Goal: Transaction & Acquisition: Purchase product/service

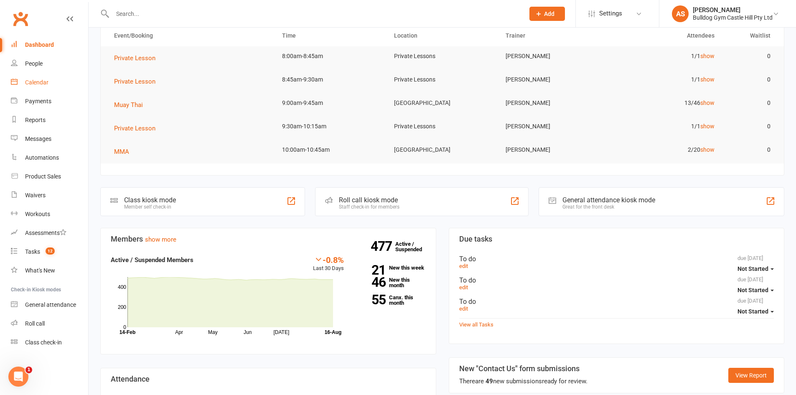
click at [32, 82] on div "Calendar" at bounding box center [36, 82] width 23 height 7
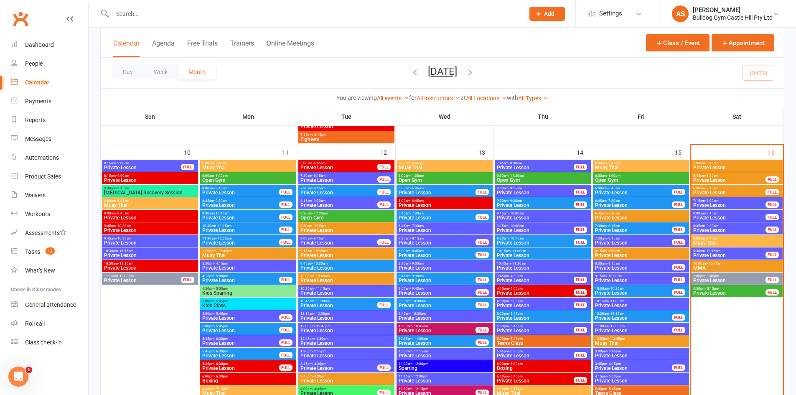
scroll to position [1129, 0]
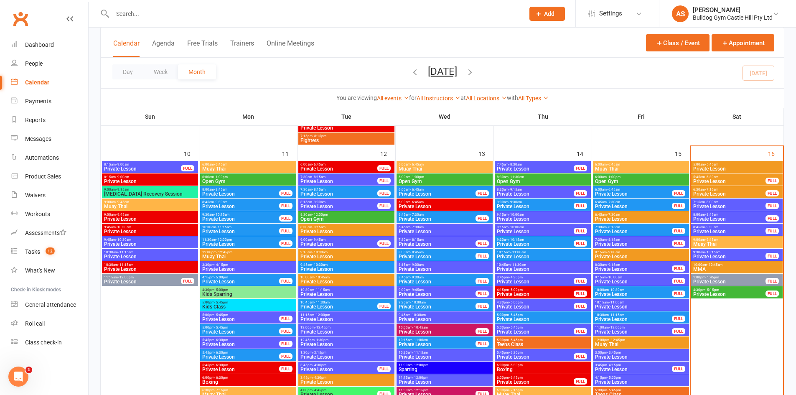
click at [727, 204] on div "7:15am - 8:00am Private Lesson FULL" at bounding box center [737, 205] width 92 height 12
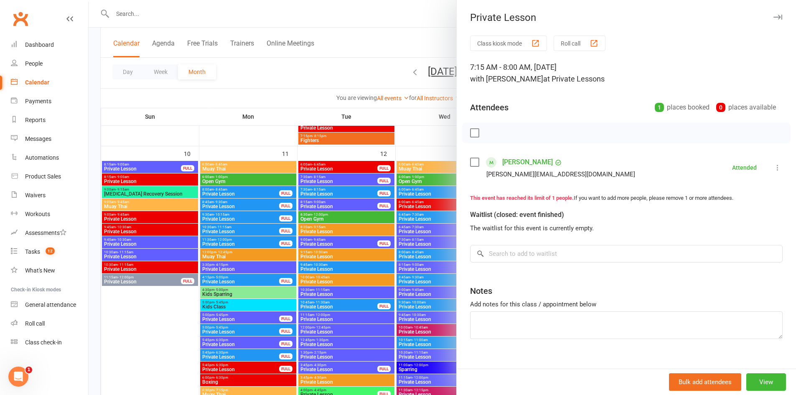
click at [392, 190] on div at bounding box center [443, 197] width 708 height 395
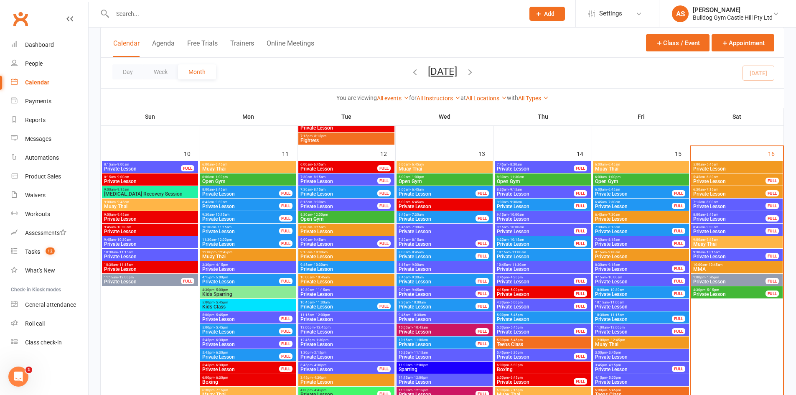
click at [737, 217] on span "Private Lesson" at bounding box center [729, 219] width 73 height 5
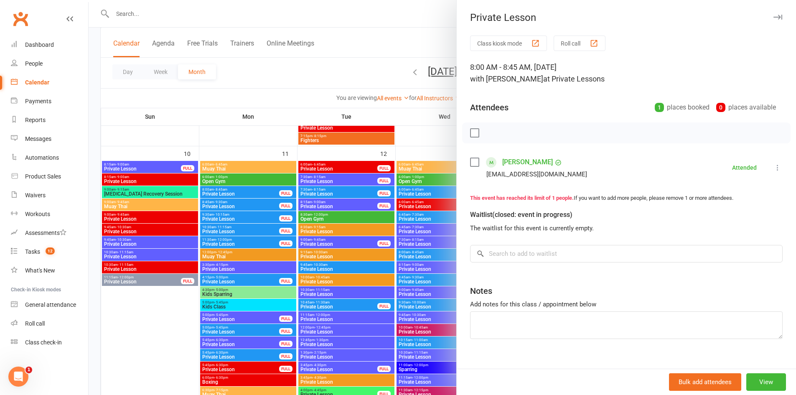
click at [202, 155] on div at bounding box center [443, 197] width 708 height 395
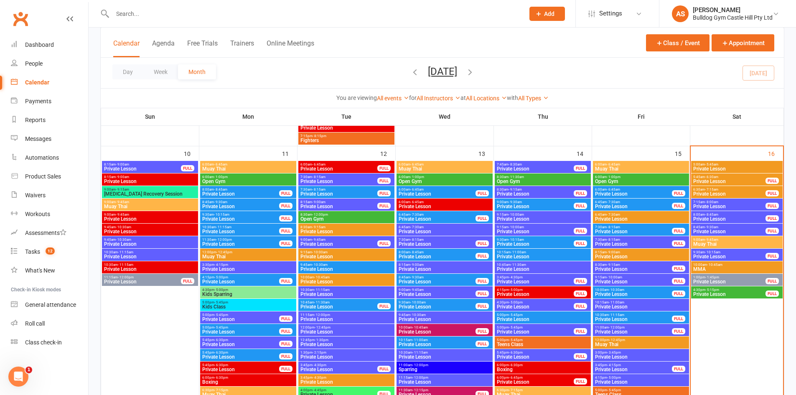
click at [703, 230] on span "Private Lesson" at bounding box center [729, 231] width 73 height 5
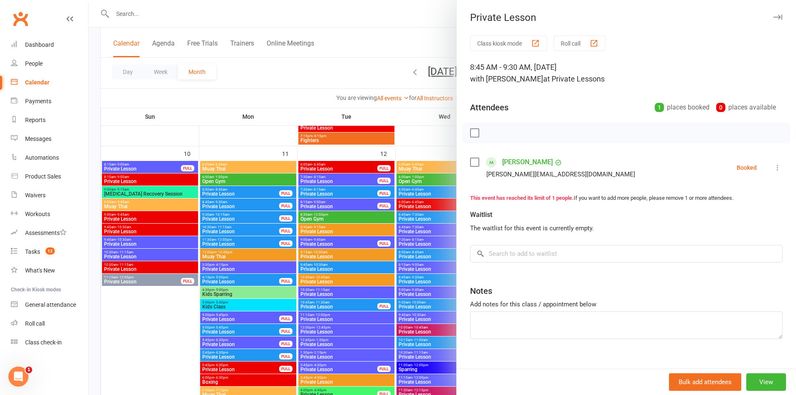
drag, startPoint x: 403, startPoint y: 180, endPoint x: 398, endPoint y: 187, distance: 8.7
click at [398, 187] on div at bounding box center [443, 197] width 708 height 395
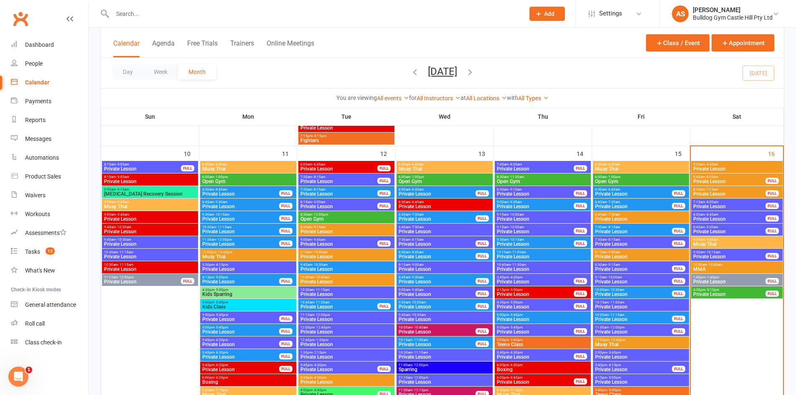
click at [723, 242] on span "Muay Thai" at bounding box center [737, 244] width 88 height 5
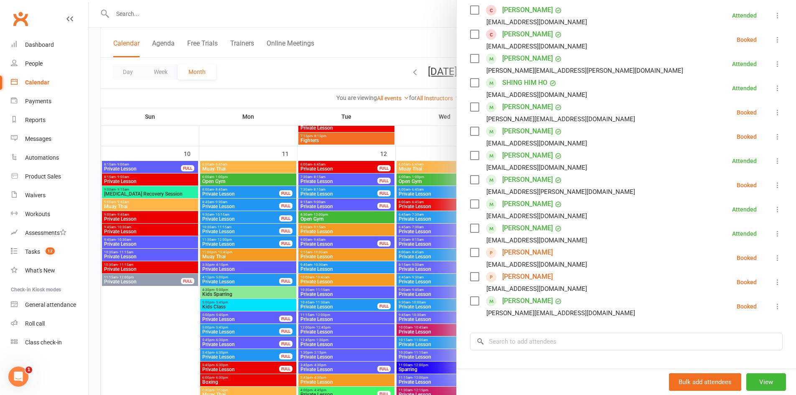
scroll to position [167, 0]
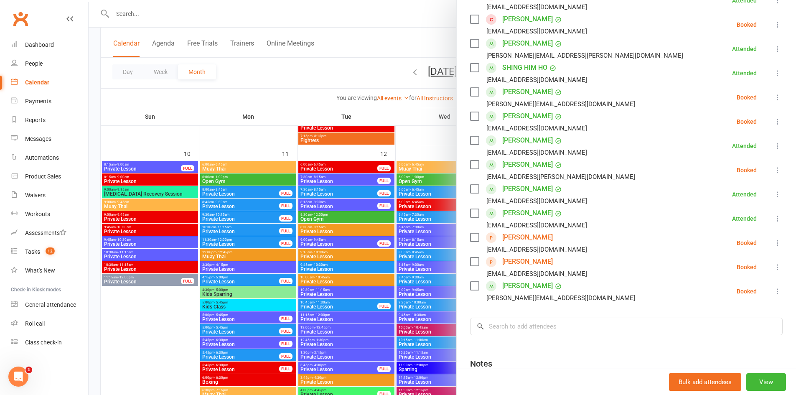
click at [372, 198] on div at bounding box center [443, 197] width 708 height 395
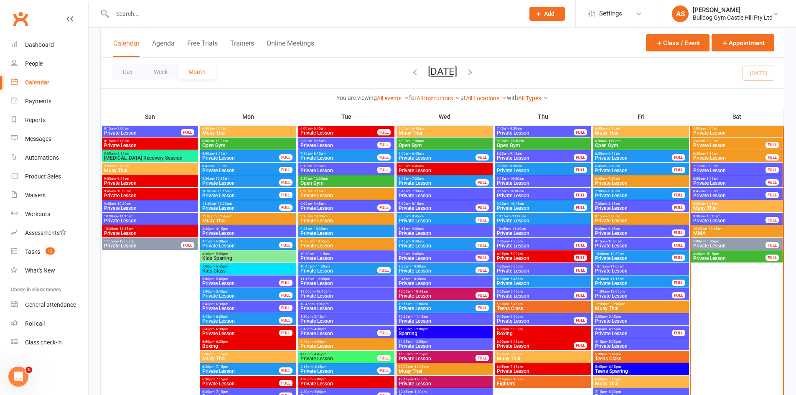
scroll to position [1212, 0]
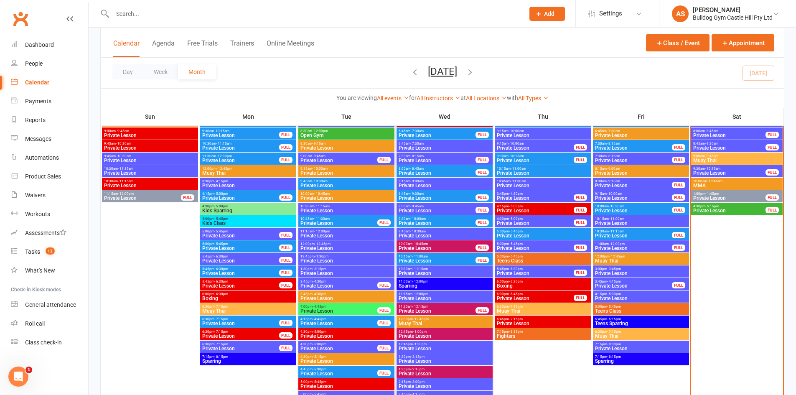
click at [527, 268] on span "5:45pm - 6:30pm" at bounding box center [536, 269] width 78 height 4
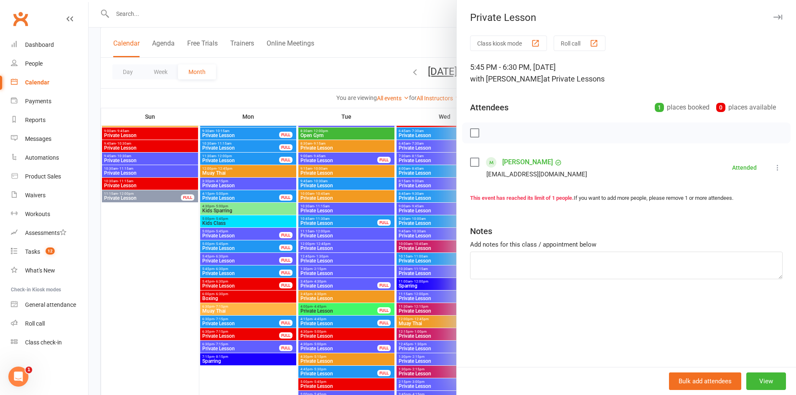
click at [355, 218] on div at bounding box center [443, 197] width 708 height 395
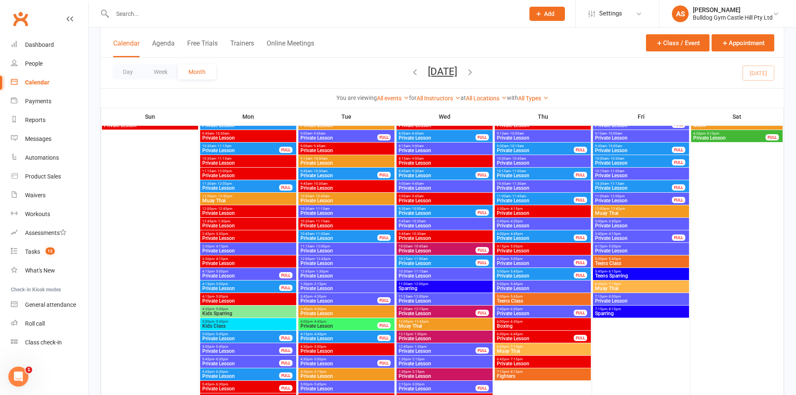
scroll to position [1797, 0]
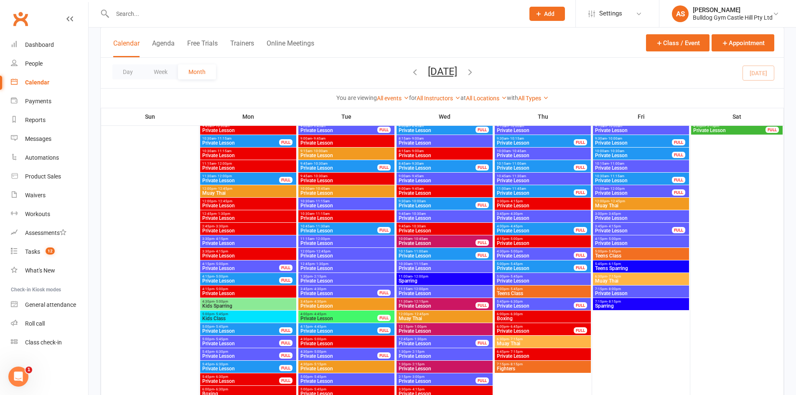
drag, startPoint x: 521, startPoint y: 303, endPoint x: 516, endPoint y: 305, distance: 5.6
click at [519, 303] on div "5:45pm - 6:30pm Private Lesson FULL" at bounding box center [543, 304] width 96 height 12
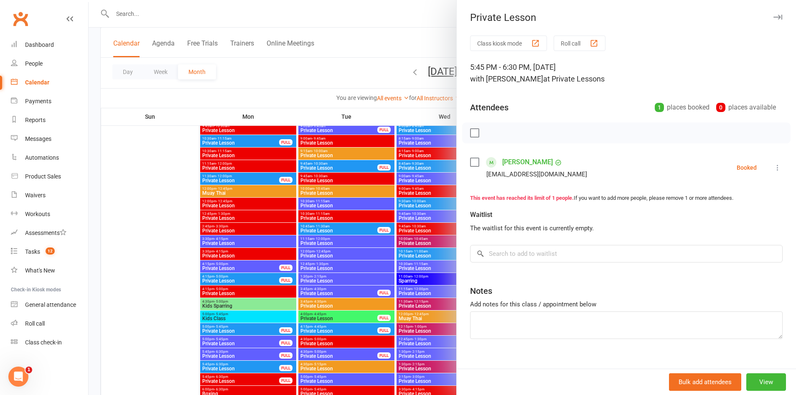
click at [346, 273] on div at bounding box center [443, 197] width 708 height 395
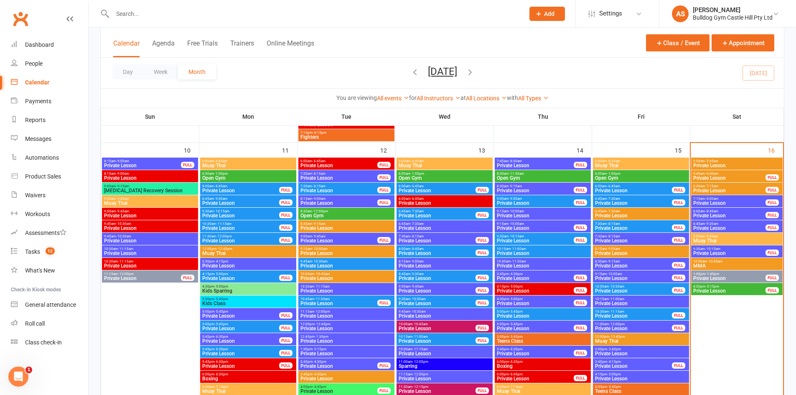
scroll to position [1129, 0]
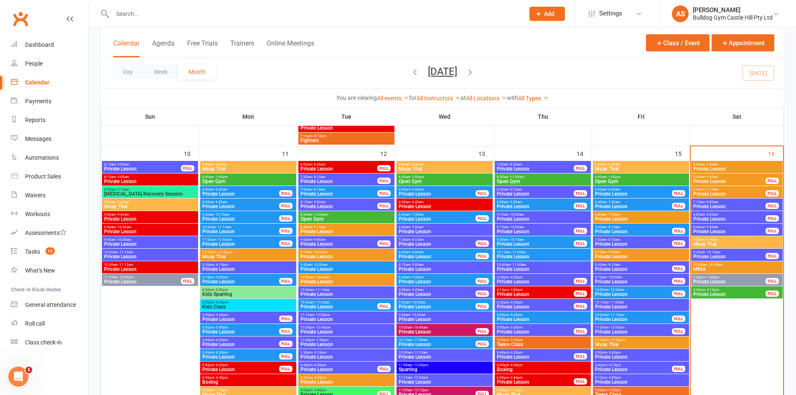
click at [119, 15] on input "text" at bounding box center [314, 14] width 409 height 12
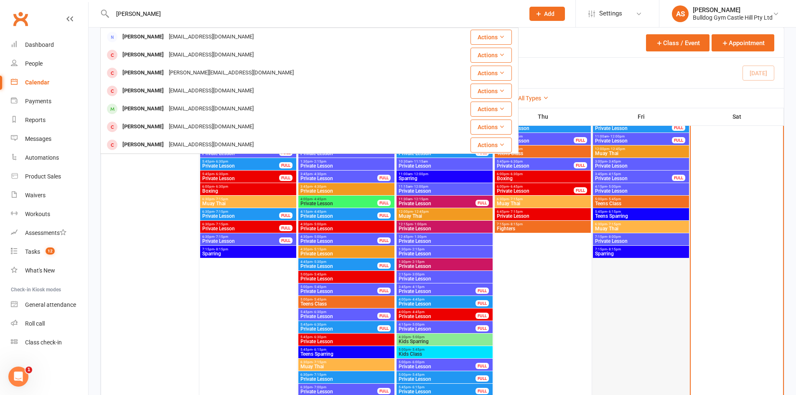
scroll to position [1296, 0]
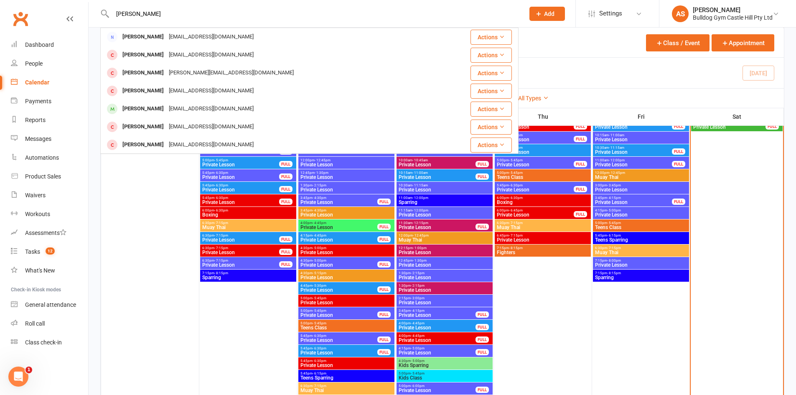
type input "benjamin nova"
click at [618, 221] on span "- 5:45pm" at bounding box center [614, 223] width 14 height 4
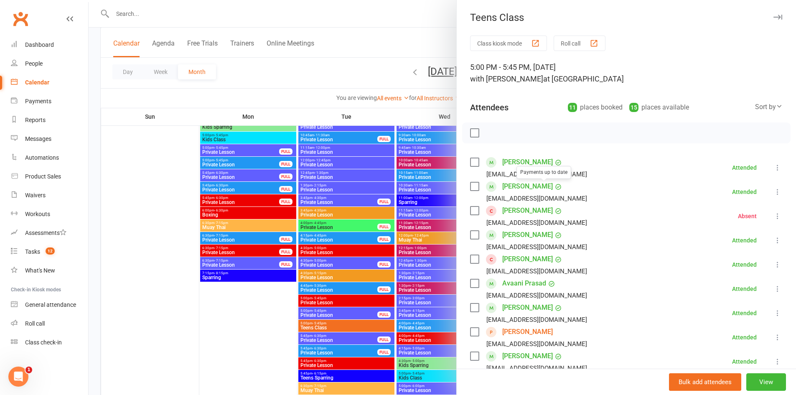
drag, startPoint x: 318, startPoint y: 140, endPoint x: 414, endPoint y: 168, distance: 100.3
click at [321, 140] on div at bounding box center [443, 197] width 708 height 395
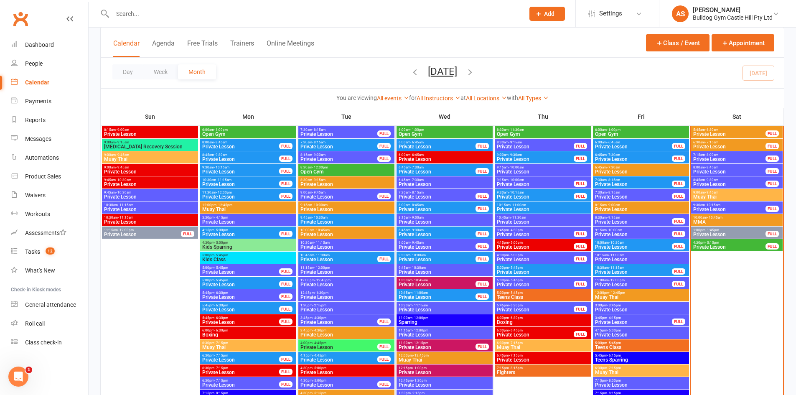
scroll to position [1170, 0]
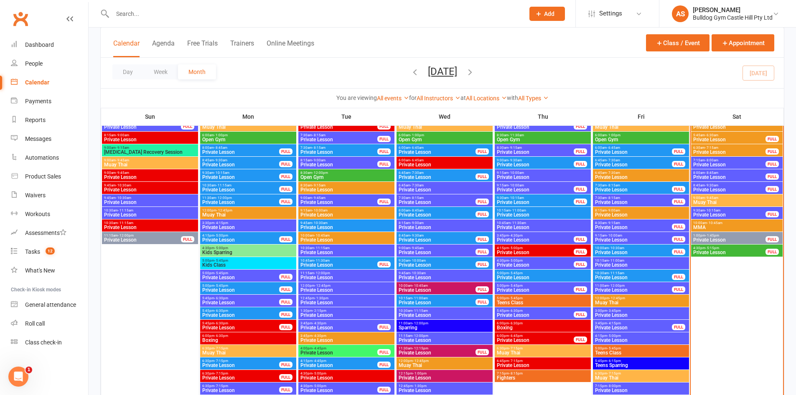
click at [742, 211] on span "9:30am - 10:15am" at bounding box center [729, 211] width 73 height 4
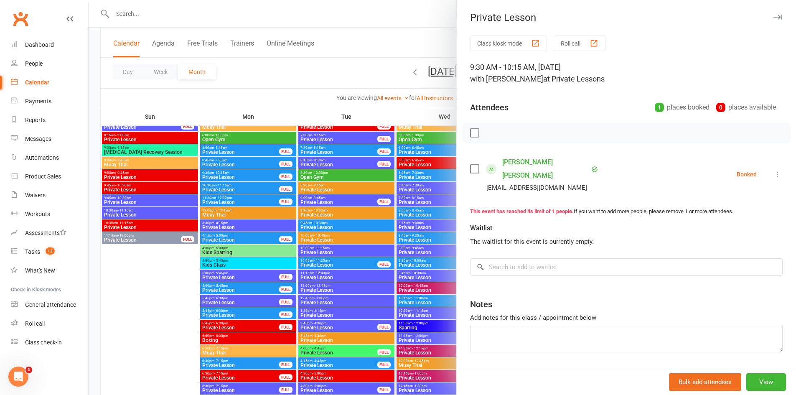
drag, startPoint x: 298, startPoint y: 121, endPoint x: 312, endPoint y: 121, distance: 14.2
click at [298, 121] on div at bounding box center [443, 197] width 708 height 395
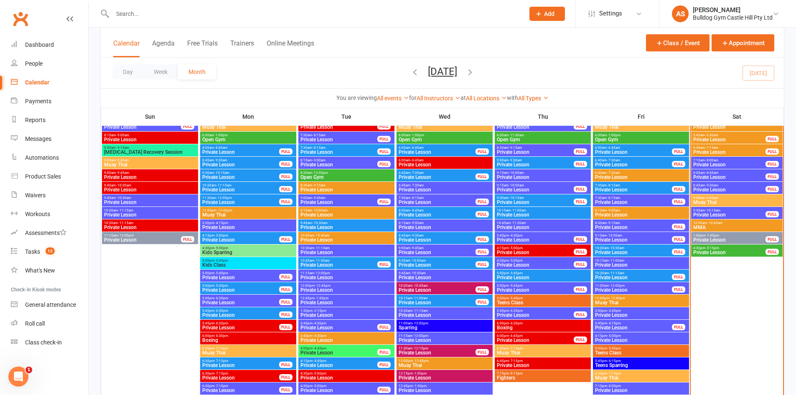
click at [710, 170] on div "8:00am - 8:45am Private Lesson FULL" at bounding box center [737, 175] width 92 height 12
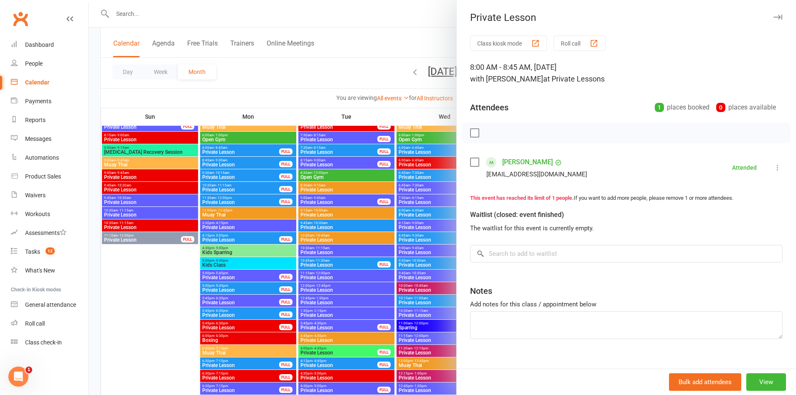
drag, startPoint x: 275, startPoint y: 156, endPoint x: 270, endPoint y: 96, distance: 60.5
click at [275, 152] on div at bounding box center [443, 197] width 708 height 395
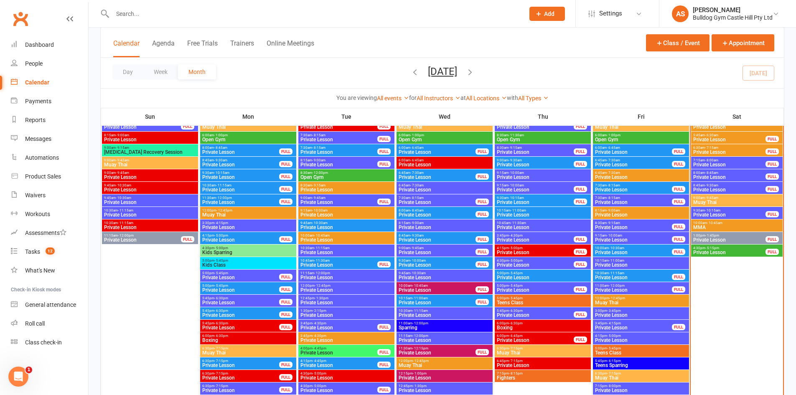
click at [207, 4] on div at bounding box center [309, 13] width 418 height 27
click at [200, 10] on input "text" at bounding box center [314, 14] width 409 height 12
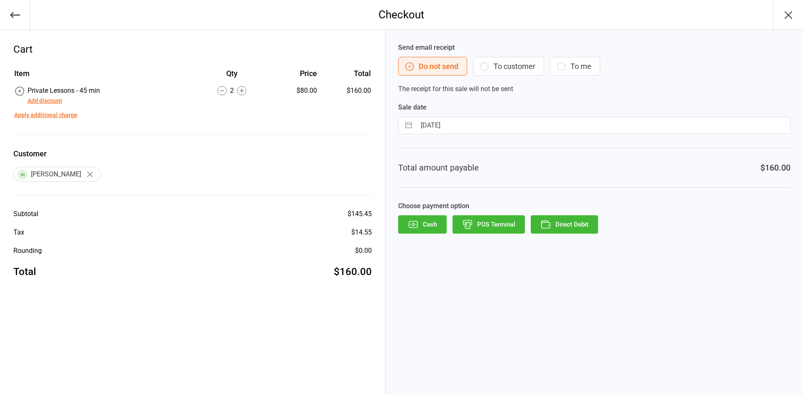
click at [9, 15] on icon "button" at bounding box center [15, 15] width 12 height 12
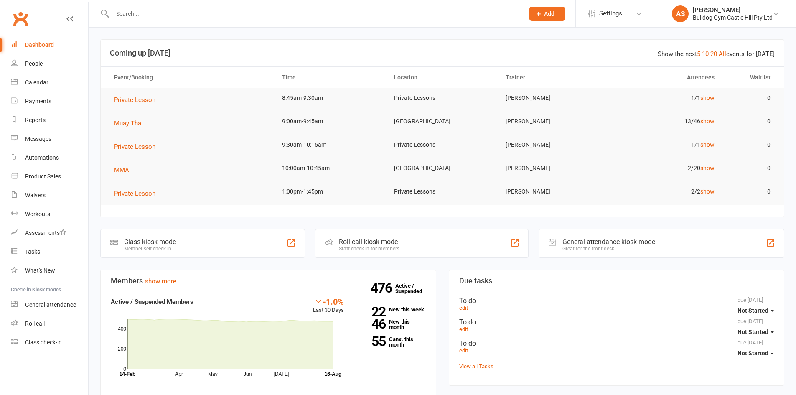
click at [143, 9] on input "text" at bounding box center [314, 14] width 409 height 12
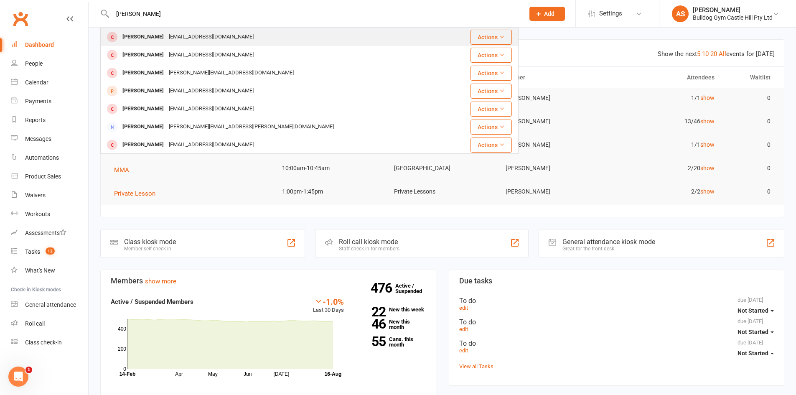
type input "[PERSON_NAME]"
click at [137, 33] on div "Zaki Razi" at bounding box center [143, 37] width 46 height 12
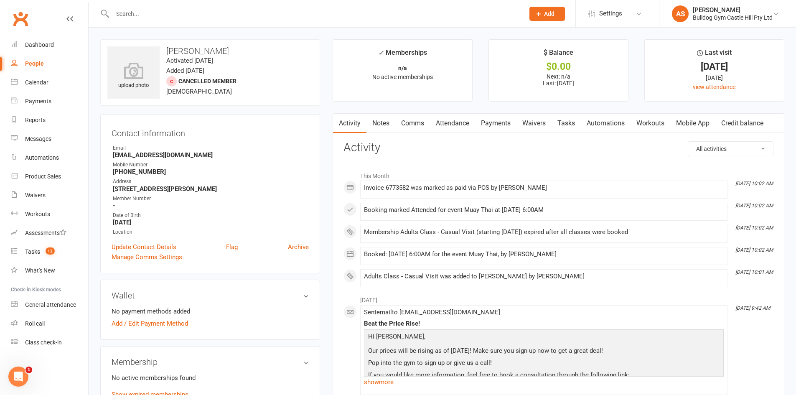
click at [461, 130] on link "Attendance" at bounding box center [452, 123] width 45 height 19
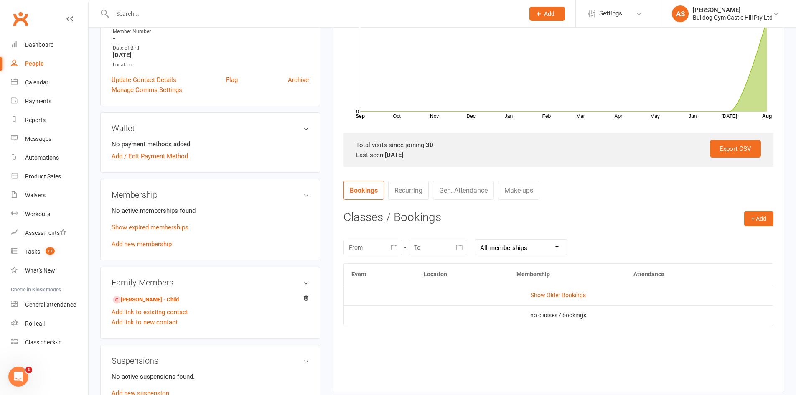
scroll to position [209, 0]
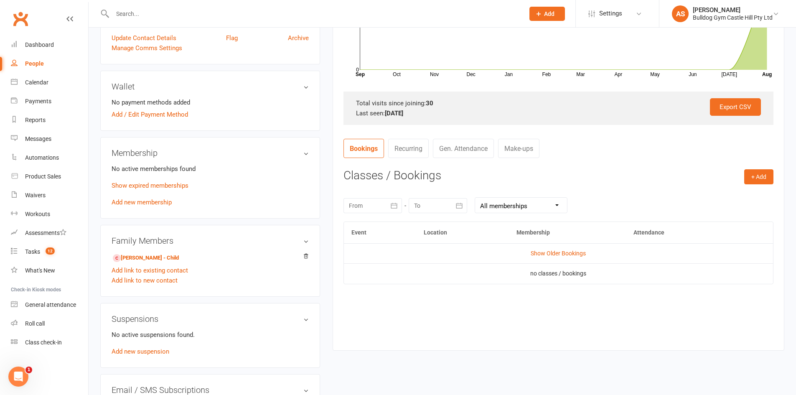
click at [494, 201] on select "All memberships From other Members Adults Class - Casual Visit 3 Months PIF" at bounding box center [521, 205] width 92 height 15
click at [505, 188] on div "+ Add Book Event Add Appointment Book a Friend Classes / Bookings August 2025 S…" at bounding box center [559, 253] width 430 height 168
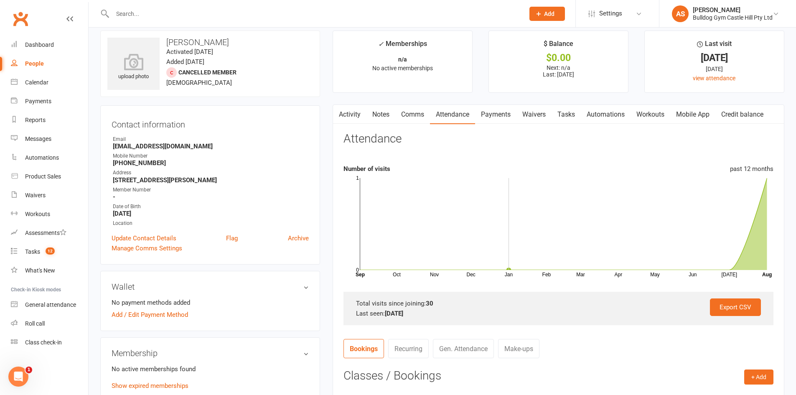
scroll to position [0, 0]
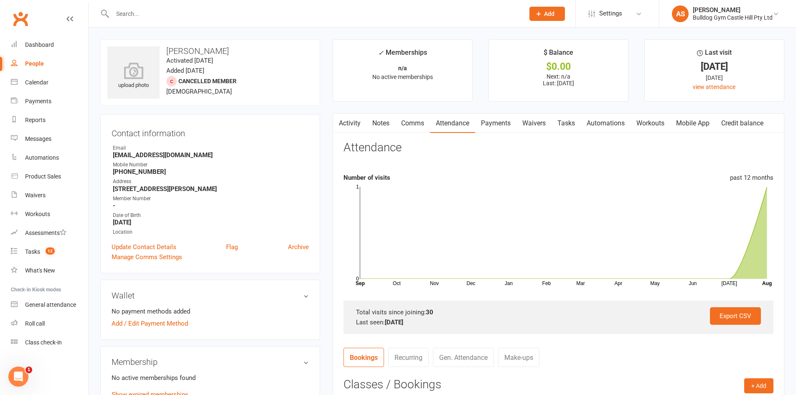
drag, startPoint x: 504, startPoint y: 121, endPoint x: 499, endPoint y: 123, distance: 5.8
click at [504, 122] on link "Payments" at bounding box center [495, 123] width 41 height 19
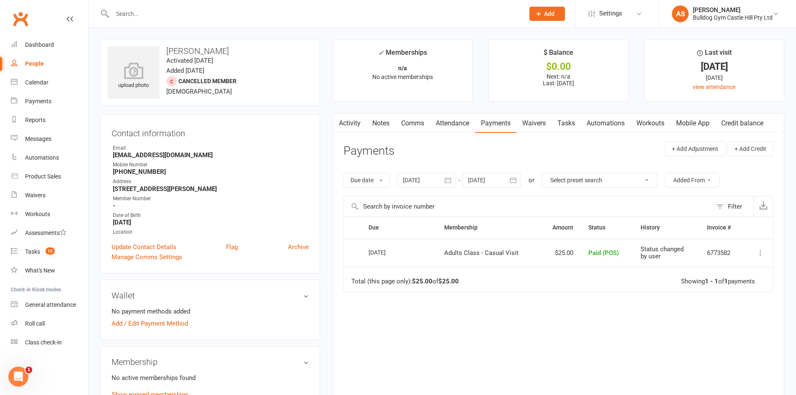
click at [451, 129] on link "Attendance" at bounding box center [452, 123] width 45 height 19
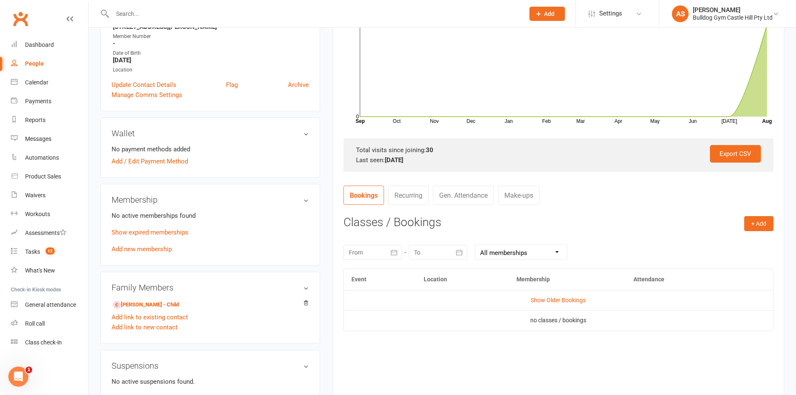
scroll to position [167, 0]
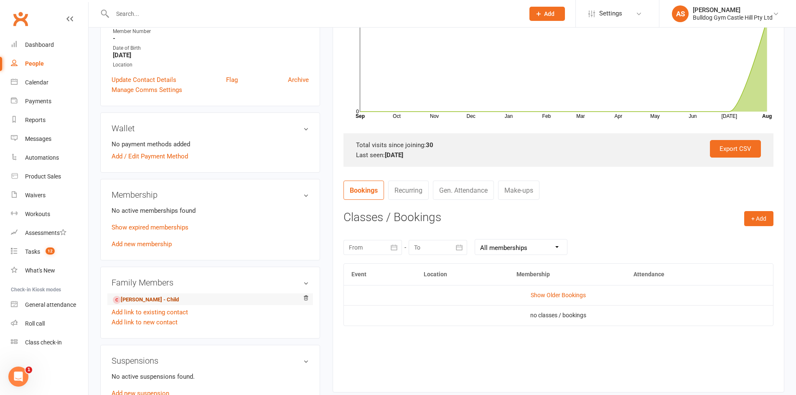
click at [136, 297] on link "Ramez Razi - Child" at bounding box center [146, 300] width 66 height 9
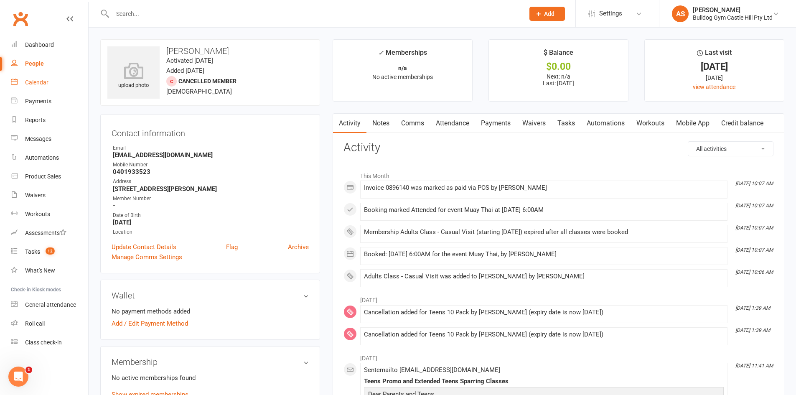
click at [54, 84] on link "Calendar" at bounding box center [49, 82] width 77 height 19
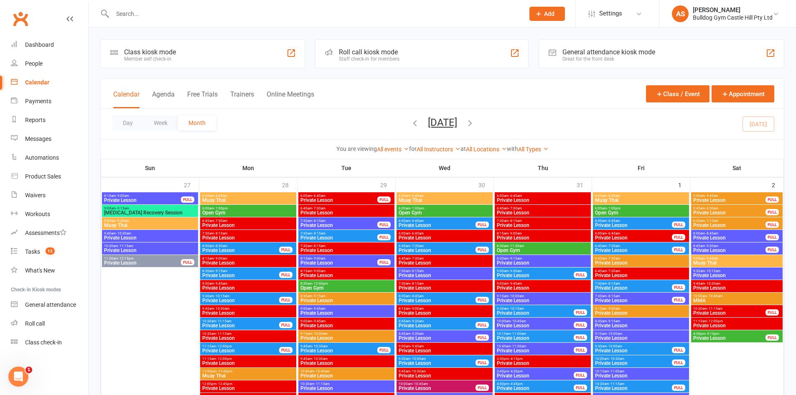
click at [194, 13] on input "text" at bounding box center [314, 14] width 409 height 12
type input "r"
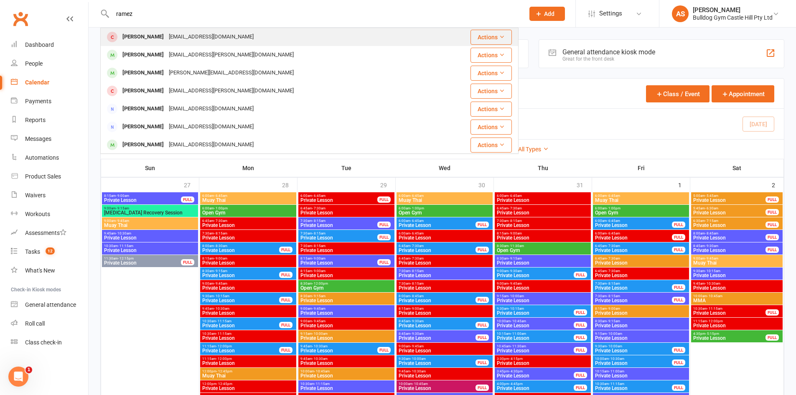
type input "ramez"
click at [181, 43] on div "zakiprazi@gmail.com" at bounding box center [211, 37] width 90 height 12
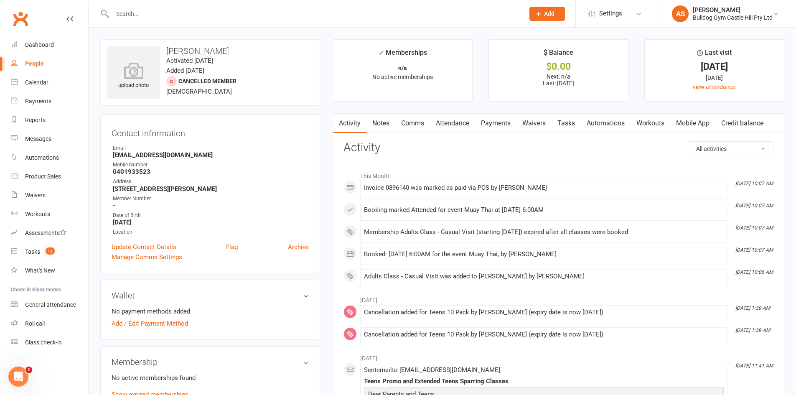
click at [494, 121] on link "Payments" at bounding box center [495, 123] width 41 height 19
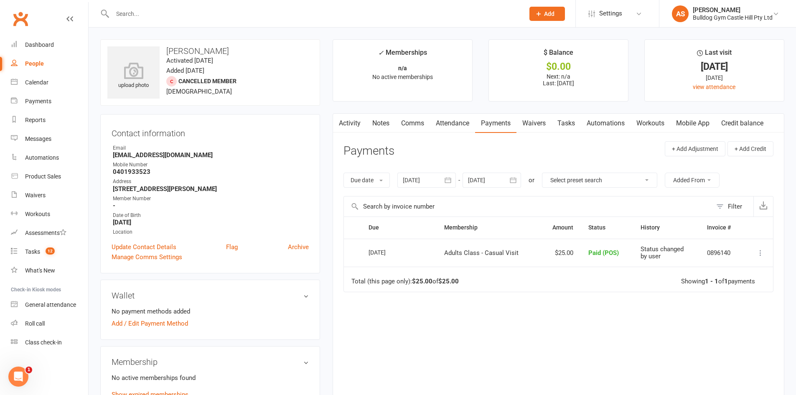
click at [440, 117] on link "Attendance" at bounding box center [452, 123] width 45 height 19
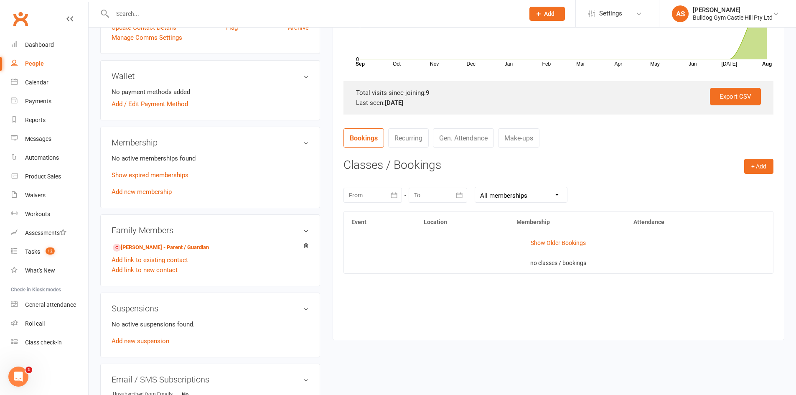
scroll to position [209, 0]
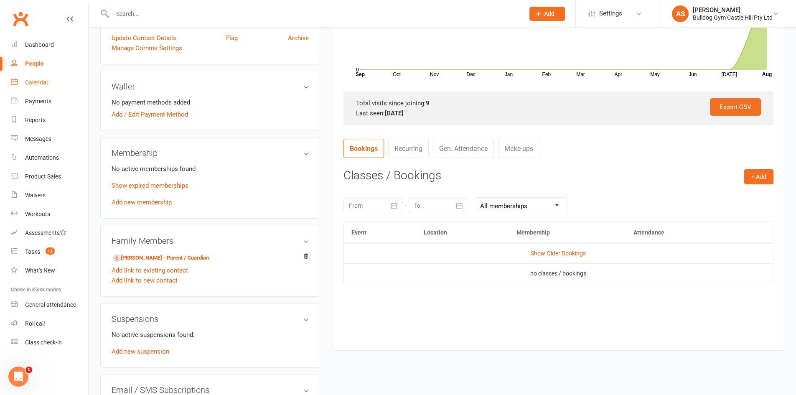
click at [33, 77] on link "Calendar" at bounding box center [49, 82] width 77 height 19
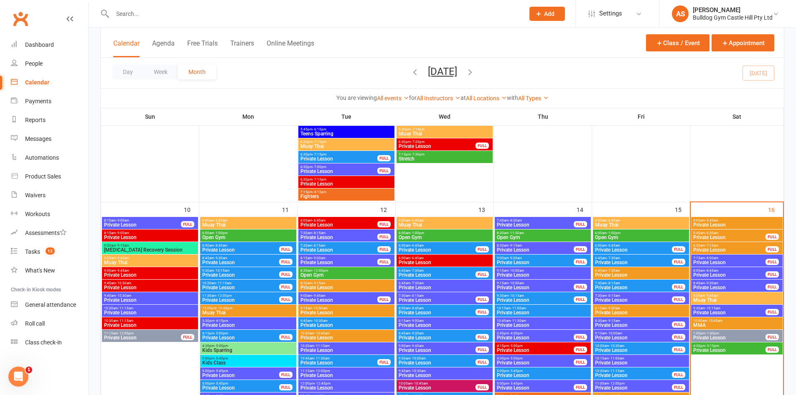
scroll to position [1129, 0]
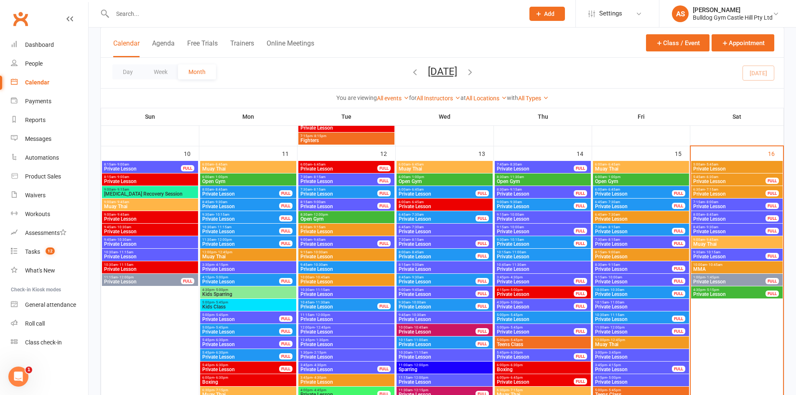
click at [709, 242] on span "Muay Thai" at bounding box center [737, 244] width 88 height 5
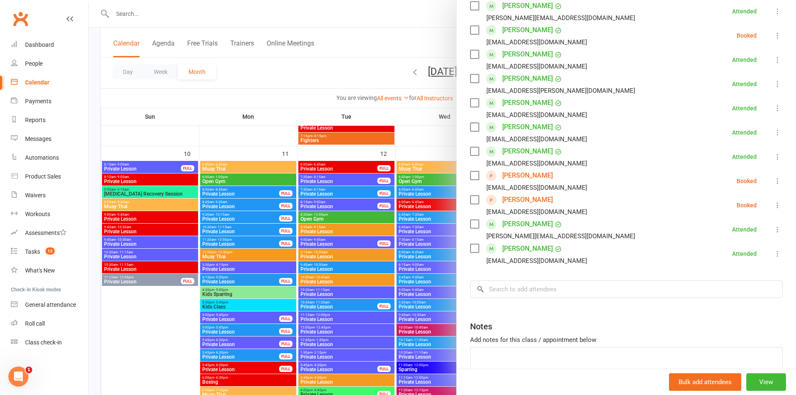
scroll to position [293, 0]
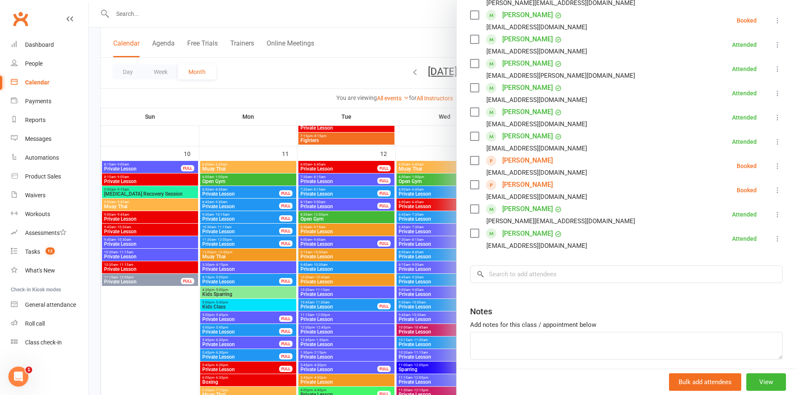
click at [774, 168] on icon at bounding box center [778, 166] width 8 height 8
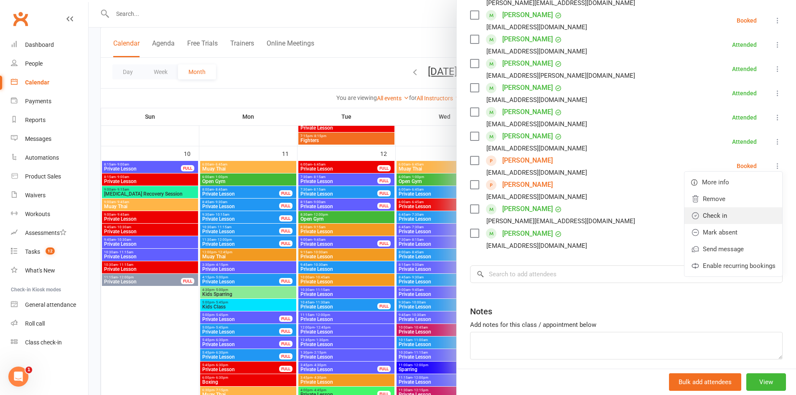
click at [709, 213] on link "Check in" at bounding box center [734, 215] width 98 height 17
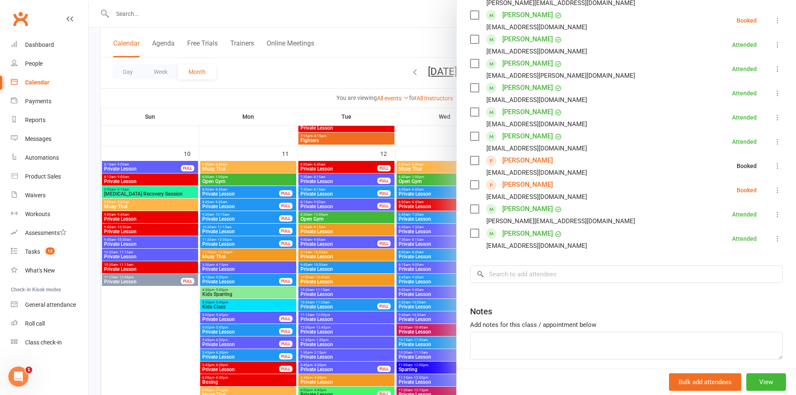
click at [774, 190] on icon at bounding box center [778, 190] width 8 height 8
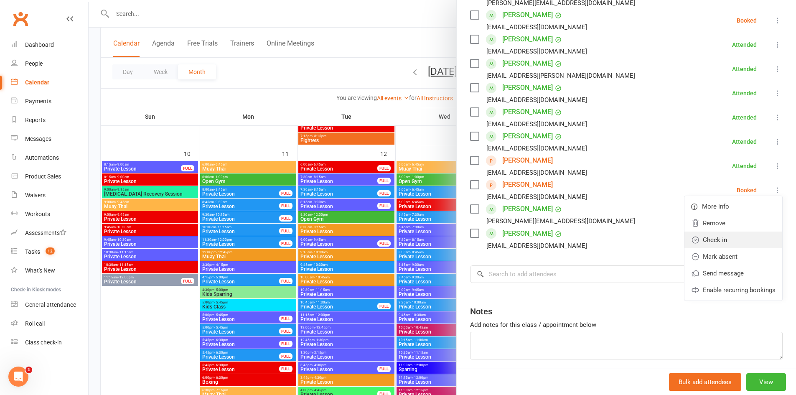
click at [703, 238] on link "Check in" at bounding box center [734, 240] width 98 height 17
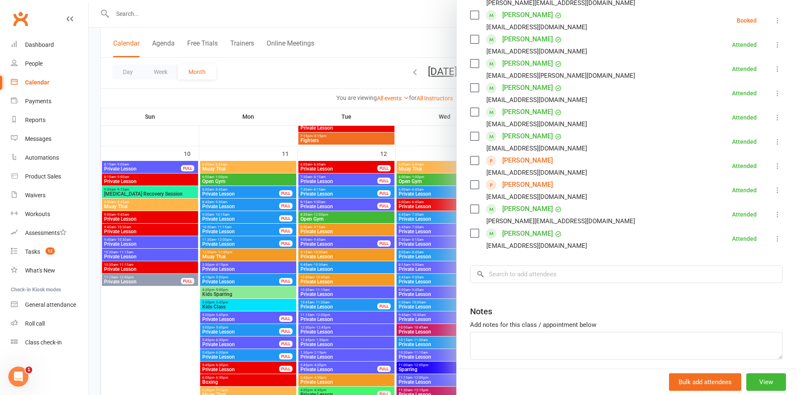
click at [190, 134] on div at bounding box center [443, 197] width 708 height 395
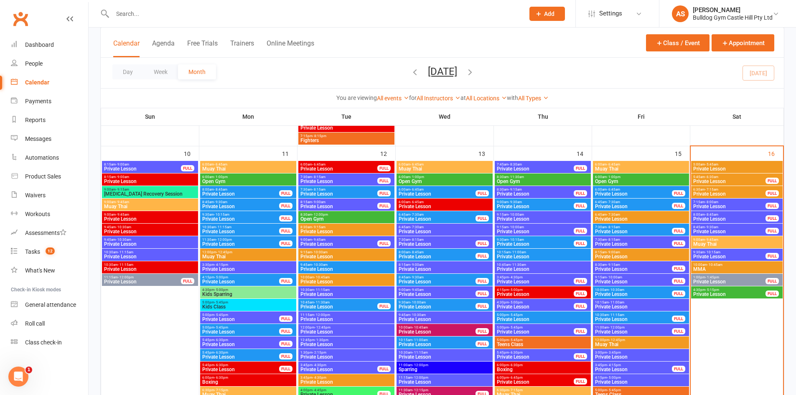
click at [150, 10] on input "text" at bounding box center [314, 14] width 409 height 12
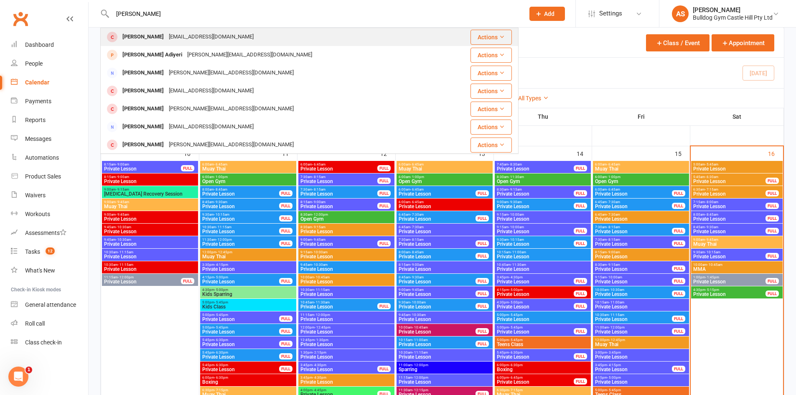
type input "Hitesh"
click at [196, 38] on div "[EMAIL_ADDRESS][DOMAIN_NAME]" at bounding box center [211, 37] width 90 height 12
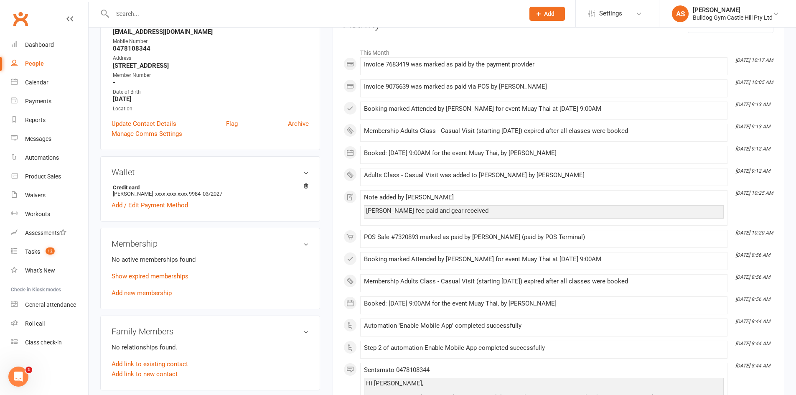
scroll to position [125, 0]
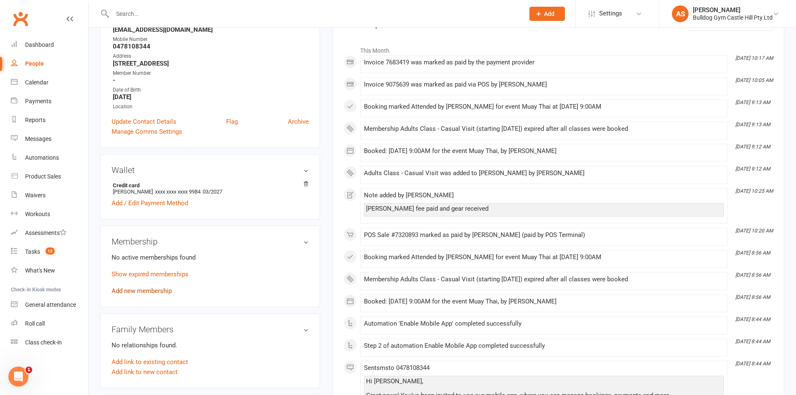
click at [147, 291] on link "Add new membership" at bounding box center [142, 291] width 60 height 8
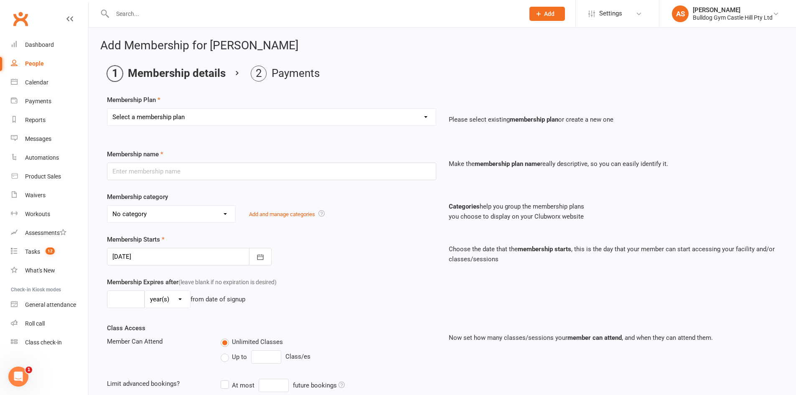
click at [294, 120] on select "Select a membership plan Create new Membership Plan Adults Class - Casual Visit…" at bounding box center [271, 117] width 329 height 17
select select "1"
click at [107, 109] on select "Select a membership plan Create new Membership Plan Adults Class - Casual Visit…" at bounding box center [271, 117] width 329 height 17
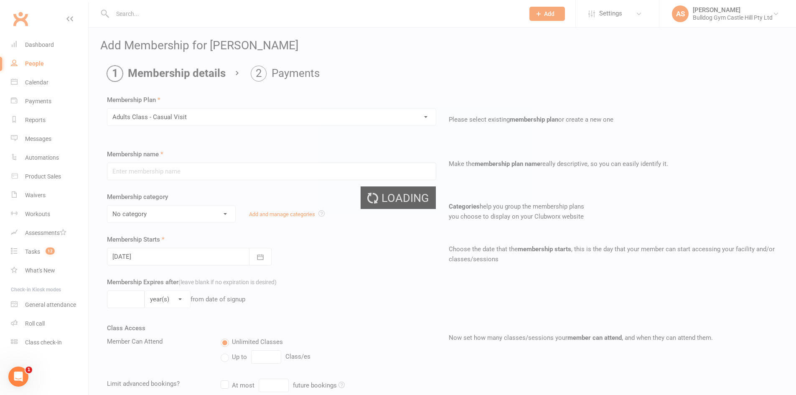
type input "Adults Class - Casual Visit"
select select "11"
type input "2"
select select "1"
type input "1"
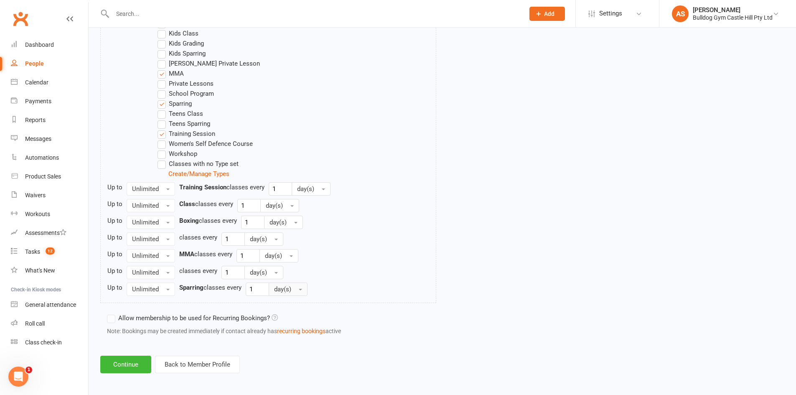
scroll to position [481, 0]
click at [128, 367] on button "Continue" at bounding box center [125, 363] width 51 height 18
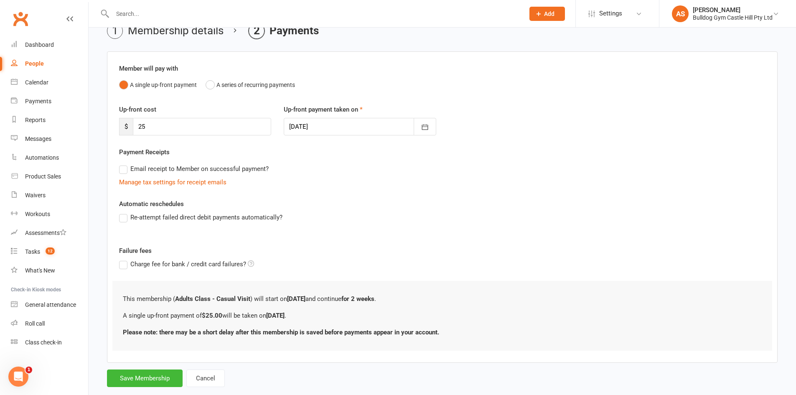
scroll to position [60, 0]
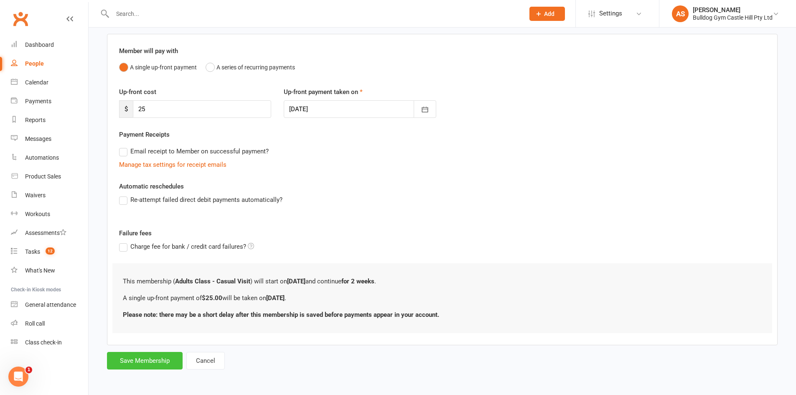
click at [159, 364] on button "Save Membership" at bounding box center [145, 361] width 76 height 18
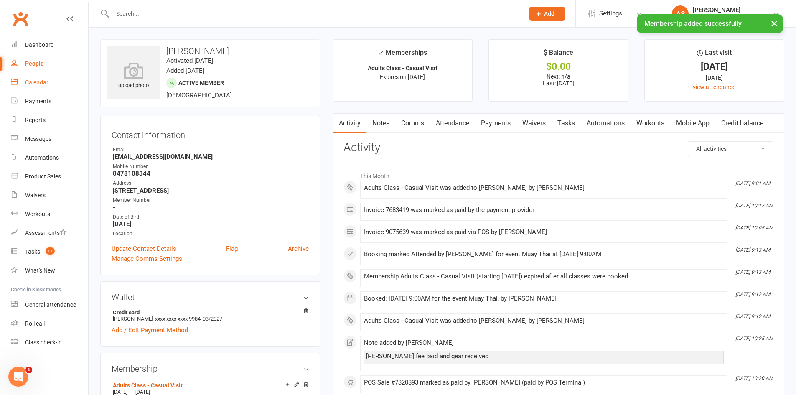
click at [32, 79] on div "Calendar" at bounding box center [36, 82] width 23 height 7
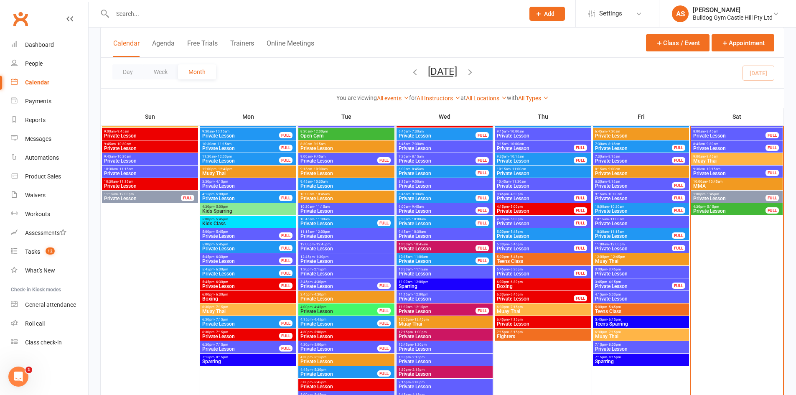
scroll to position [1212, 0]
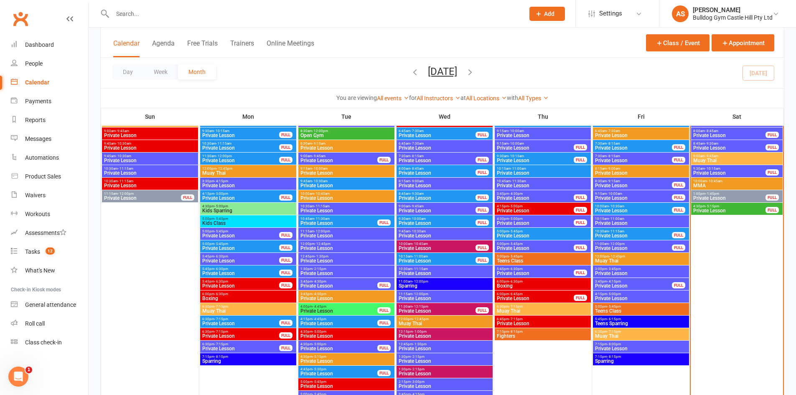
click at [711, 158] on span "Muay Thai" at bounding box center [737, 160] width 88 height 5
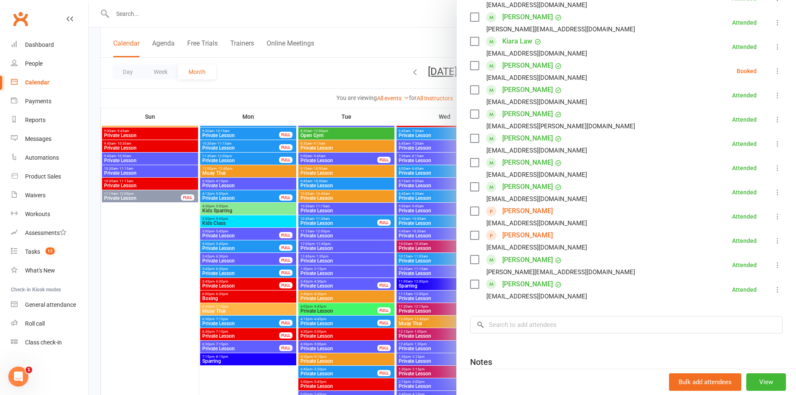
scroll to position [266, 0]
click at [533, 326] on input "search" at bounding box center [626, 325] width 313 height 18
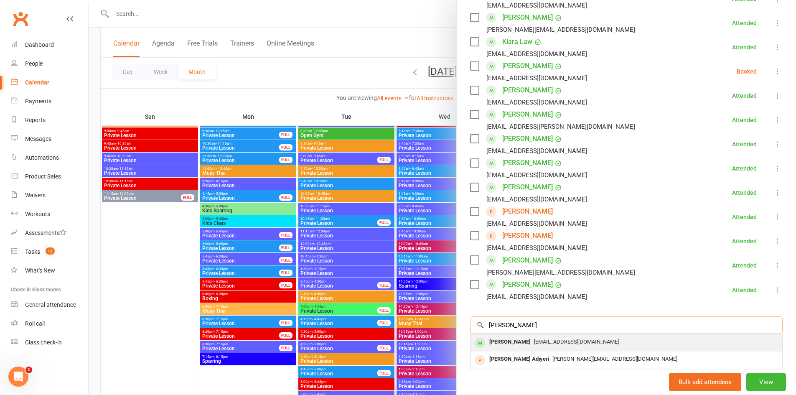
type input "Hitesh"
click at [512, 347] on div "Hitesh Bhuta" at bounding box center [510, 342] width 48 height 12
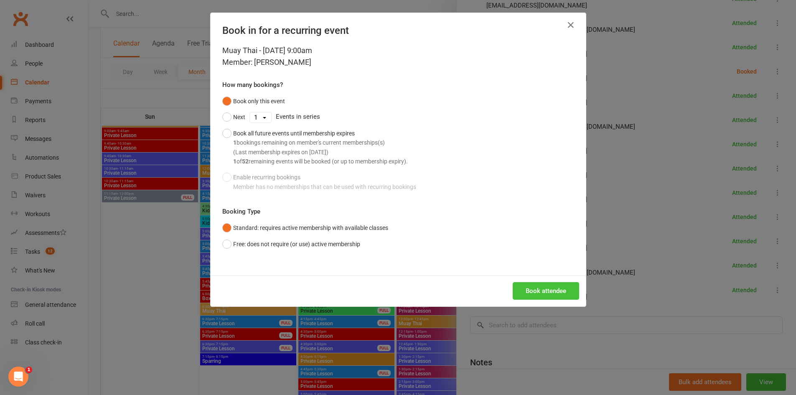
click at [557, 283] on button "Book attendee" at bounding box center [546, 291] width 66 height 18
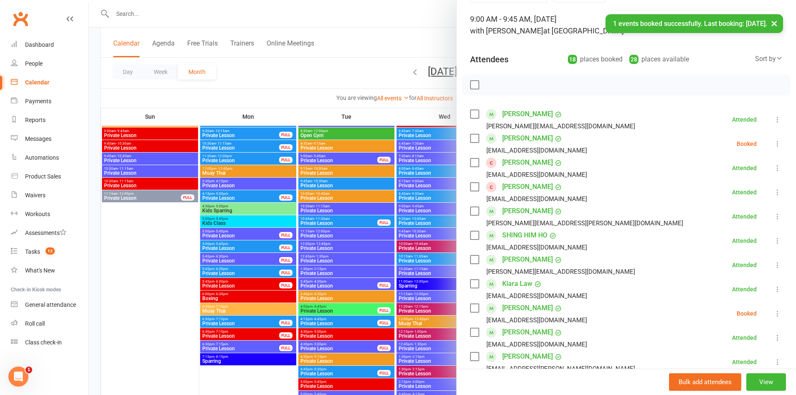
scroll to position [39, 0]
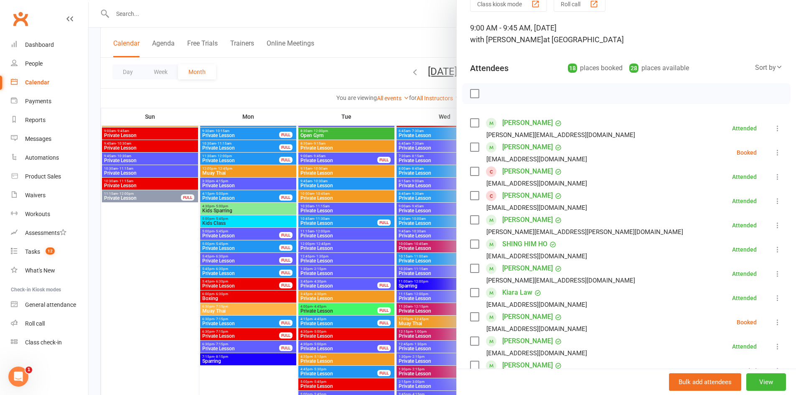
click at [774, 150] on icon at bounding box center [778, 152] width 8 height 8
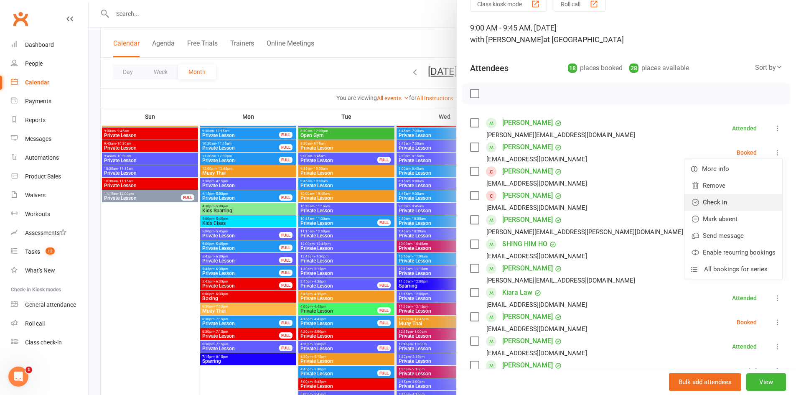
click at [691, 200] on link "Check in" at bounding box center [734, 202] width 98 height 17
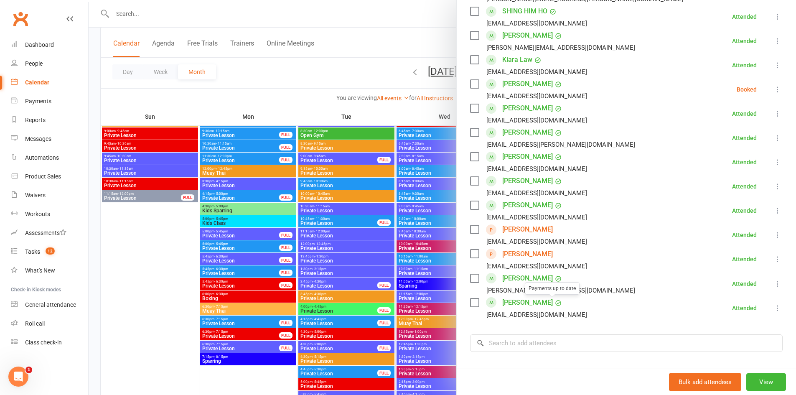
scroll to position [248, 0]
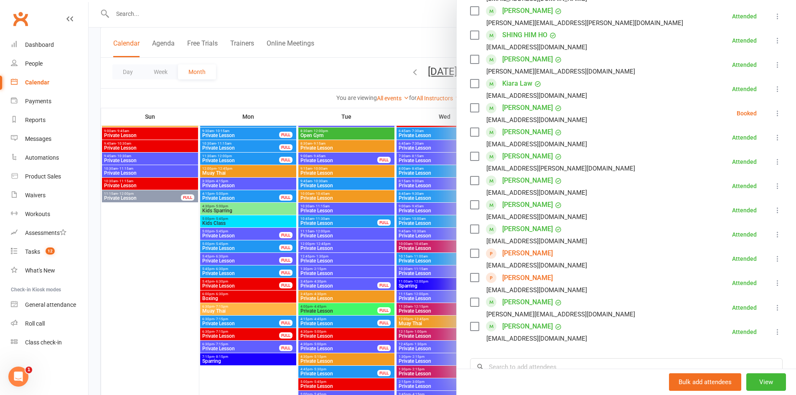
drag, startPoint x: 241, startPoint y: 117, endPoint x: 234, endPoint y: 110, distance: 9.8
click at [240, 117] on div at bounding box center [443, 197] width 708 height 395
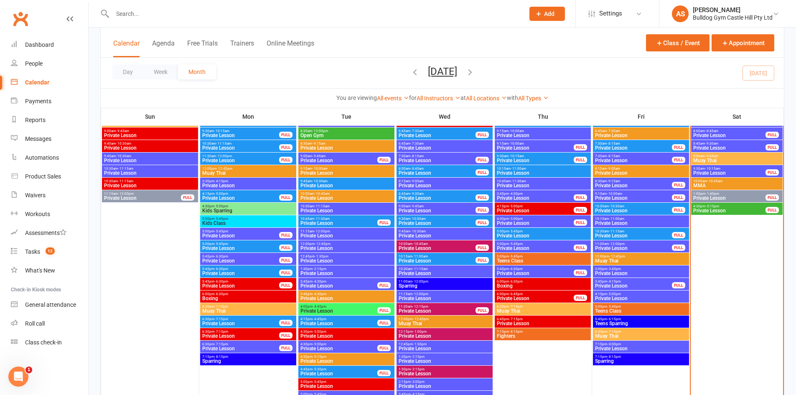
click at [158, 17] on input "text" at bounding box center [314, 14] width 409 height 12
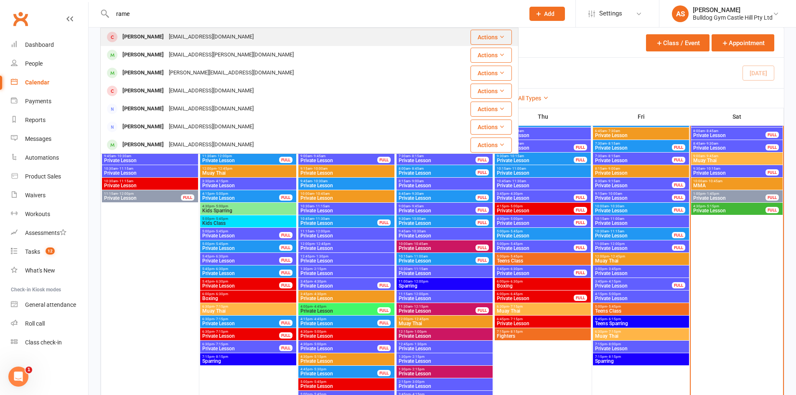
type input "rame"
click at [166, 38] on div "zakiprazi@gmail.com" at bounding box center [211, 37] width 90 height 12
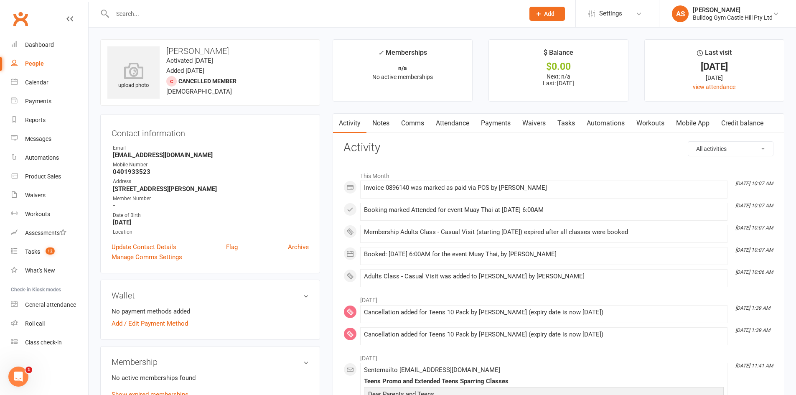
click at [488, 120] on link "Payments" at bounding box center [495, 123] width 41 height 19
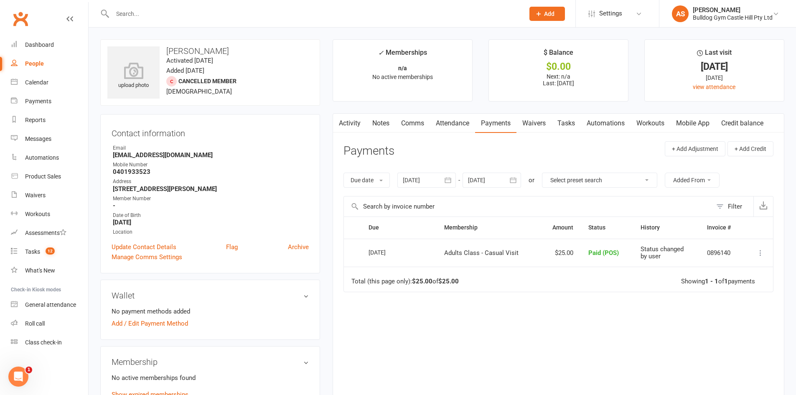
click at [455, 127] on link "Attendance" at bounding box center [452, 123] width 45 height 19
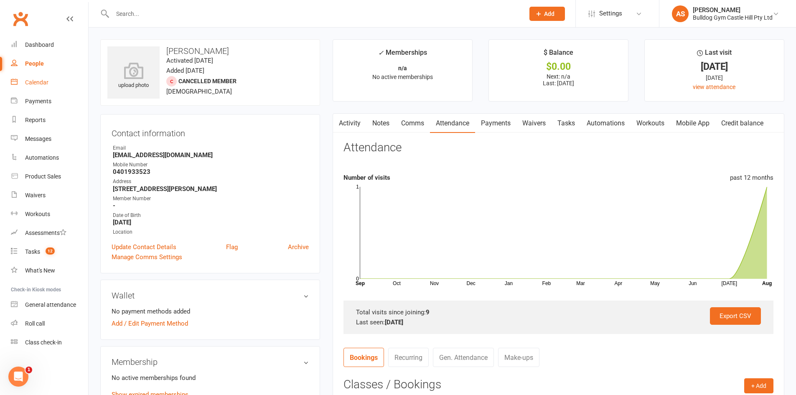
click at [44, 83] on div "Calendar" at bounding box center [36, 82] width 23 height 7
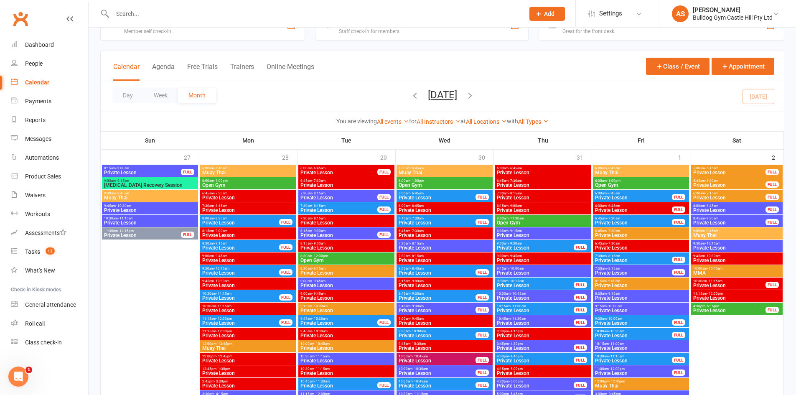
scroll to position [42, 0]
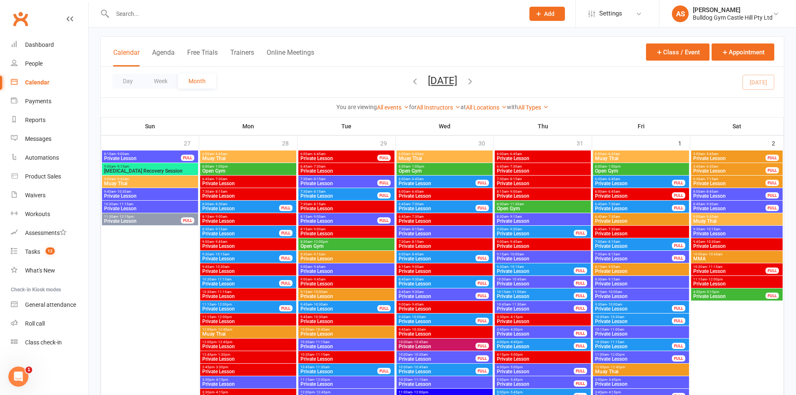
click at [712, 222] on span "Muay Thai" at bounding box center [737, 221] width 88 height 5
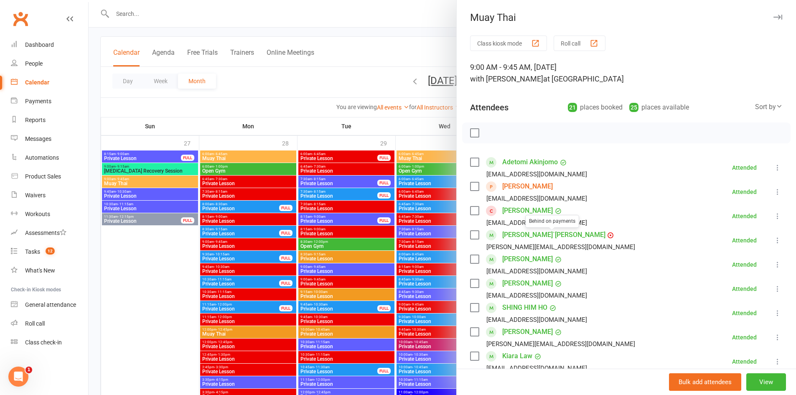
drag, startPoint x: 429, startPoint y: 202, endPoint x: 438, endPoint y: 204, distance: 8.5
click at [431, 201] on div at bounding box center [443, 197] width 708 height 395
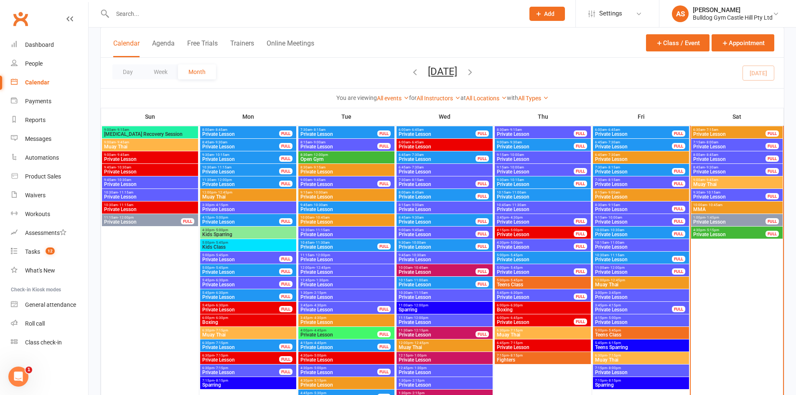
scroll to position [1170, 0]
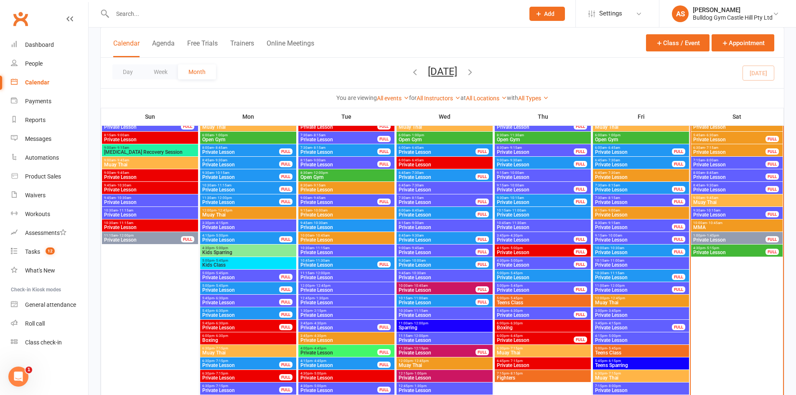
click at [719, 200] on span "Muay Thai" at bounding box center [737, 202] width 88 height 5
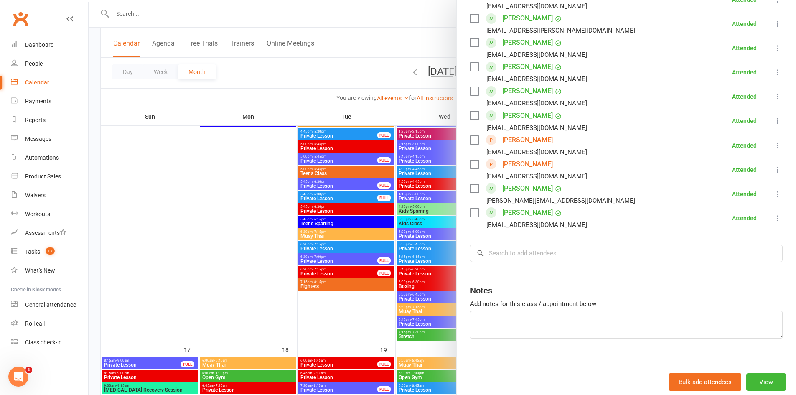
scroll to position [418, 0]
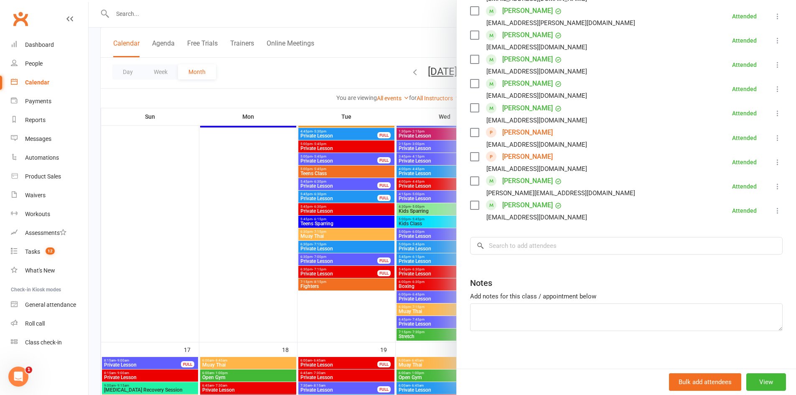
click at [135, 201] on div at bounding box center [443, 197] width 708 height 395
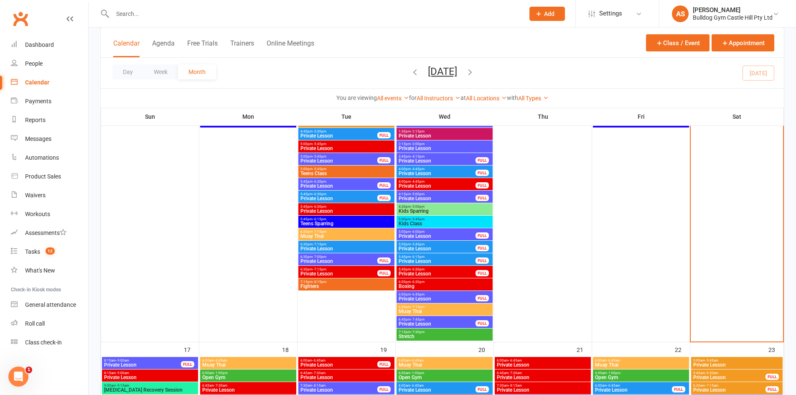
click at [131, 17] on input "text" at bounding box center [314, 14] width 409 height 12
click at [36, 103] on div "Payments" at bounding box center [38, 101] width 26 height 7
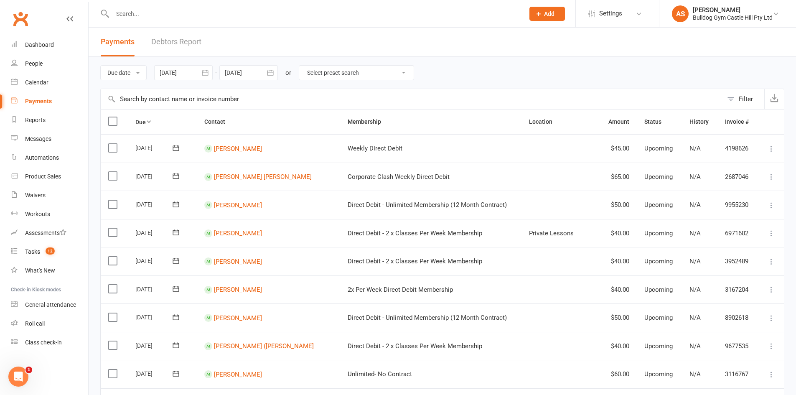
click at [125, 10] on input "text" at bounding box center [314, 14] width 409 height 12
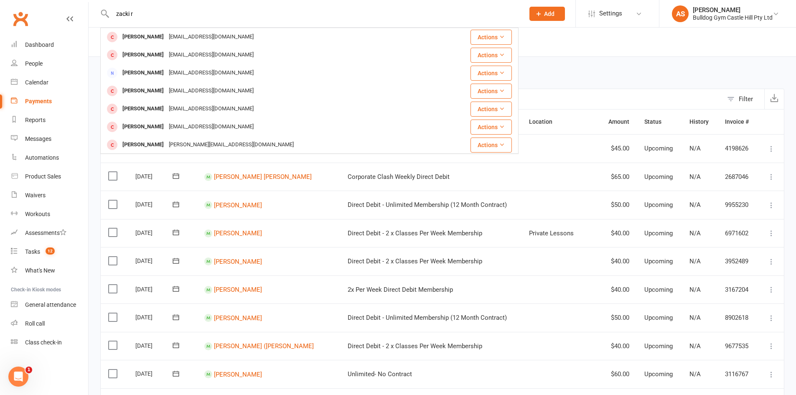
type input "zacki r"
click at [176, 42] on div "[EMAIL_ADDRESS][DOMAIN_NAME]" at bounding box center [211, 37] width 90 height 12
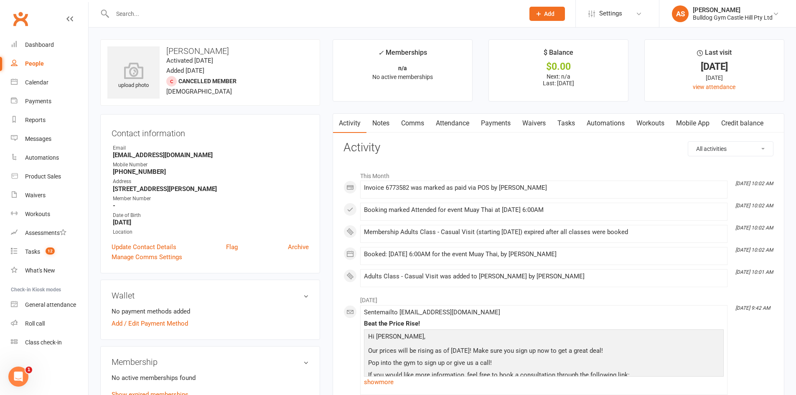
click at [489, 116] on link "Payments" at bounding box center [495, 123] width 41 height 19
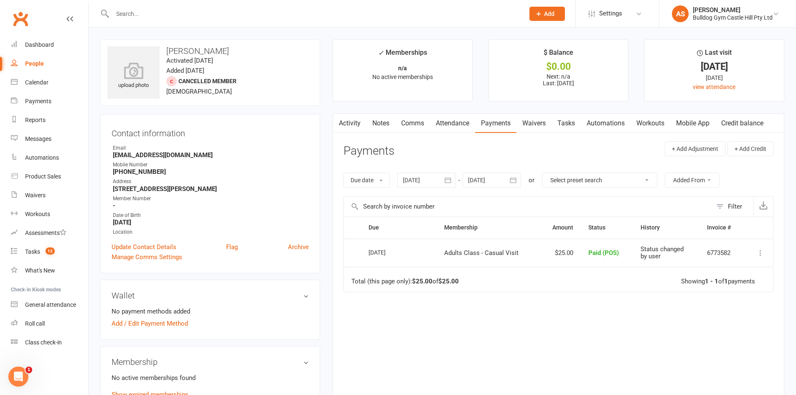
click at [454, 124] on link "Attendance" at bounding box center [452, 123] width 45 height 19
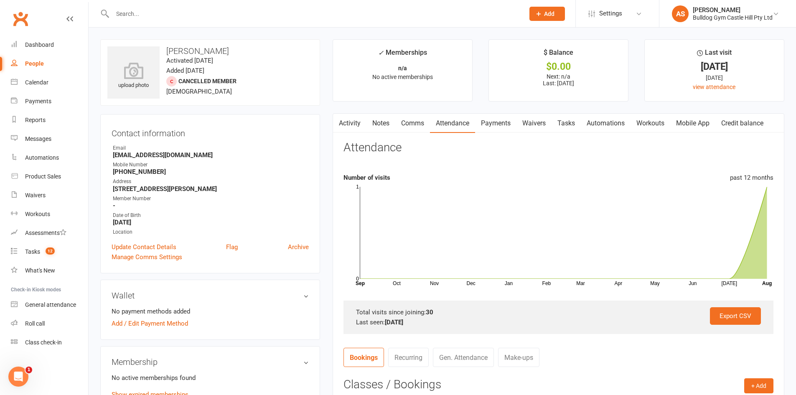
drag, startPoint x: 360, startPoint y: 222, endPoint x: 305, endPoint y: 222, distance: 55.2
drag, startPoint x: 415, startPoint y: 250, endPoint x: 316, endPoint y: 235, distance: 99.7
click at [51, 82] on link "Calendar" at bounding box center [49, 82] width 77 height 19
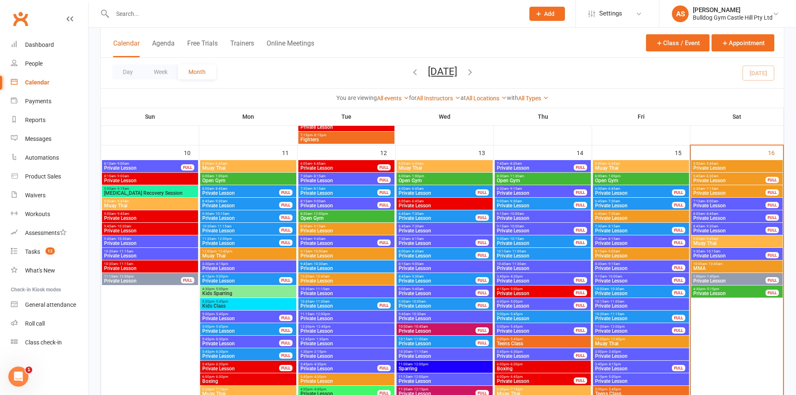
scroll to position [1129, 0]
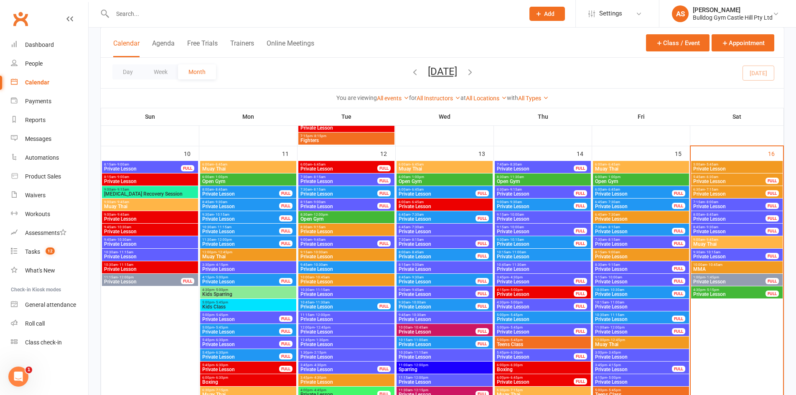
click at [722, 242] on span "Muay Thai" at bounding box center [737, 244] width 88 height 5
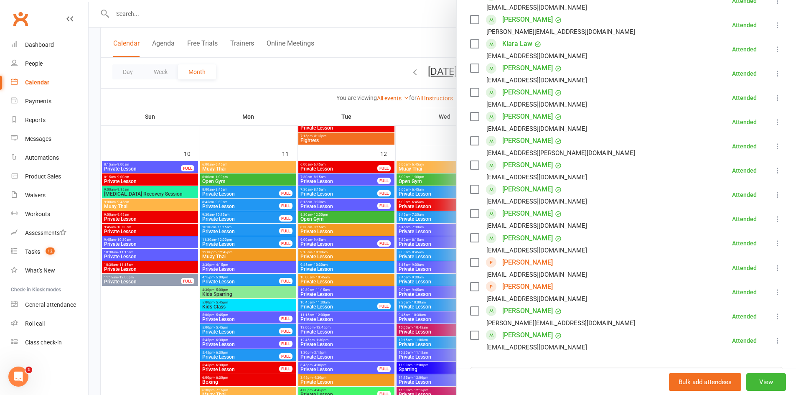
scroll to position [293, 0]
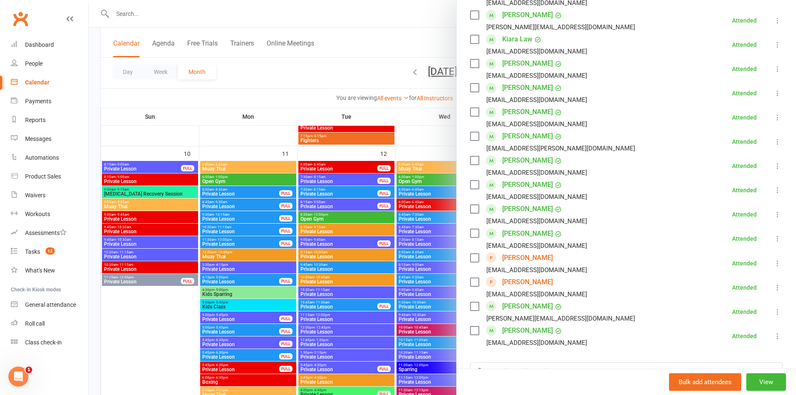
click at [430, 150] on div at bounding box center [443, 197] width 708 height 395
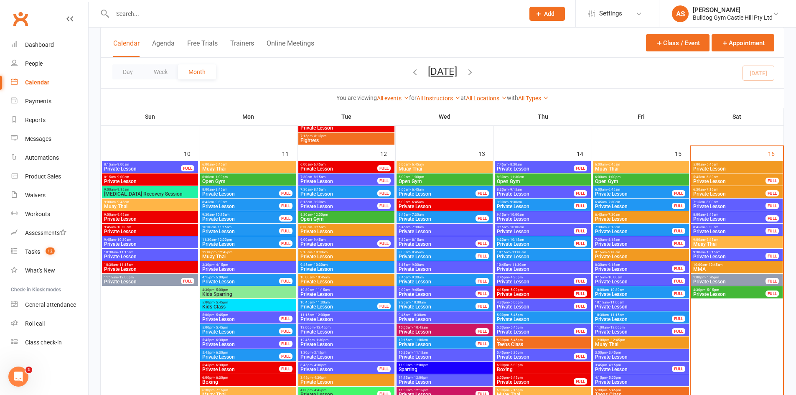
drag, startPoint x: 168, startPoint y: 11, endPoint x: 160, endPoint y: 10, distance: 8.0
click at [166, 11] on input "text" at bounding box center [314, 14] width 409 height 12
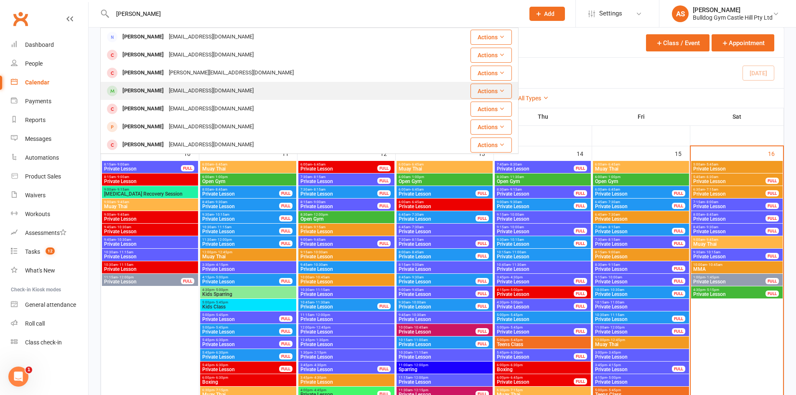
type input "benj"
click at [241, 87] on div "Benji Novakovic benji.novak10@gmail.com" at bounding box center [269, 90] width 336 height 17
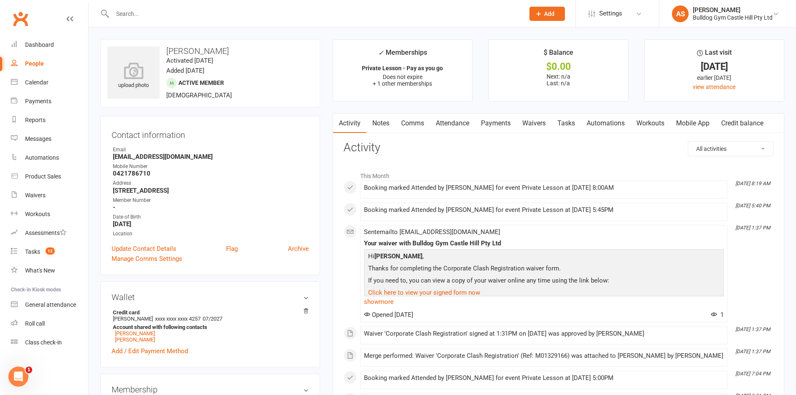
click at [505, 127] on link "Payments" at bounding box center [495, 123] width 41 height 19
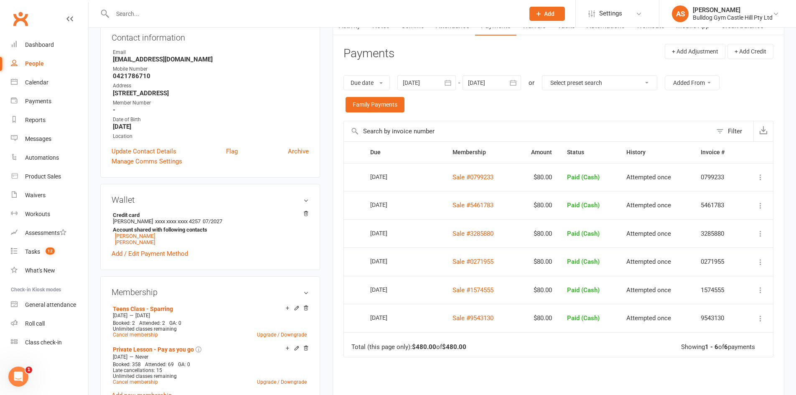
scroll to position [84, 0]
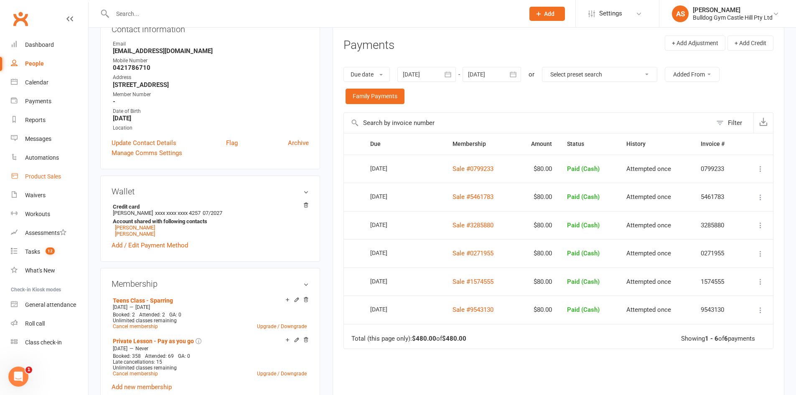
click at [42, 178] on div "Product Sales" at bounding box center [43, 176] width 36 height 7
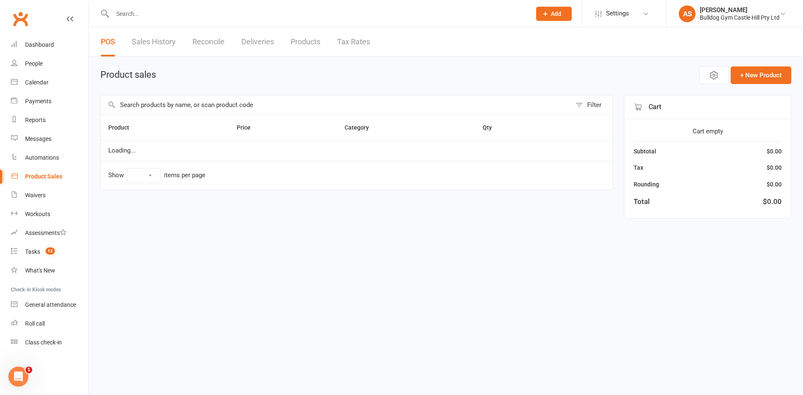
select select "10"
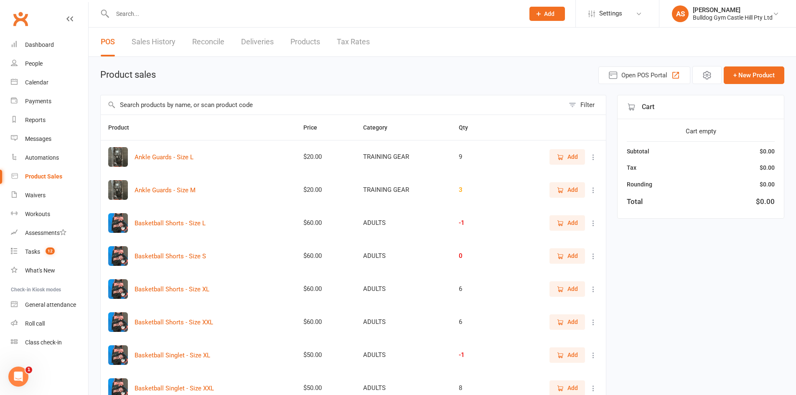
click at [187, 110] on input "text" at bounding box center [333, 104] width 464 height 19
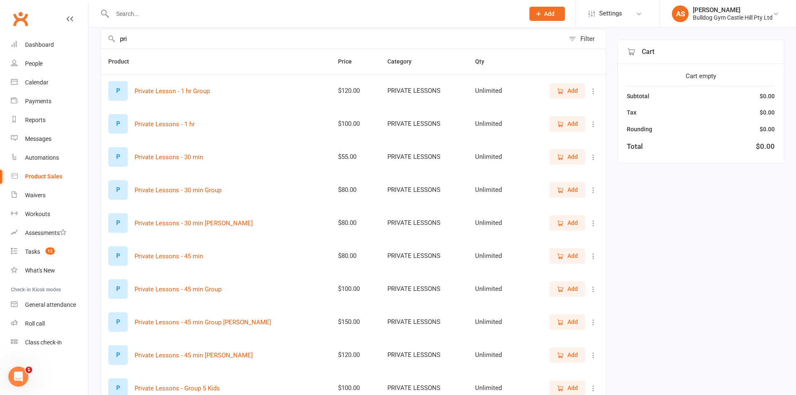
scroll to position [140, 0]
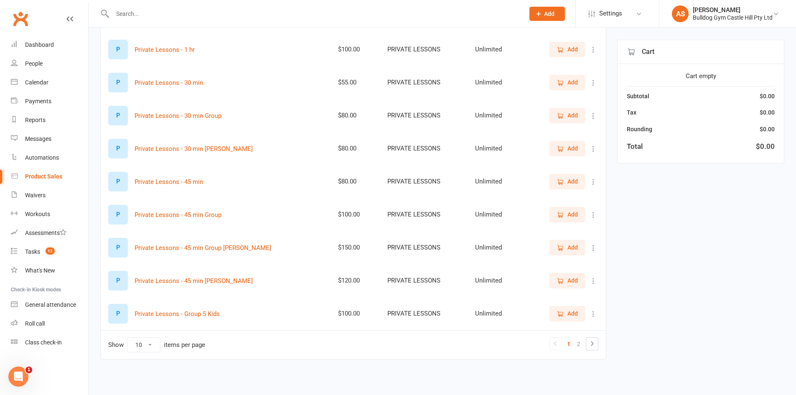
type input "pri"
click at [563, 178] on icon "button" at bounding box center [561, 182] width 8 height 8
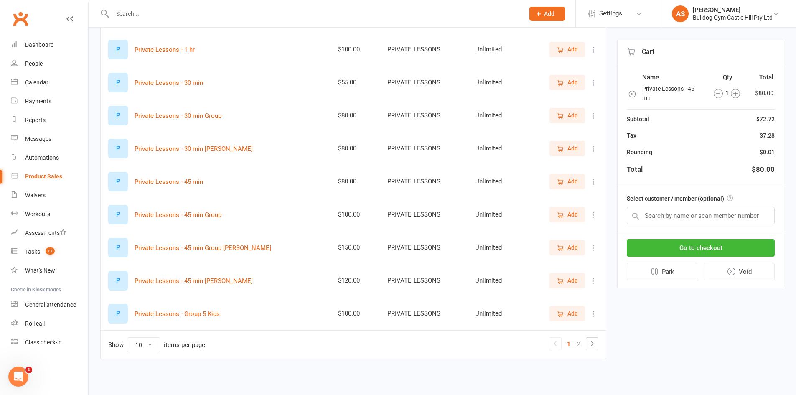
click at [736, 94] on icon "button" at bounding box center [736, 94] width 4 height 4
click at [658, 217] on input "text" at bounding box center [701, 216] width 148 height 18
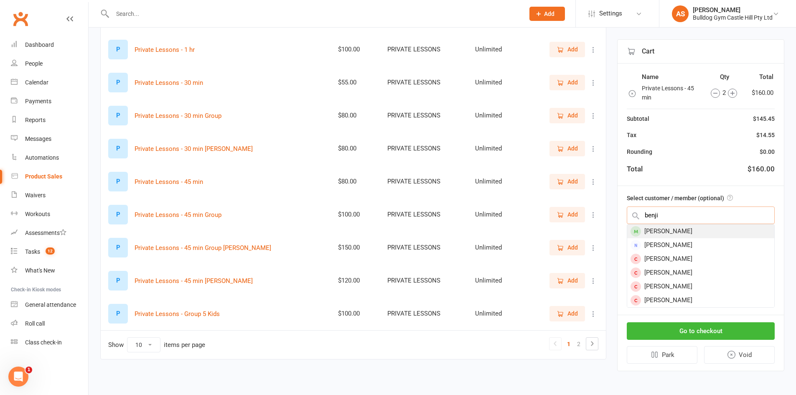
type input "benji"
click at [701, 228] on div "[PERSON_NAME]" at bounding box center [700, 231] width 147 height 14
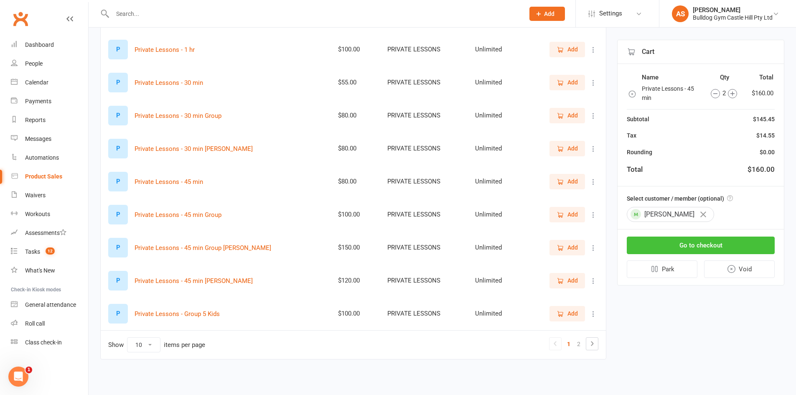
click at [687, 242] on button "Go to checkout" at bounding box center [701, 246] width 148 height 18
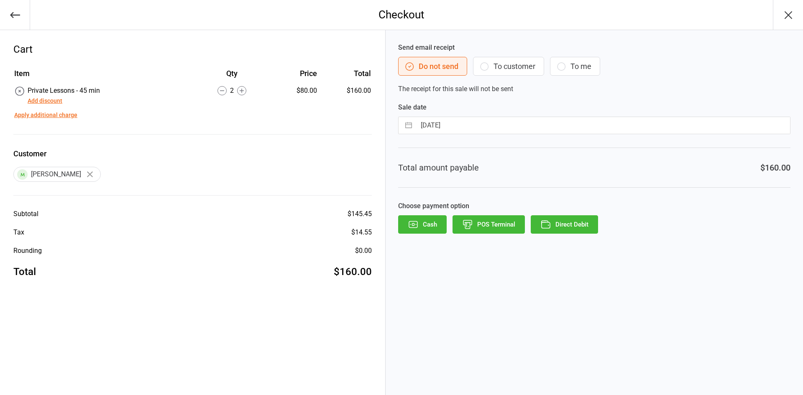
click at [426, 222] on button "Cash" at bounding box center [422, 224] width 48 height 18
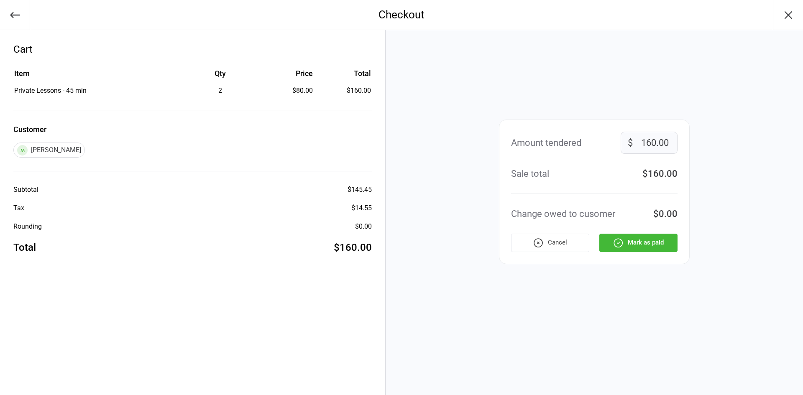
click at [663, 244] on button "Mark as paid" at bounding box center [638, 243] width 78 height 18
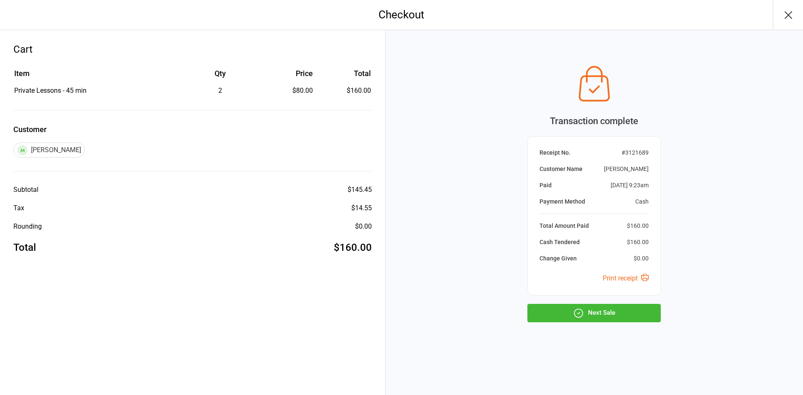
click at [595, 307] on button "Next Sale" at bounding box center [593, 313] width 133 height 18
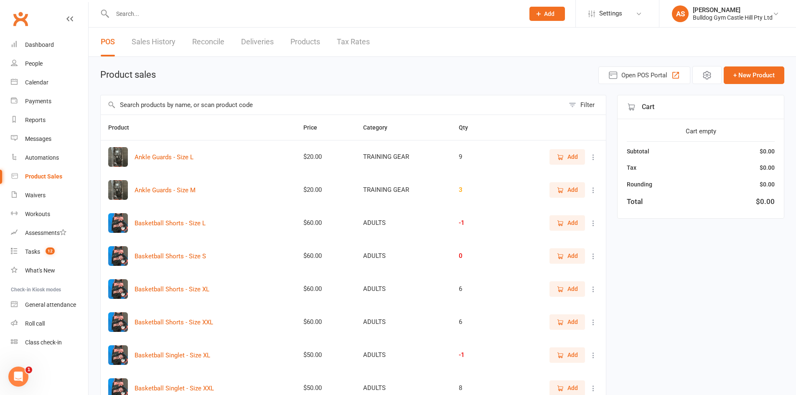
drag, startPoint x: 167, startPoint y: 110, endPoint x: 154, endPoint y: 113, distance: 13.3
click at [163, 112] on input "text" at bounding box center [333, 104] width 464 height 19
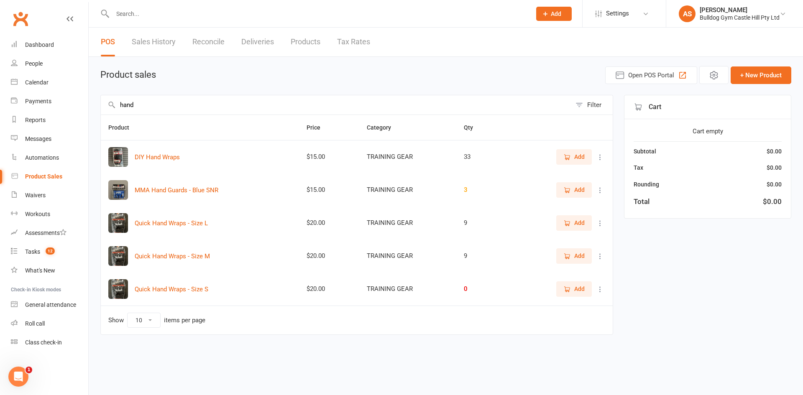
type input "hand"
click at [584, 156] on span "Add" at bounding box center [579, 156] width 10 height 9
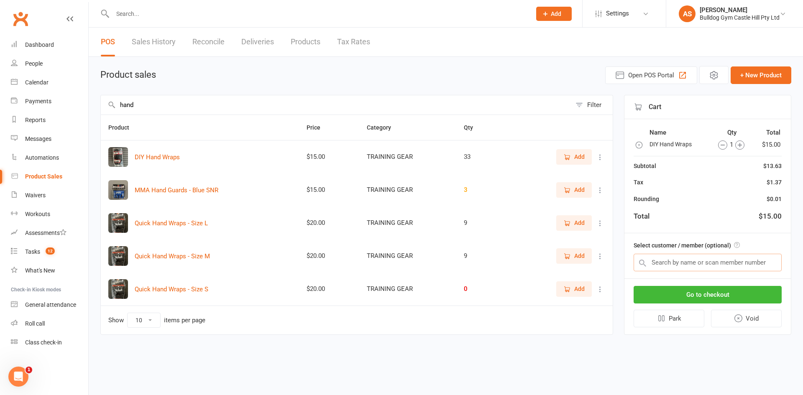
click at [687, 260] on input "text" at bounding box center [707, 263] width 148 height 18
type input "B"
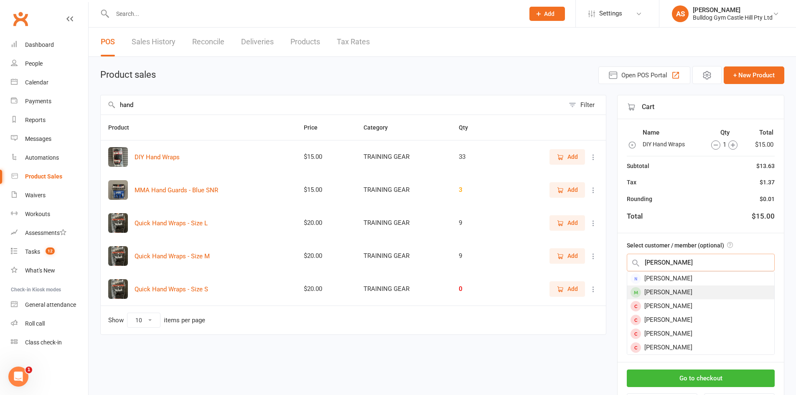
type input "[PERSON_NAME]"
click at [640, 293] on span at bounding box center [636, 292] width 10 height 10
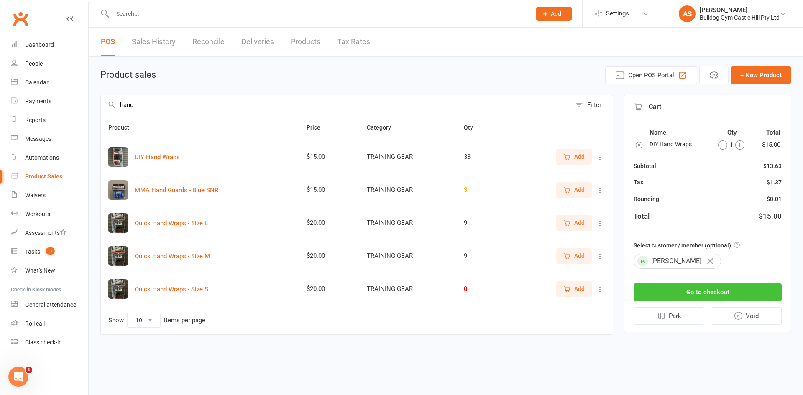
click at [667, 293] on button "Go to checkout" at bounding box center [707, 292] width 148 height 18
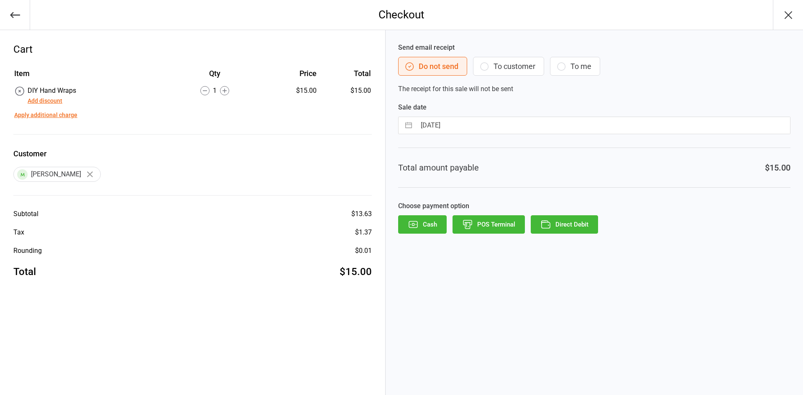
click at [408, 223] on icon "button" at bounding box center [413, 224] width 11 height 11
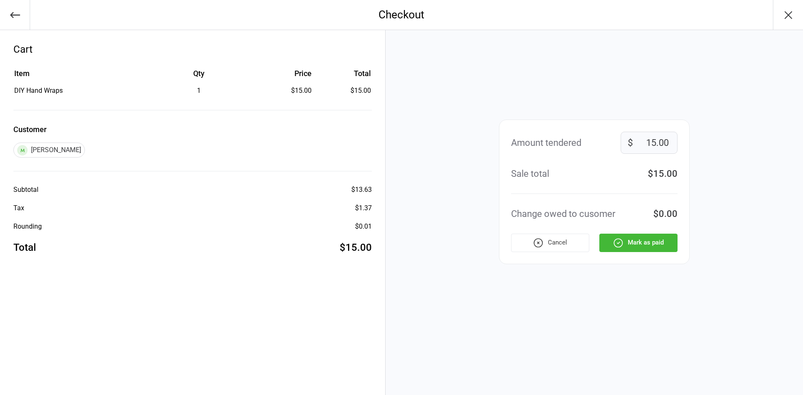
click at [629, 238] on button "Mark as paid" at bounding box center [638, 243] width 78 height 18
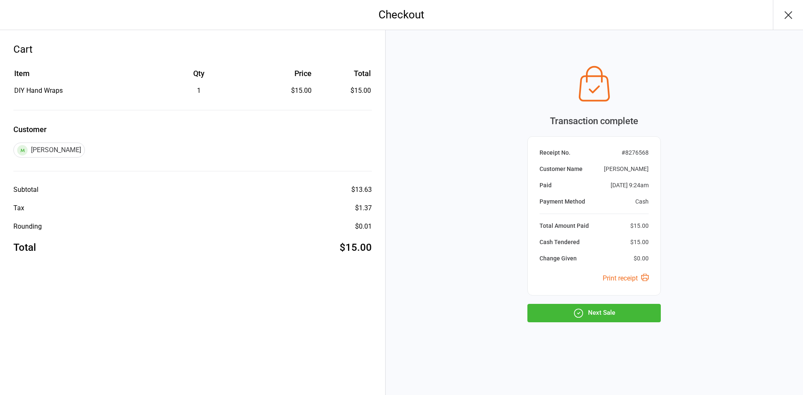
click at [631, 310] on button "Next Sale" at bounding box center [593, 313] width 133 height 18
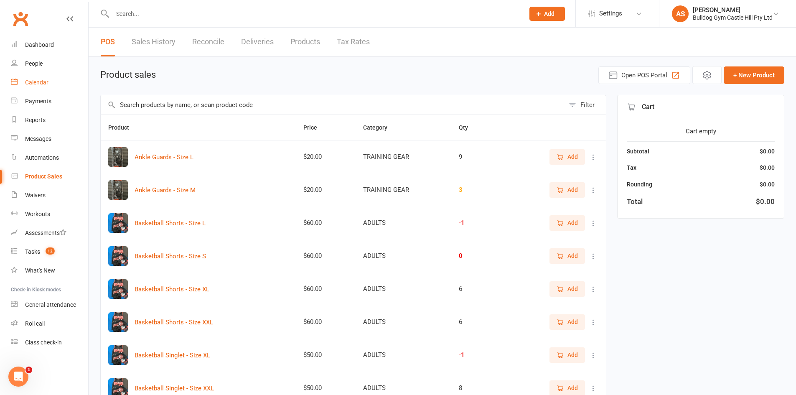
click at [41, 86] on link "Calendar" at bounding box center [49, 82] width 77 height 19
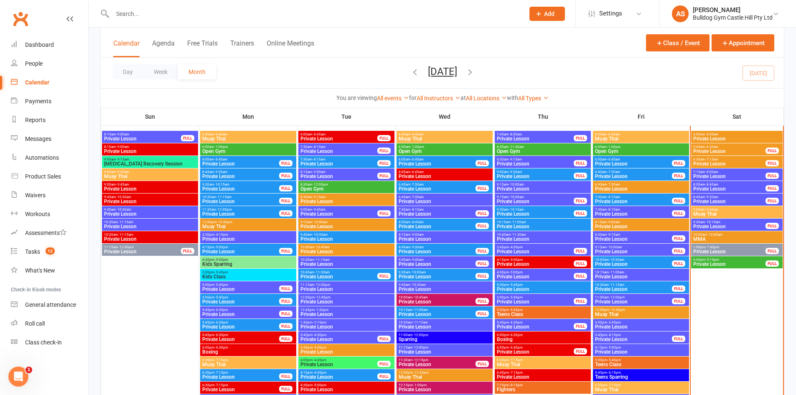
scroll to position [1170, 0]
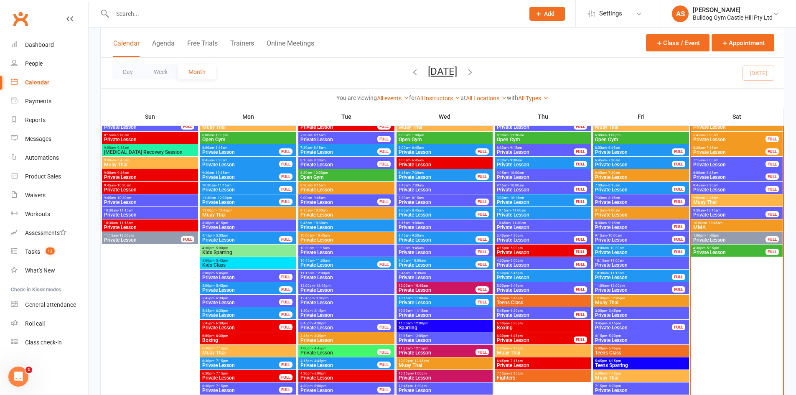
click at [729, 175] on span "Private Lesson" at bounding box center [729, 177] width 73 height 5
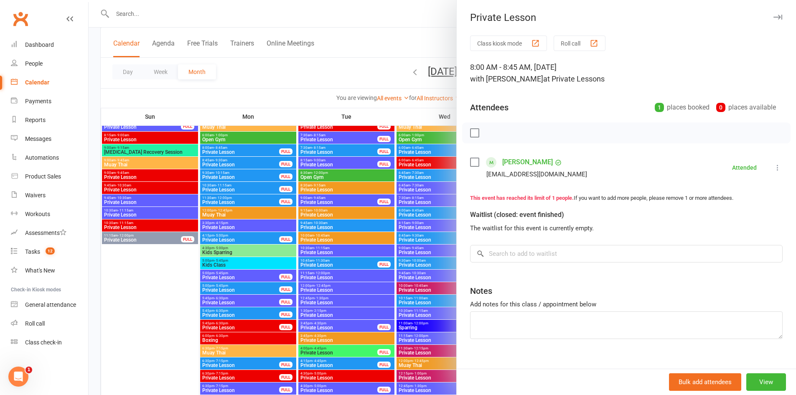
drag, startPoint x: 370, startPoint y: 140, endPoint x: 584, endPoint y: 172, distance: 216.4
click at [372, 142] on div at bounding box center [443, 197] width 708 height 395
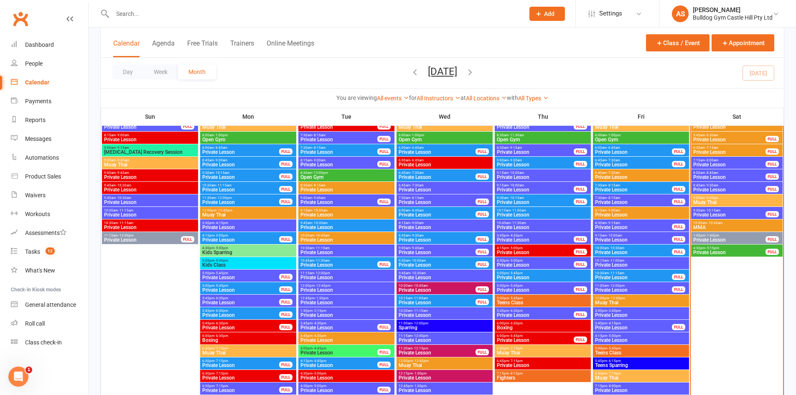
click at [725, 186] on span "8:45am - 9:30am" at bounding box center [729, 186] width 73 height 4
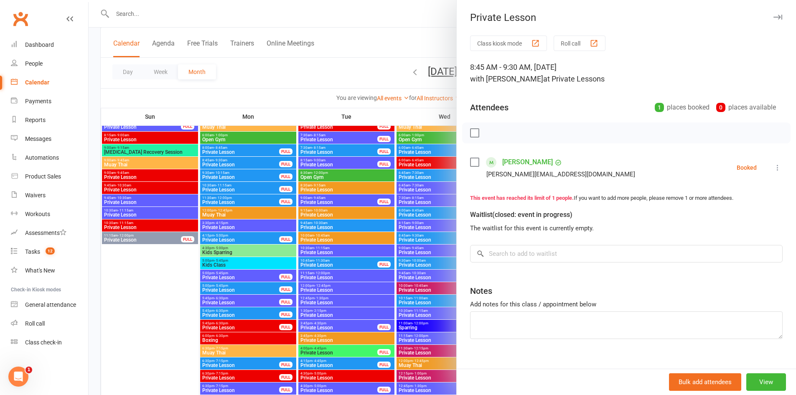
click at [774, 165] on icon at bounding box center [778, 167] width 8 height 8
click at [701, 213] on link "Check in" at bounding box center [734, 217] width 98 height 17
drag, startPoint x: 411, startPoint y: 173, endPoint x: 646, endPoint y: 185, distance: 235.2
click at [411, 173] on div at bounding box center [443, 197] width 708 height 395
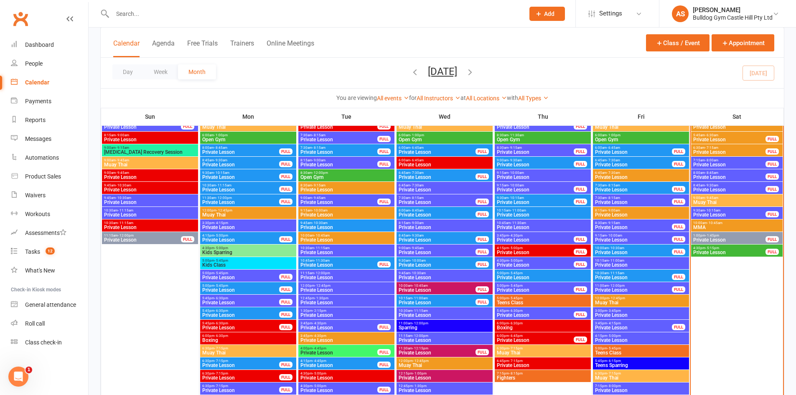
click at [719, 210] on span "- 10:15am" at bounding box center [712, 211] width 15 height 4
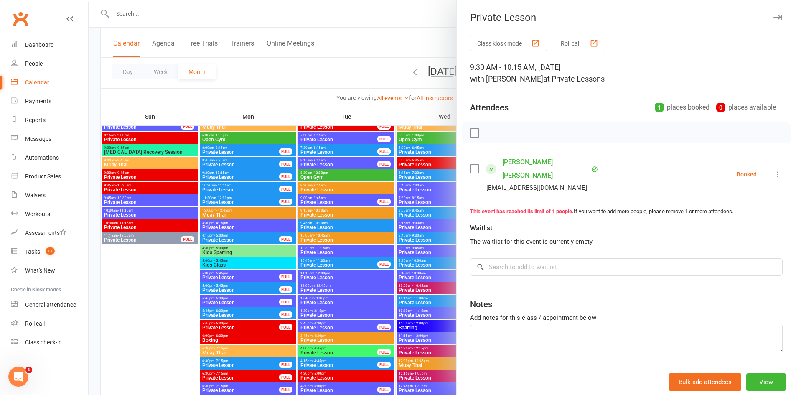
click at [399, 188] on div at bounding box center [443, 197] width 708 height 395
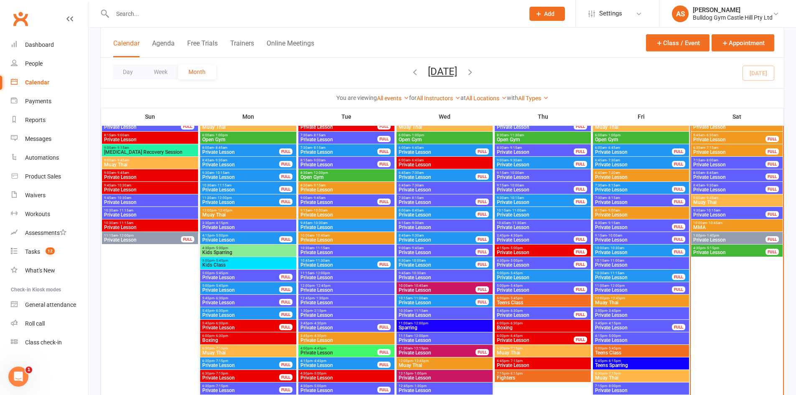
click at [706, 225] on span "MMA" at bounding box center [737, 227] width 88 height 5
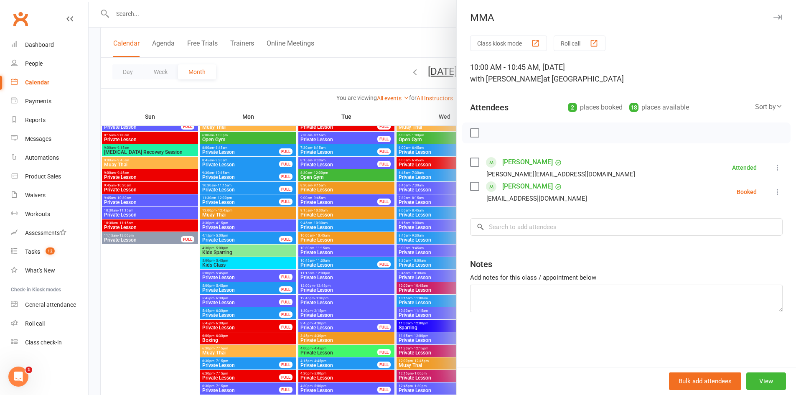
click at [428, 212] on div at bounding box center [443, 197] width 708 height 395
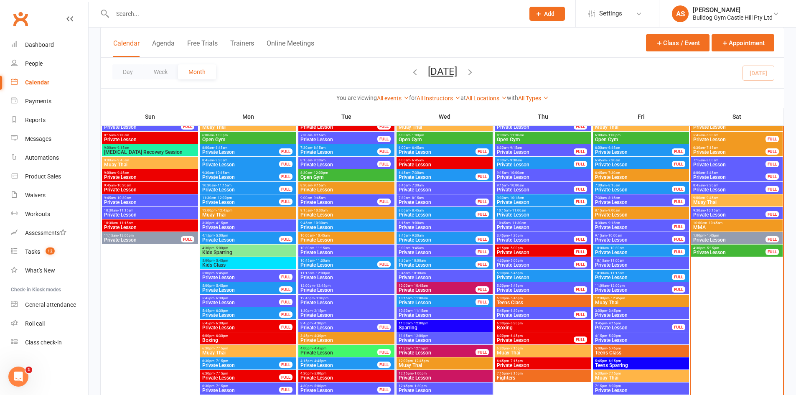
click at [698, 238] on span "Private Lesson" at bounding box center [729, 239] width 73 height 5
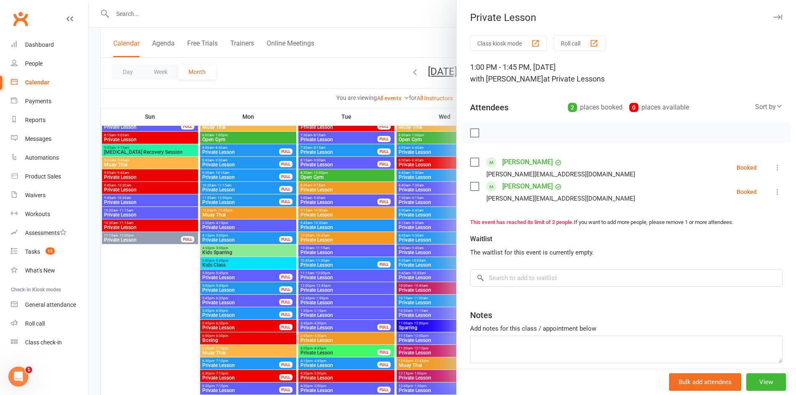
click at [377, 159] on div at bounding box center [443, 197] width 708 height 395
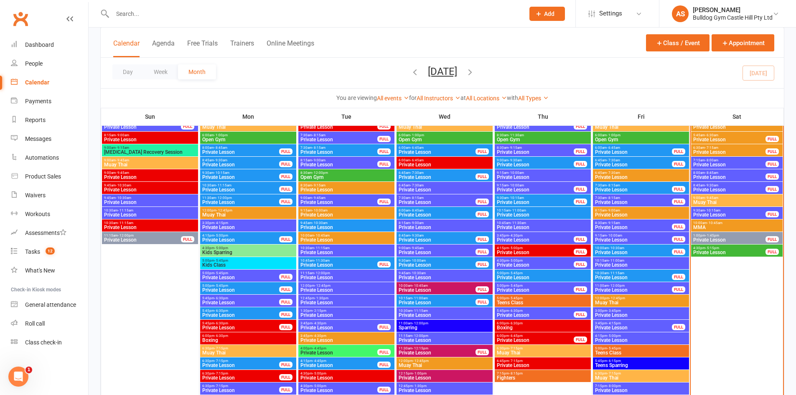
click at [735, 245] on div "4:30pm - 5:15pm Private Lesson FULL" at bounding box center [737, 251] width 92 height 12
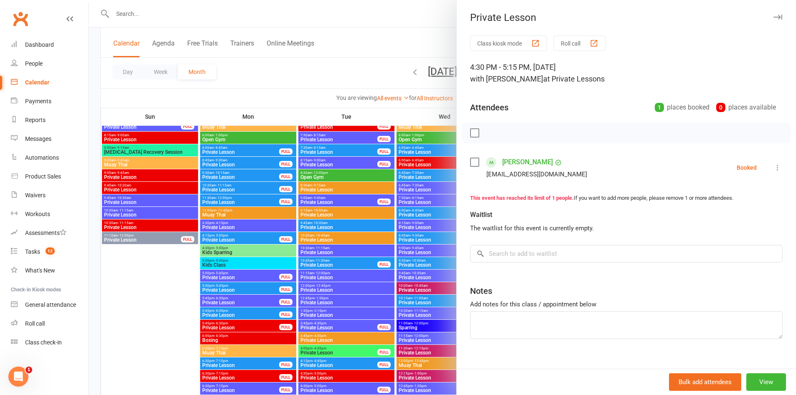
click at [396, 194] on div at bounding box center [443, 197] width 708 height 395
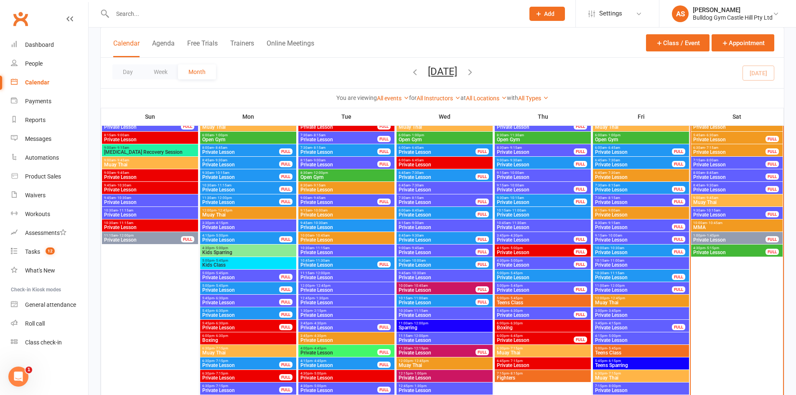
click at [712, 187] on span "Private Lesson" at bounding box center [729, 189] width 73 height 5
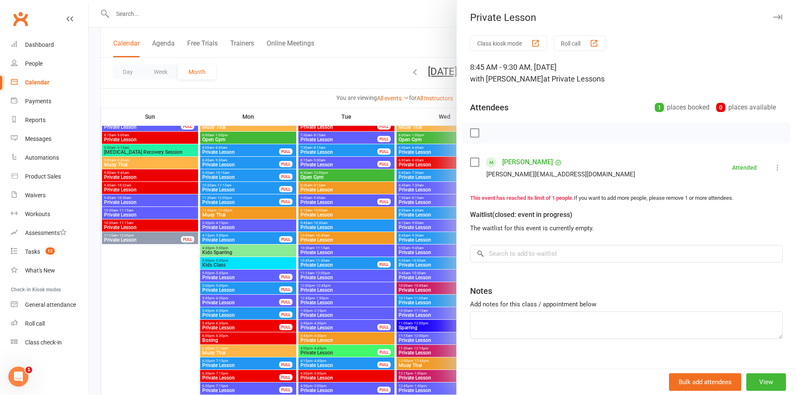
click at [413, 198] on div at bounding box center [443, 197] width 708 height 395
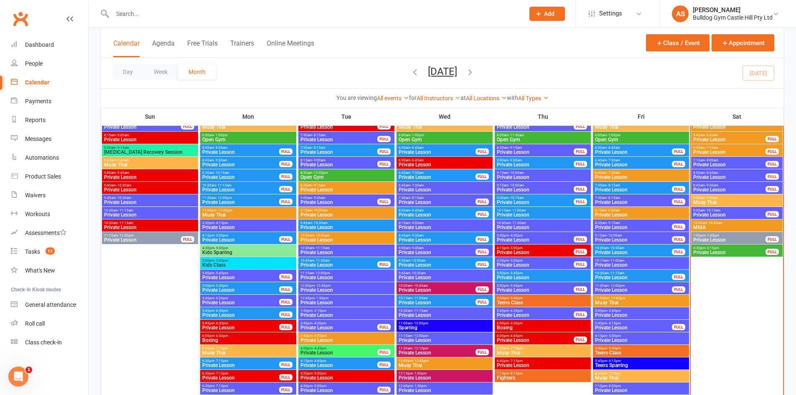
click at [698, 204] on span "Muay Thai" at bounding box center [737, 202] width 88 height 5
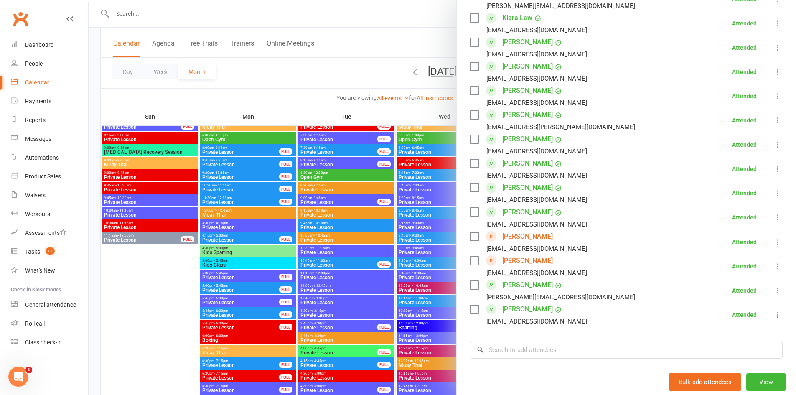
scroll to position [334, 0]
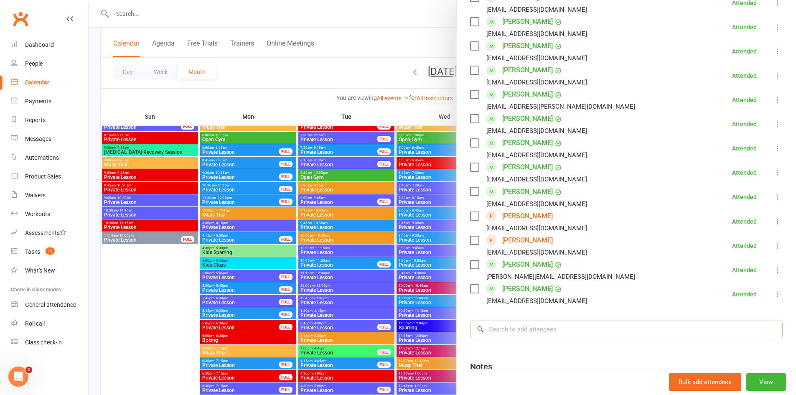
click at [525, 331] on input "search" at bounding box center [626, 330] width 313 height 18
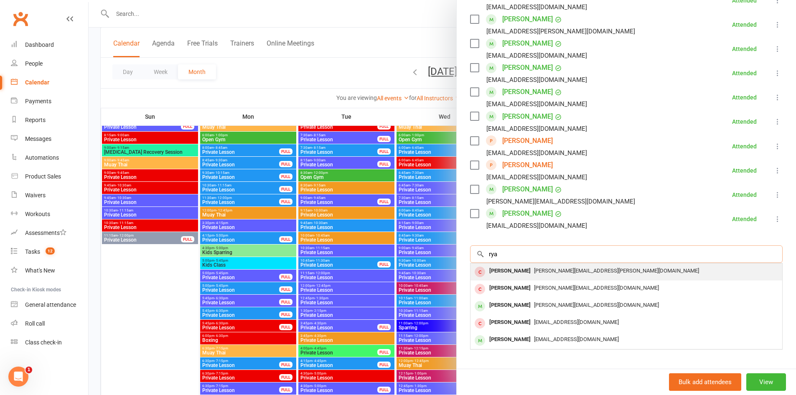
scroll to position [422, 0]
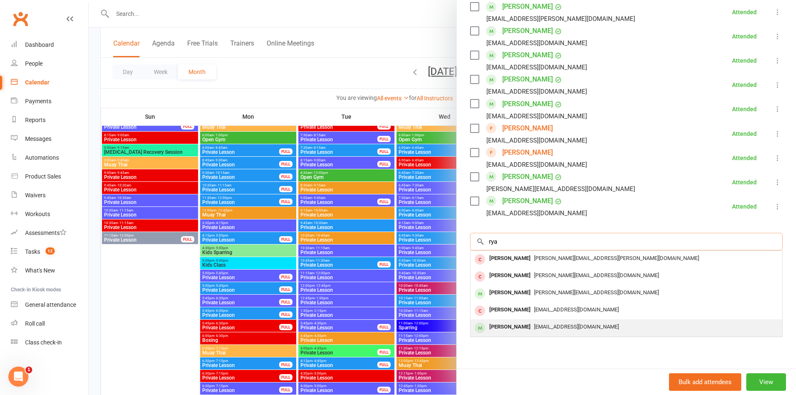
type input "rya"
click at [614, 331] on div "ryan1zorzit@gmail.com" at bounding box center [626, 327] width 305 height 12
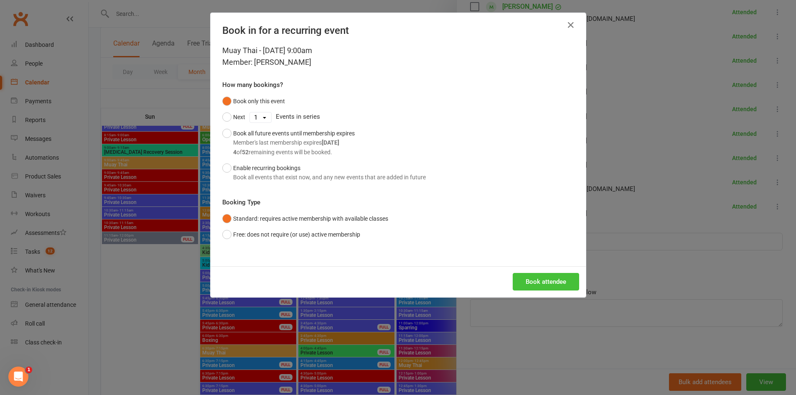
click at [540, 279] on button "Book attendee" at bounding box center [546, 282] width 66 height 18
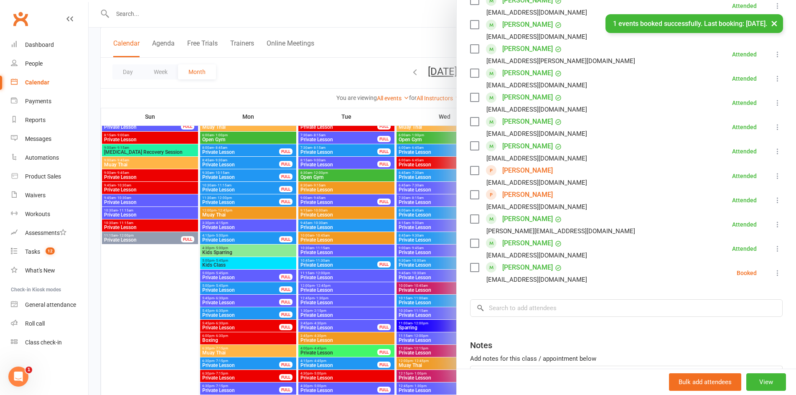
scroll to position [380, 0]
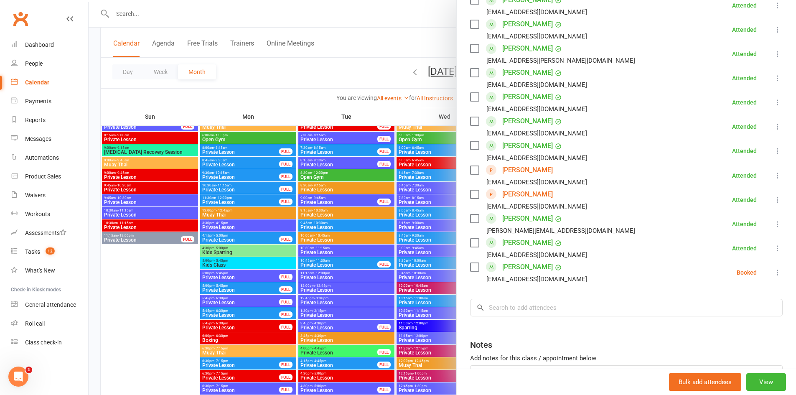
click at [774, 270] on icon at bounding box center [778, 272] width 8 height 8
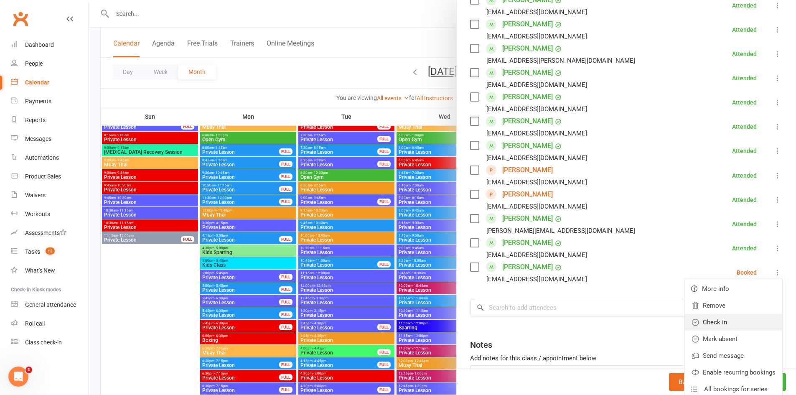
click at [697, 321] on link "Check in" at bounding box center [734, 322] width 98 height 17
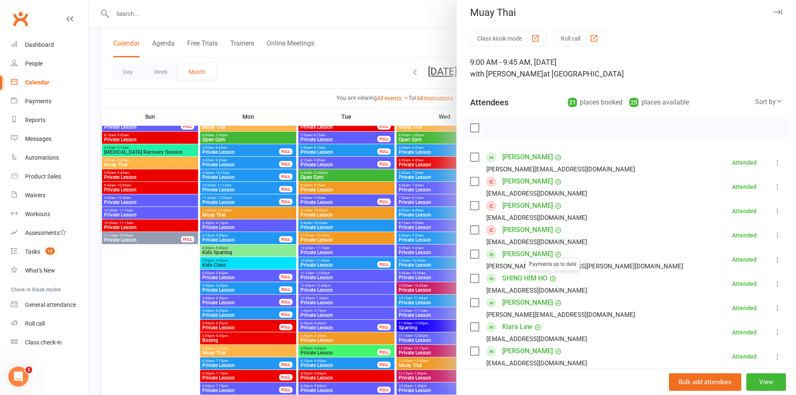
scroll to position [4, 0]
click at [374, 233] on div at bounding box center [443, 197] width 708 height 395
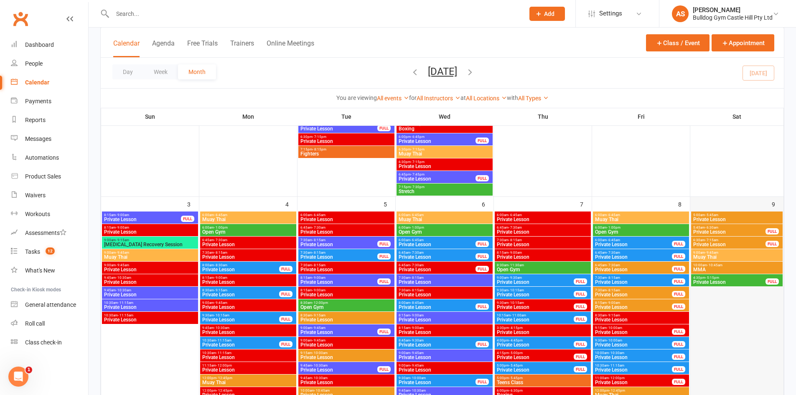
scroll to position [543, 0]
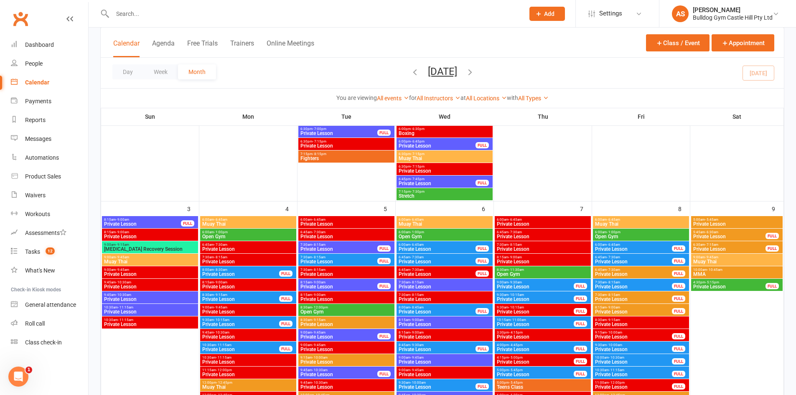
click at [720, 270] on span "- 10:45am" at bounding box center [714, 270] width 15 height 4
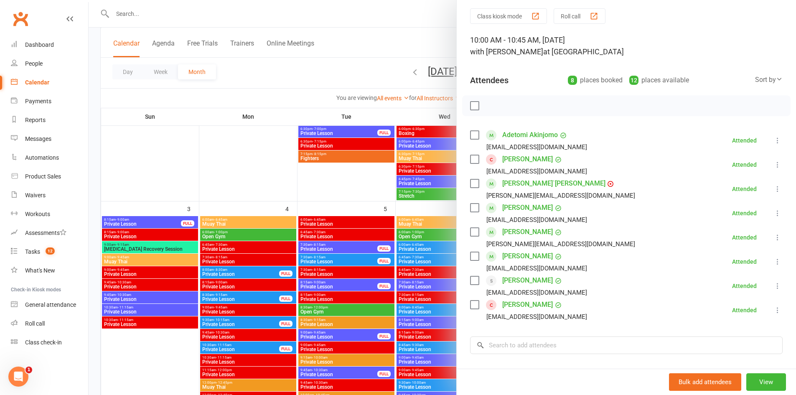
scroll to position [42, 0]
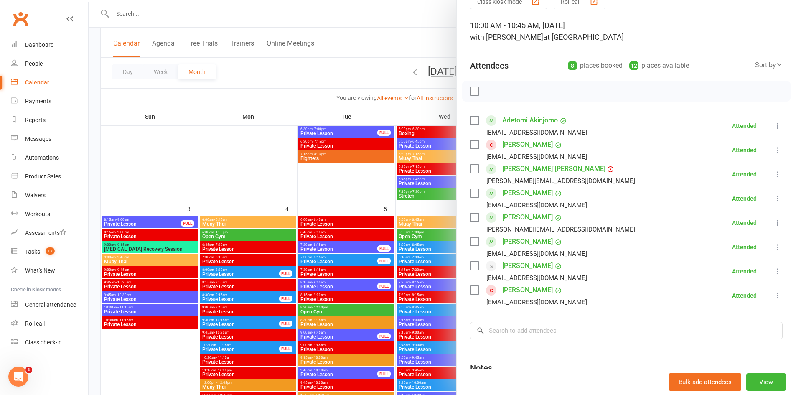
drag, startPoint x: 325, startPoint y: 187, endPoint x: 525, endPoint y: 177, distance: 200.9
click at [327, 187] on div at bounding box center [443, 197] width 708 height 395
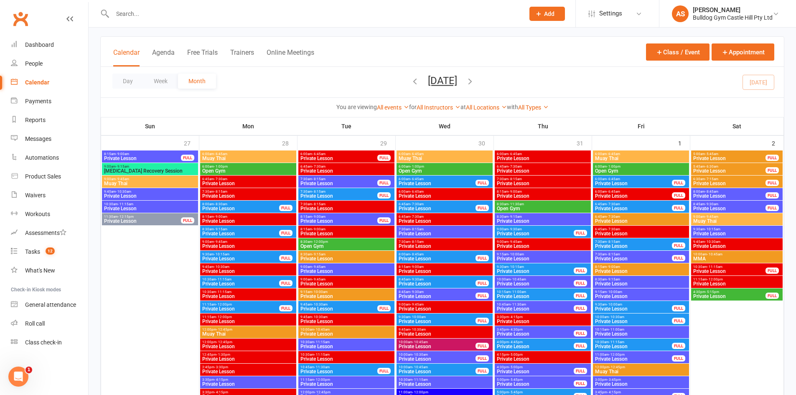
click at [716, 252] on span "- 10:45am" at bounding box center [714, 254] width 15 height 4
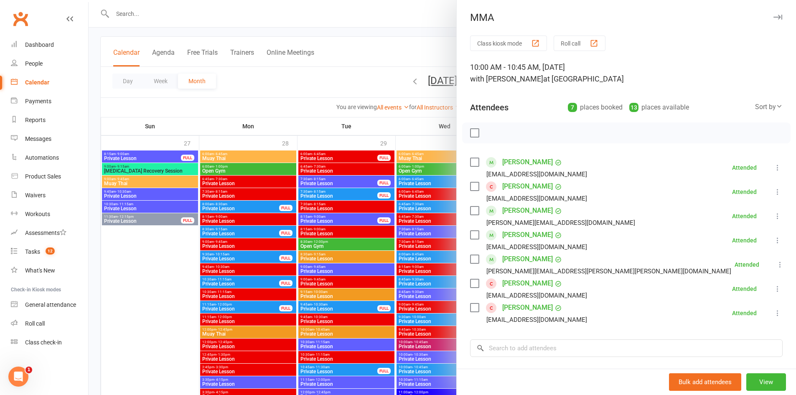
drag, startPoint x: 394, startPoint y: 290, endPoint x: 639, endPoint y: 184, distance: 267.5
click at [393, 289] on div at bounding box center [443, 197] width 708 height 395
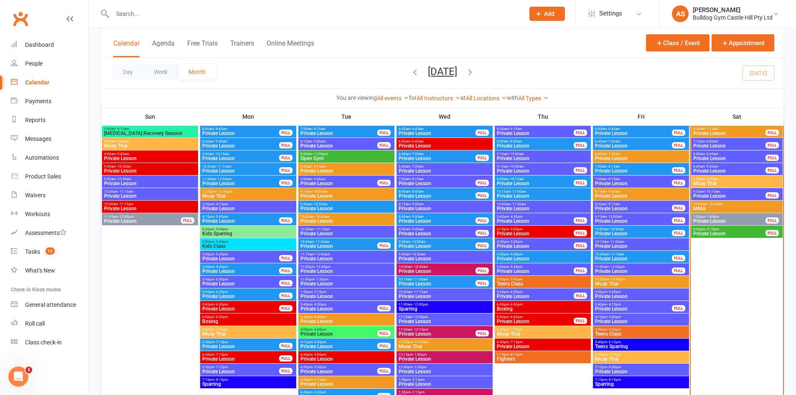
scroll to position [1170, 0]
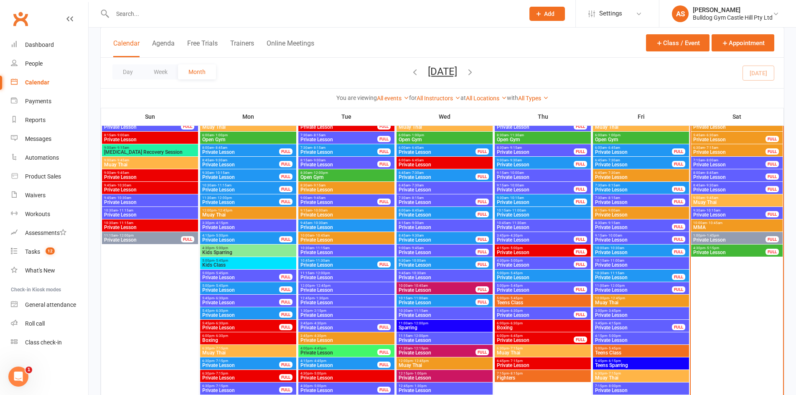
click at [714, 225] on span "MMA" at bounding box center [737, 227] width 88 height 5
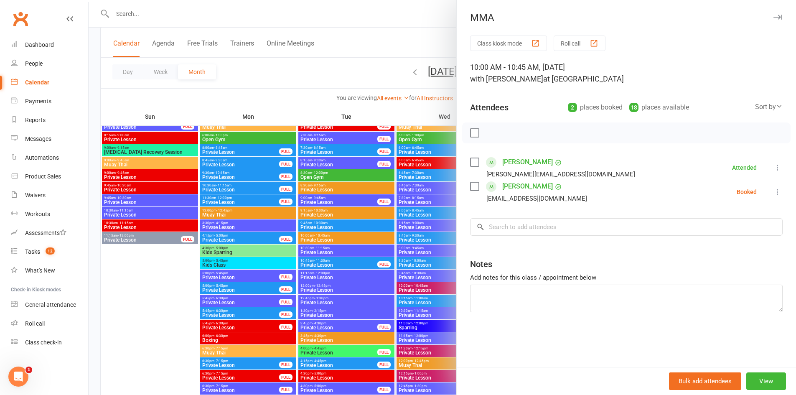
drag, startPoint x: 423, startPoint y: 191, endPoint x: 459, endPoint y: 188, distance: 35.3
click at [423, 191] on div at bounding box center [443, 197] width 708 height 395
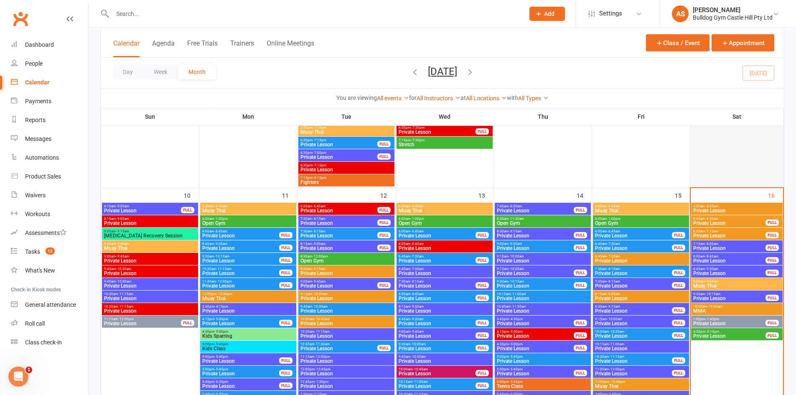
scroll to position [1129, 0]
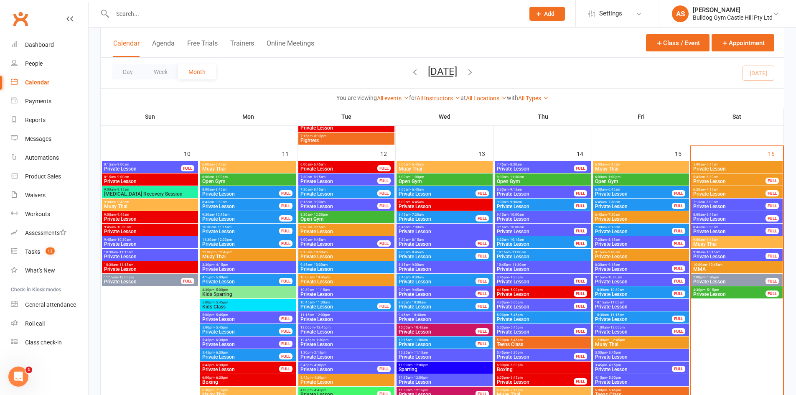
click at [42, 84] on div "Calendar" at bounding box center [37, 82] width 24 height 7
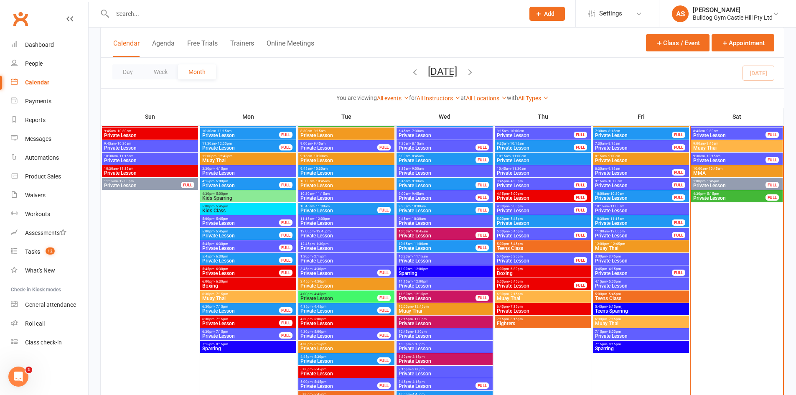
scroll to position [1212, 0]
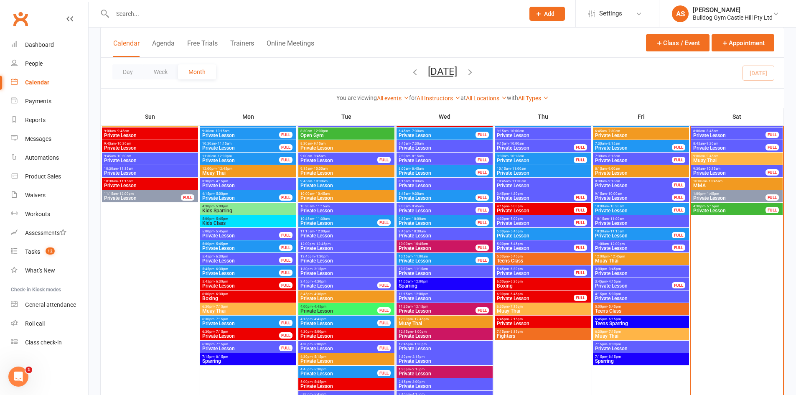
click at [706, 210] on span "Private Lesson" at bounding box center [729, 210] width 73 height 5
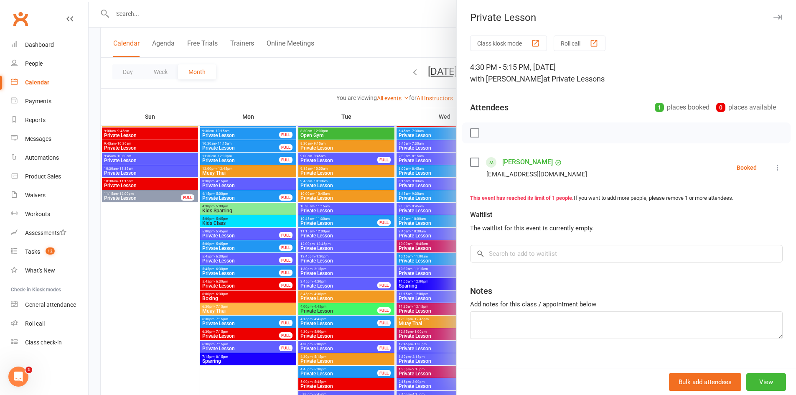
drag, startPoint x: 418, startPoint y: 194, endPoint x: 656, endPoint y: 215, distance: 238.4
click at [425, 191] on div at bounding box center [443, 197] width 708 height 395
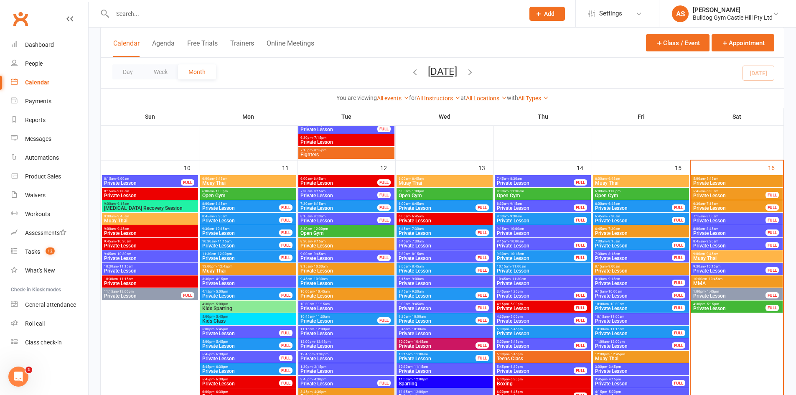
scroll to position [1129, 0]
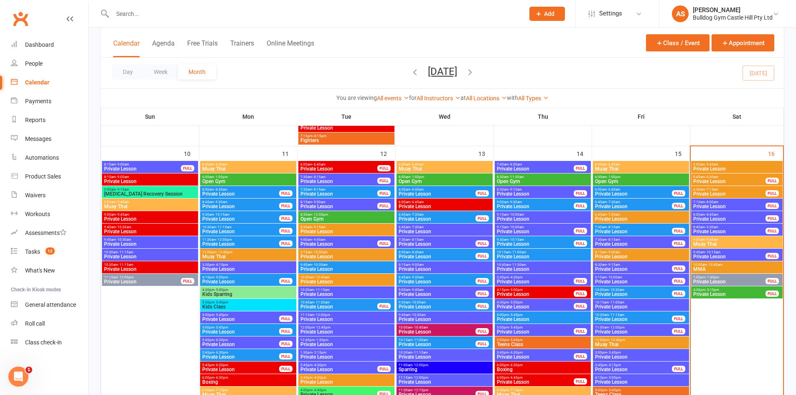
click at [133, 278] on span "11:15am - 12:00pm" at bounding box center [143, 277] width 78 height 4
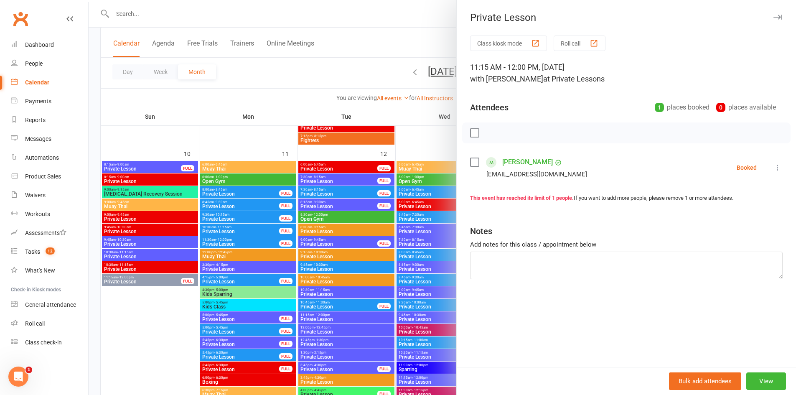
drag, startPoint x: 116, startPoint y: 315, endPoint x: 121, endPoint y: 304, distance: 11.6
click at [118, 311] on div at bounding box center [443, 197] width 708 height 395
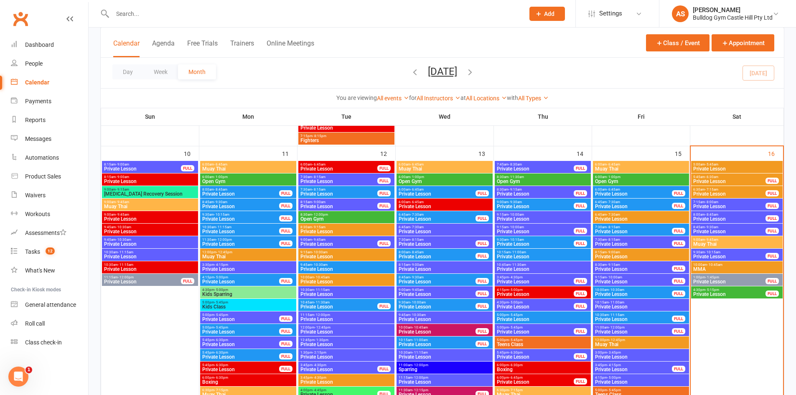
click at [140, 168] on span "Private Lesson" at bounding box center [143, 168] width 78 height 5
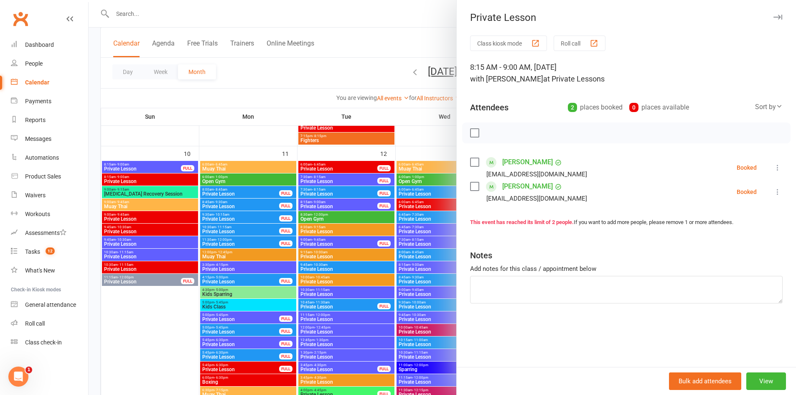
click at [126, 205] on div at bounding box center [443, 197] width 708 height 395
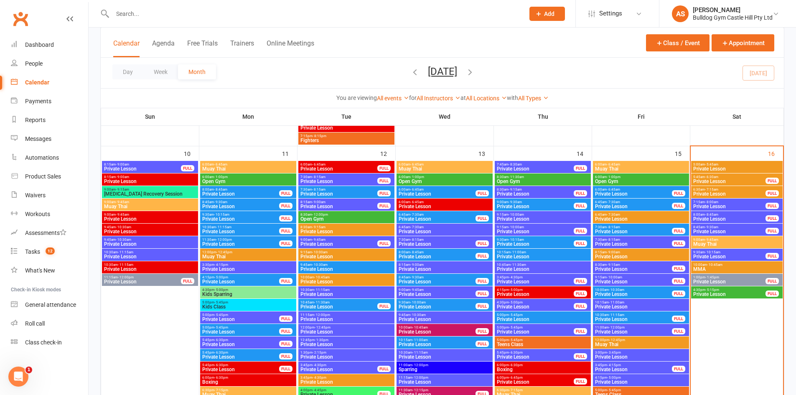
click at [158, 179] on span "Private Lesson" at bounding box center [150, 181] width 93 height 5
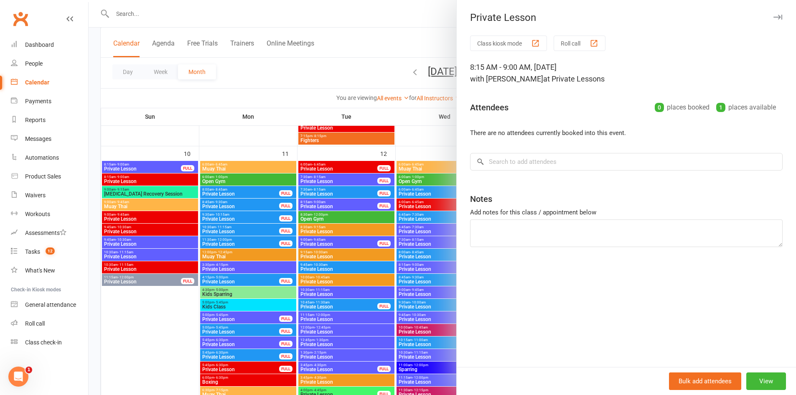
click at [138, 195] on div at bounding box center [443, 197] width 708 height 395
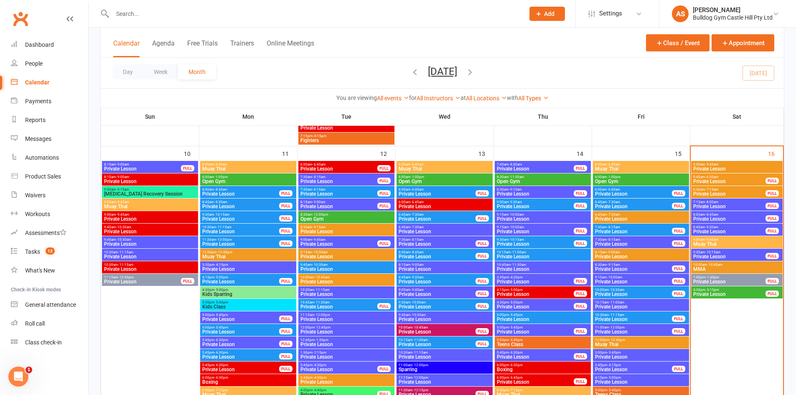
click at [130, 219] on span "Private Lesson" at bounding box center [150, 219] width 93 height 5
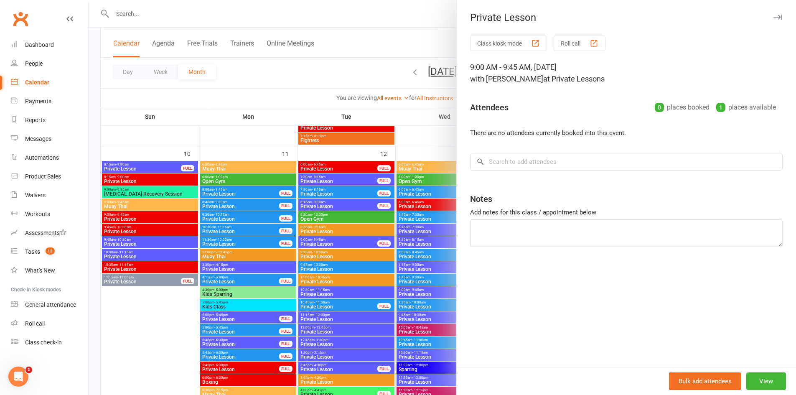
click at [131, 217] on div at bounding box center [443, 197] width 708 height 395
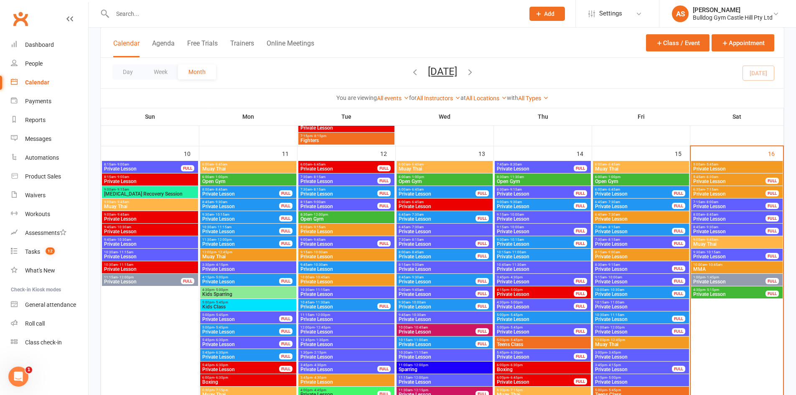
click at [125, 245] on span "Private Lesson" at bounding box center [150, 244] width 93 height 5
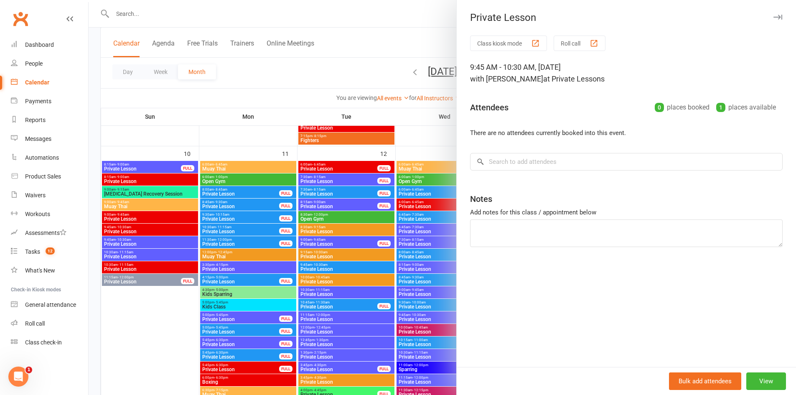
click at [124, 244] on div at bounding box center [443, 197] width 708 height 395
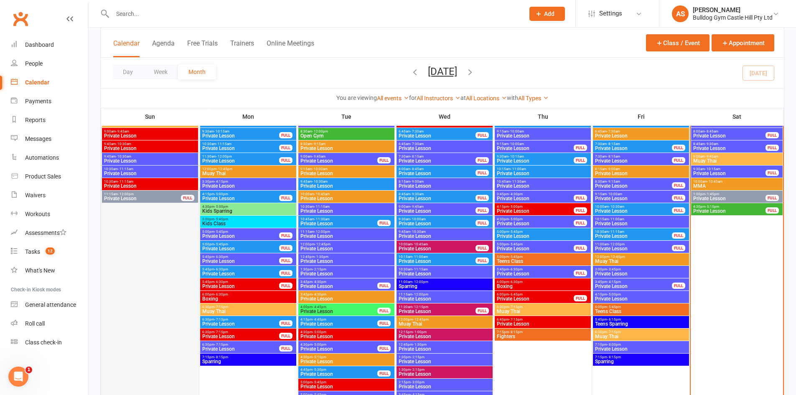
scroll to position [1212, 0]
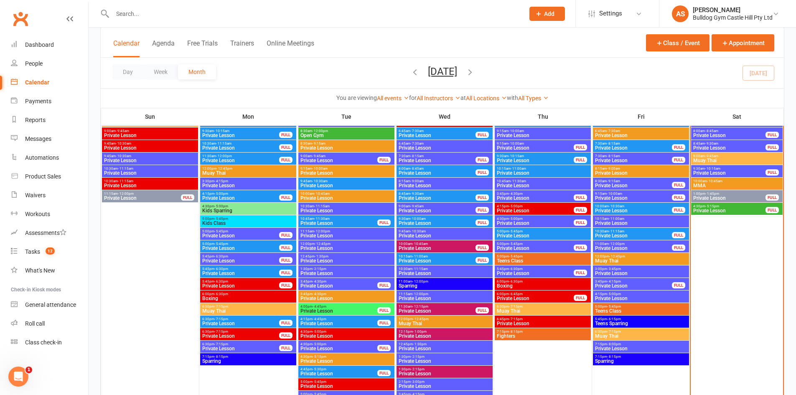
click at [214, 221] on div "5:00pm - 5:45pm Kids Class" at bounding box center [248, 221] width 96 height 12
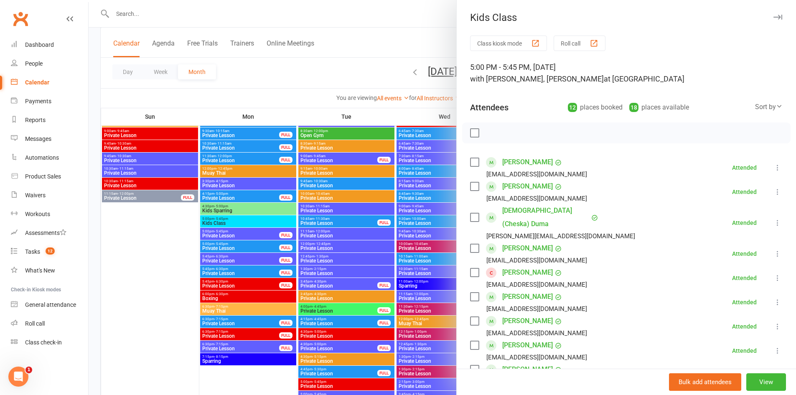
click at [213, 221] on div at bounding box center [443, 197] width 708 height 395
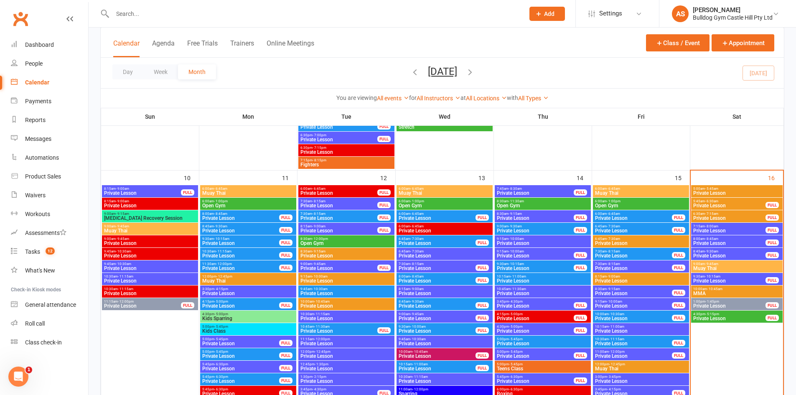
scroll to position [1150, 0]
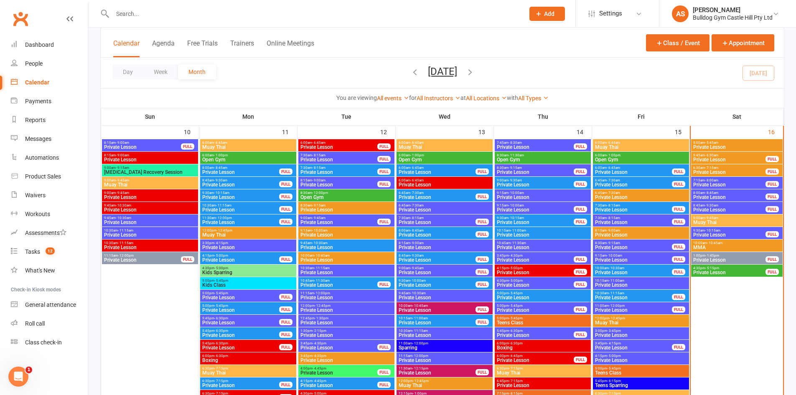
click at [710, 252] on div "1:00pm - 1:45pm Private Lesson FULL" at bounding box center [737, 258] width 92 height 12
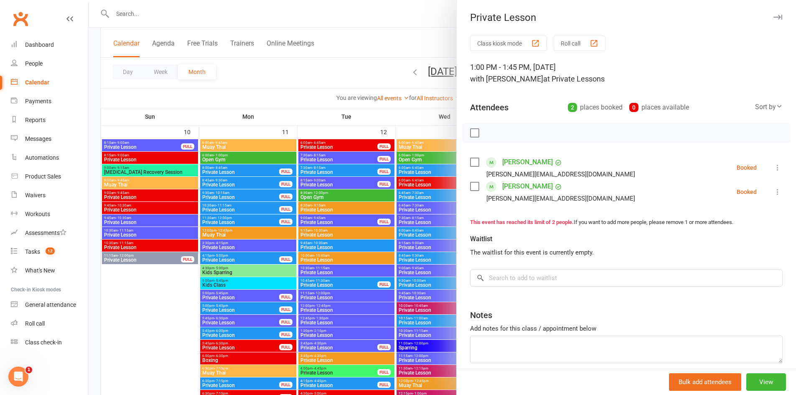
click at [195, 212] on div at bounding box center [443, 197] width 708 height 395
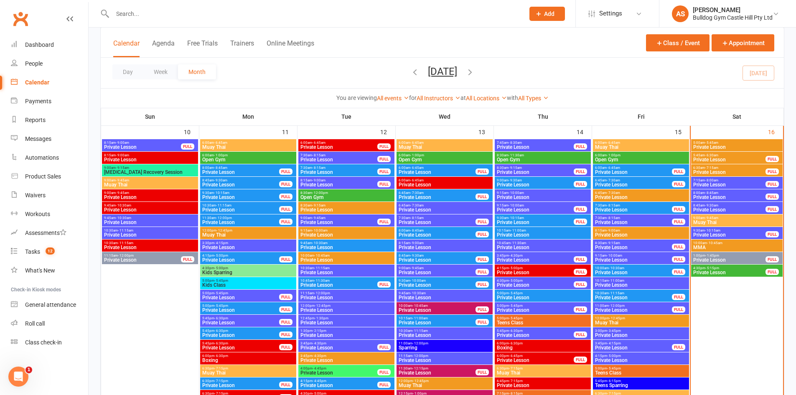
click at [714, 232] on span "Private Lesson" at bounding box center [729, 234] width 73 height 5
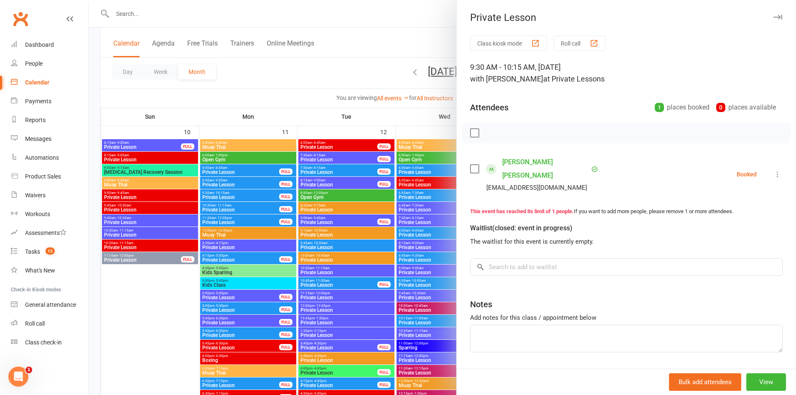
click at [773, 169] on button at bounding box center [778, 174] width 10 height 10
click at [730, 220] on link "Check in" at bounding box center [734, 224] width 98 height 17
click at [331, 287] on div at bounding box center [443, 197] width 708 height 395
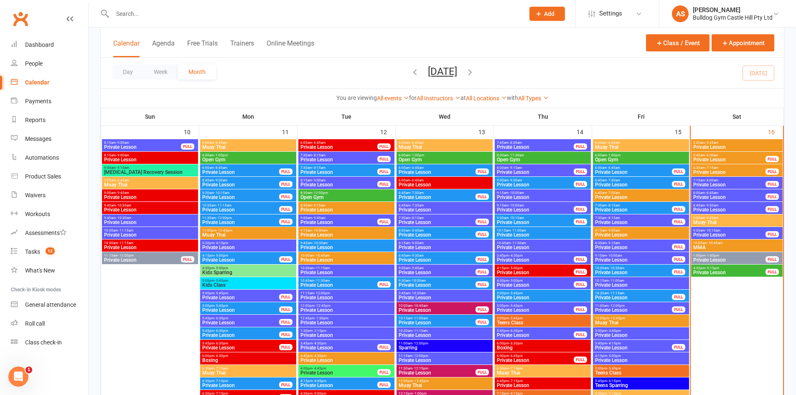
click at [724, 232] on span "9:30am - 10:15am" at bounding box center [729, 231] width 73 height 4
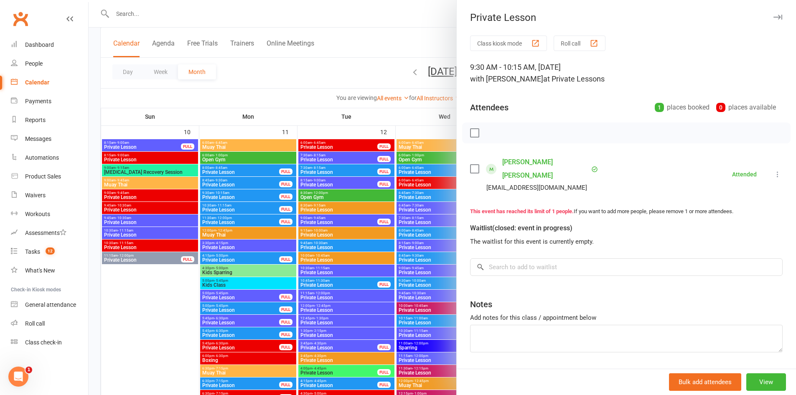
click at [404, 255] on div at bounding box center [443, 197] width 708 height 395
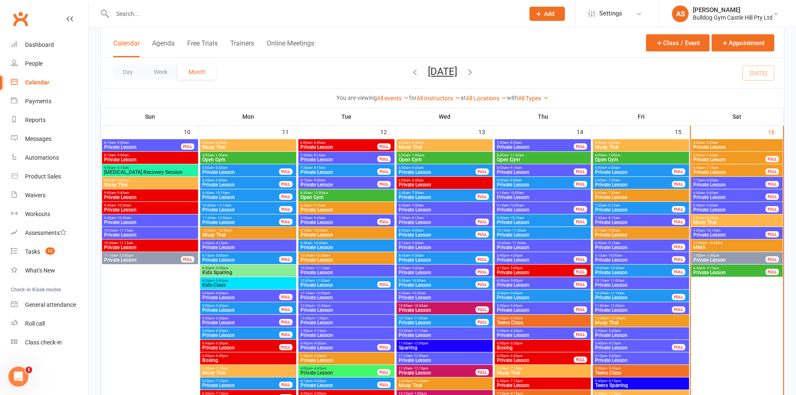
click at [718, 244] on span "- 10:45am" at bounding box center [714, 243] width 15 height 4
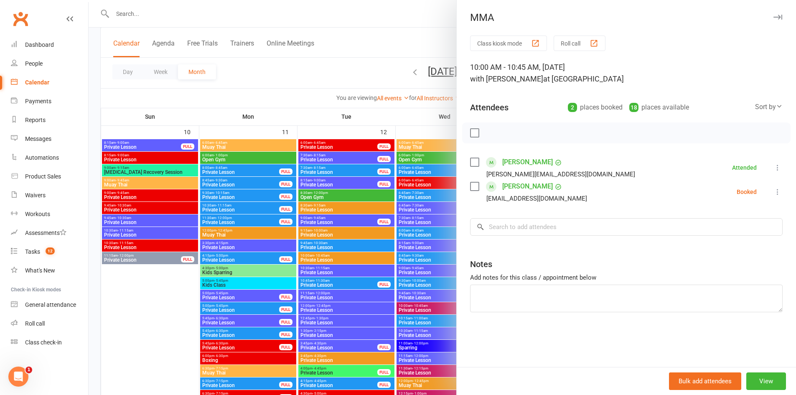
click at [411, 244] on div at bounding box center [443, 197] width 708 height 395
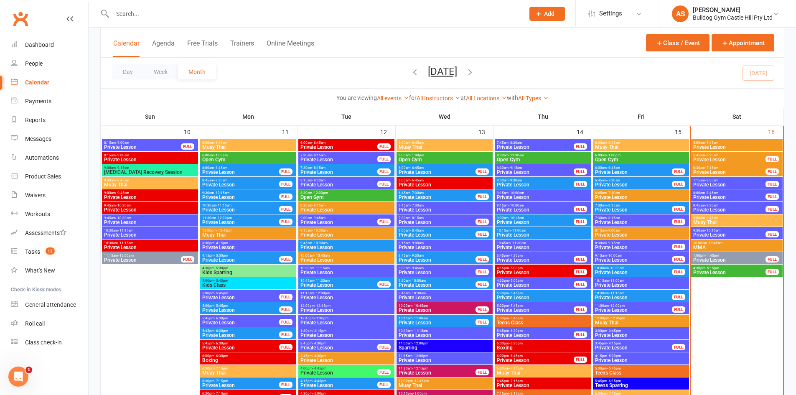
click at [731, 207] on span "Private Lesson" at bounding box center [729, 209] width 73 height 5
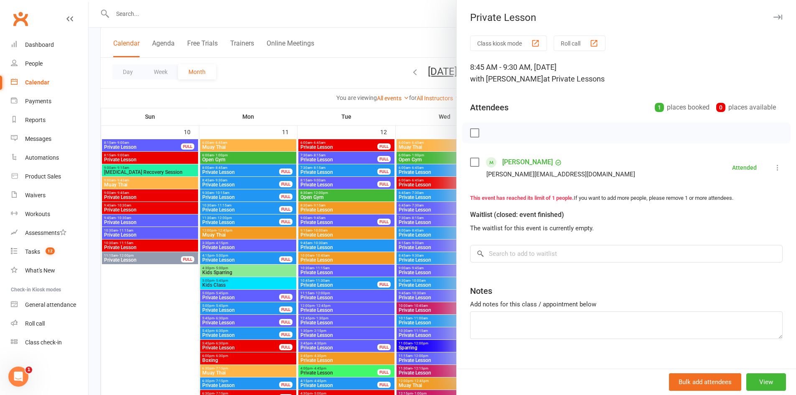
click at [423, 239] on div at bounding box center [443, 197] width 708 height 395
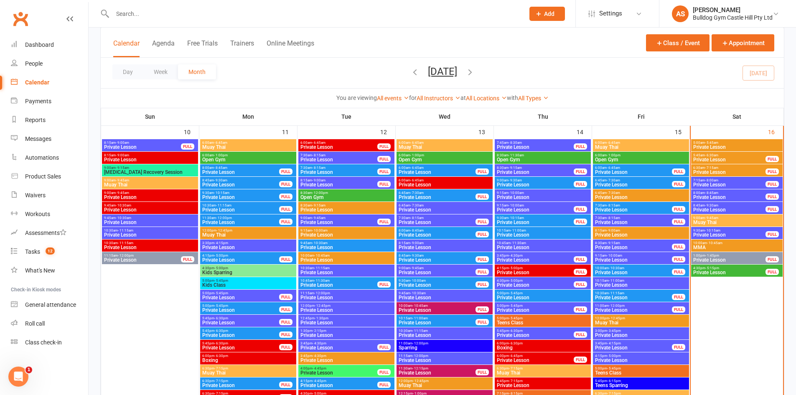
click at [730, 193] on span "8:00am - 8:45am" at bounding box center [729, 193] width 73 height 4
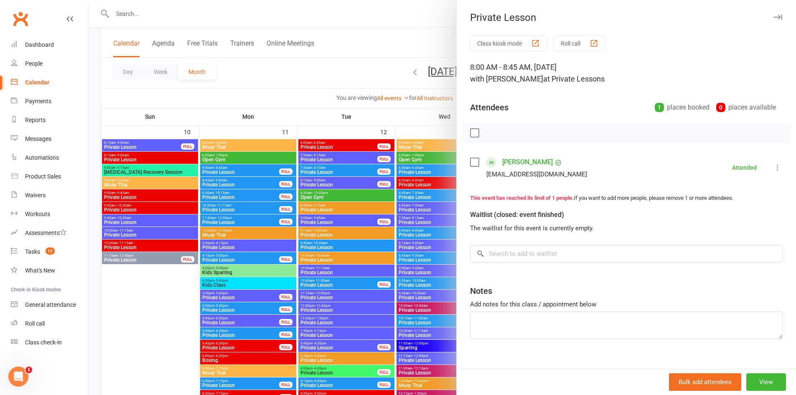
click at [279, 212] on div at bounding box center [443, 197] width 708 height 395
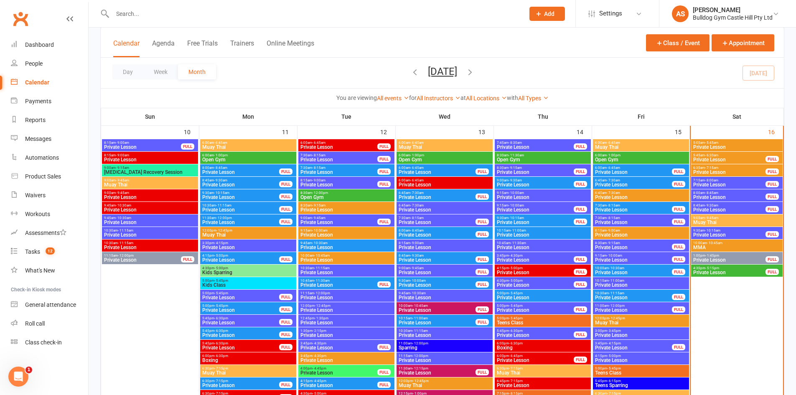
click at [695, 257] on span "Private Lesson" at bounding box center [729, 259] width 73 height 5
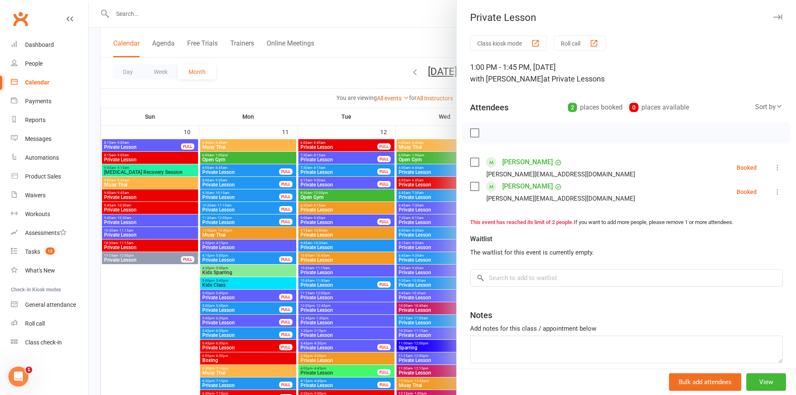
click at [340, 271] on div at bounding box center [443, 197] width 708 height 395
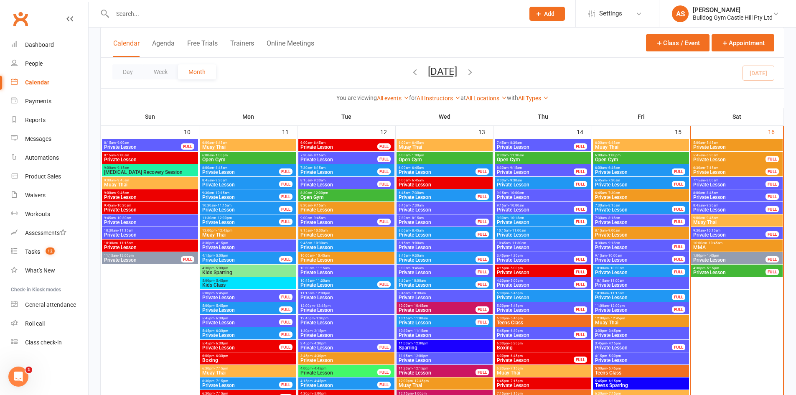
click at [707, 223] on span "Muay Thai" at bounding box center [737, 222] width 88 height 5
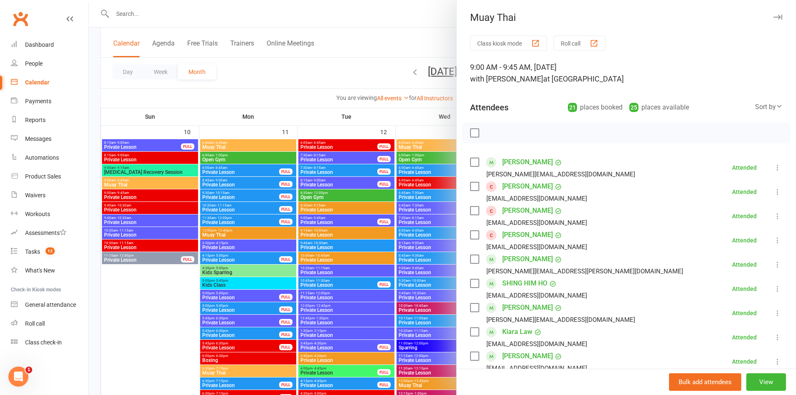
click at [367, 292] on div at bounding box center [443, 197] width 708 height 395
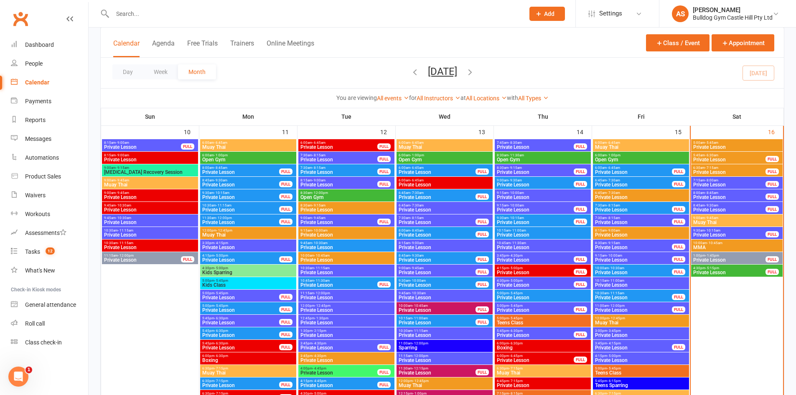
click at [705, 243] on span "10:00am - 10:45am" at bounding box center [737, 243] width 88 height 4
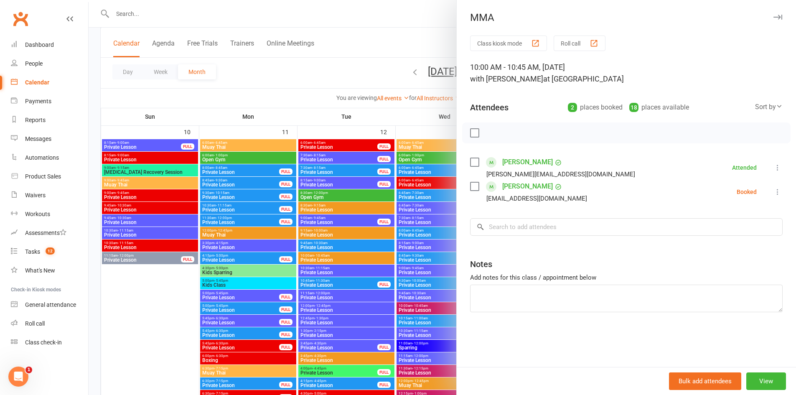
drag, startPoint x: 307, startPoint y: 235, endPoint x: 342, endPoint y: 226, distance: 36.0
click at [308, 234] on div at bounding box center [443, 197] width 708 height 395
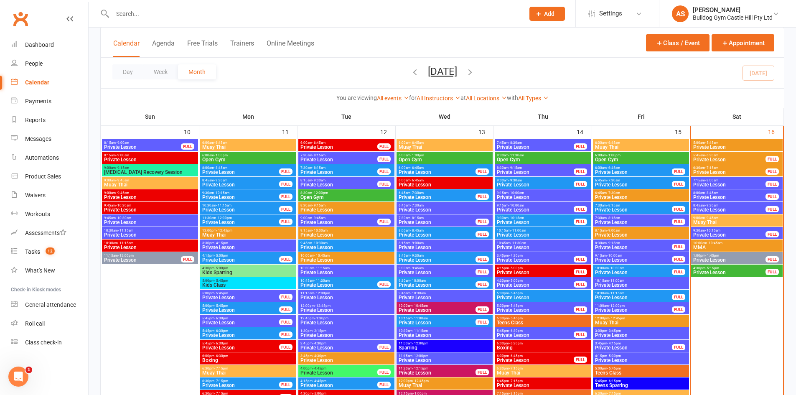
click at [733, 219] on div "9:00am - 9:45am Muay Thai" at bounding box center [737, 220] width 92 height 12
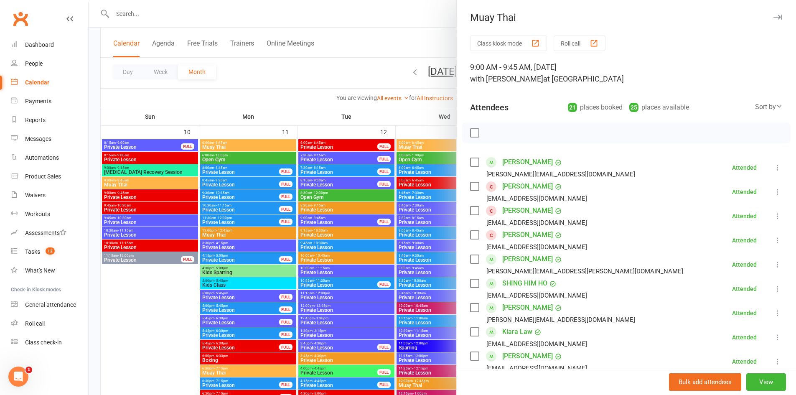
drag, startPoint x: 416, startPoint y: 224, endPoint x: 640, endPoint y: 213, distance: 223.9
click at [457, 0] on div "Muay Thai Class kiosk mode Roll call 9:00 AM - 9:45 AM, Saturday, August, 16, 2…" at bounding box center [443, 0] width 708 height 0
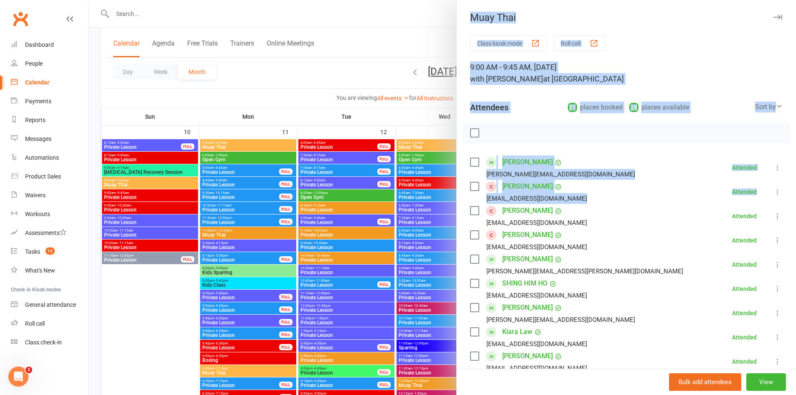
drag, startPoint x: 349, startPoint y: 186, endPoint x: 353, endPoint y: 185, distance: 4.6
click at [349, 186] on div at bounding box center [443, 197] width 708 height 395
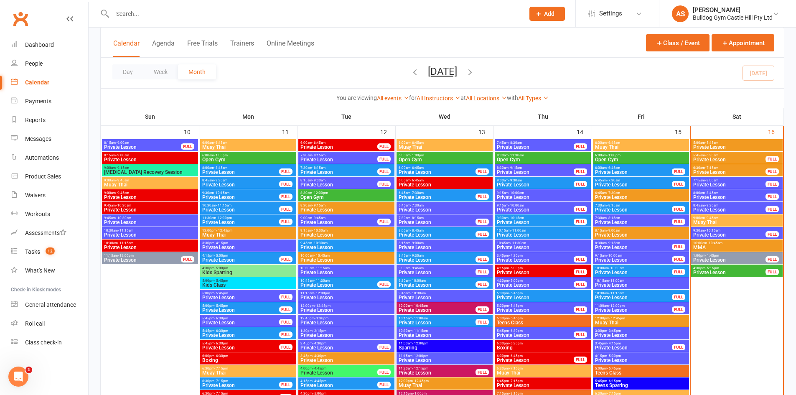
click at [739, 242] on span "10:00am - 10:45am" at bounding box center [737, 243] width 88 height 4
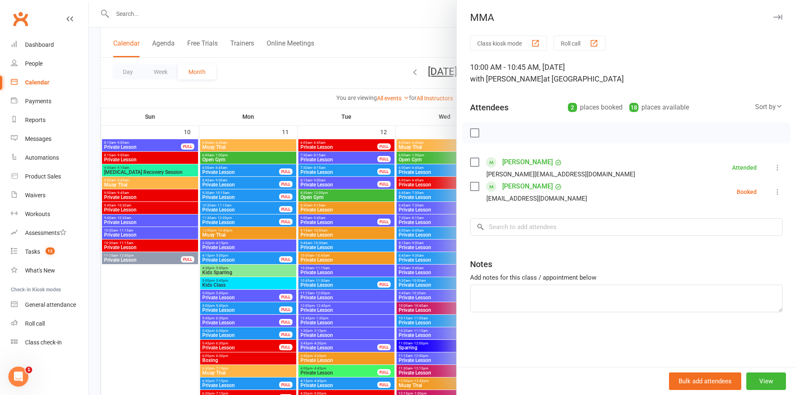
click at [366, 211] on div at bounding box center [443, 197] width 708 height 395
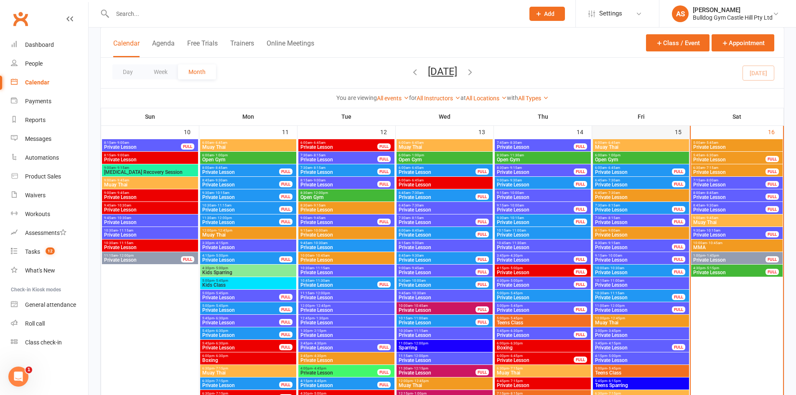
drag, startPoint x: 692, startPoint y: 255, endPoint x: 689, endPoint y: 268, distance: 14.1
click at [535, 391] on div "7:15pm - 8:15pm Fighters" at bounding box center [543, 396] width 96 height 12
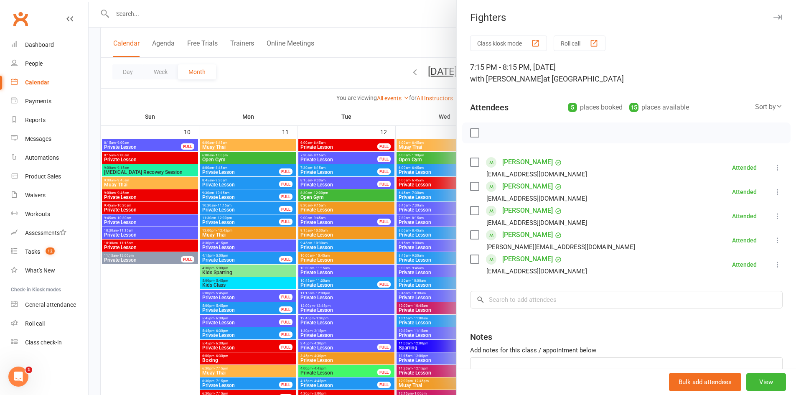
click at [272, 166] on div at bounding box center [443, 197] width 708 height 395
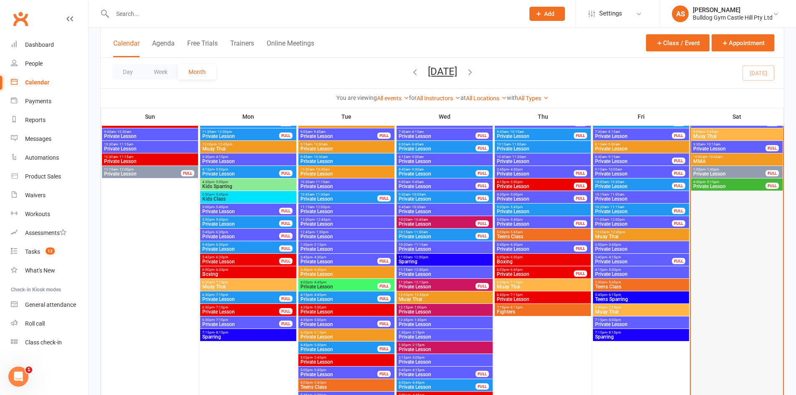
scroll to position [1109, 0]
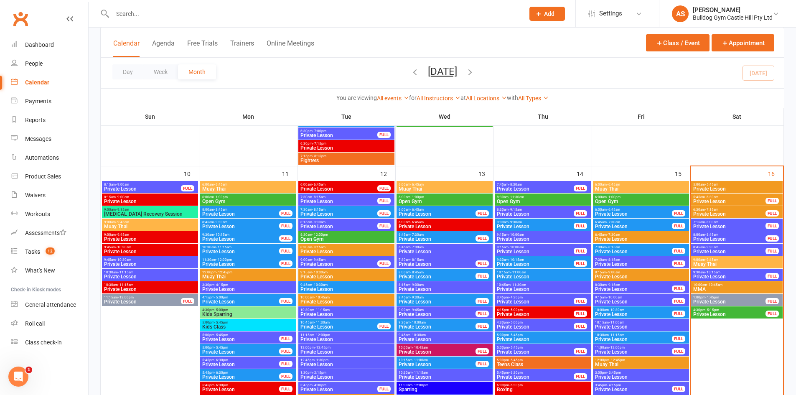
drag, startPoint x: 703, startPoint y: 287, endPoint x: 717, endPoint y: 276, distance: 17.3
click at [712, 283] on div "10:00am - 10:45am MMA" at bounding box center [737, 287] width 92 height 12
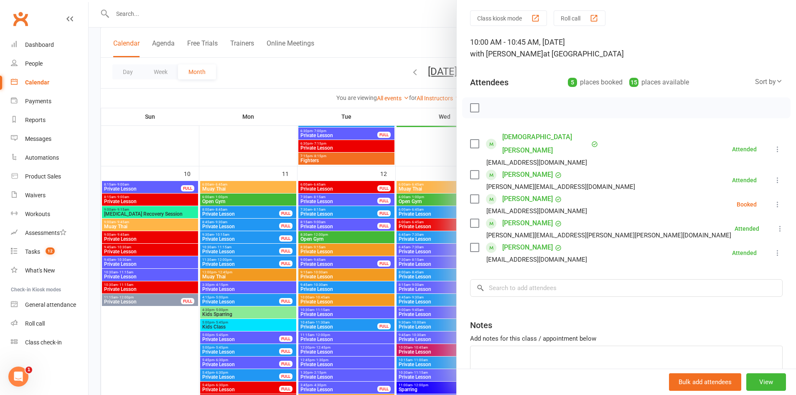
scroll to position [0, 0]
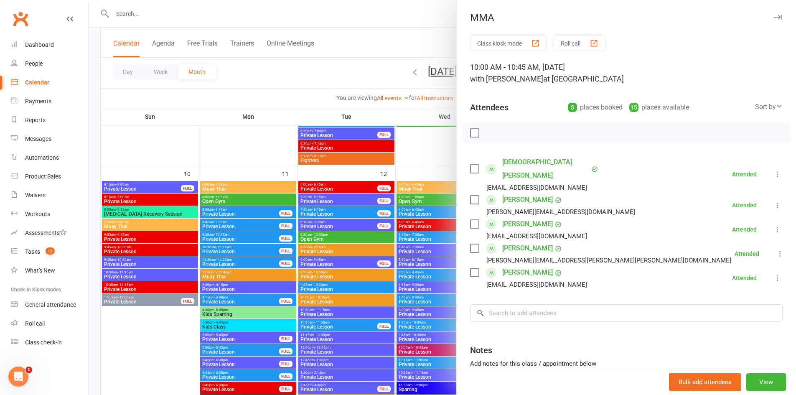
click at [411, 211] on div at bounding box center [443, 197] width 708 height 395
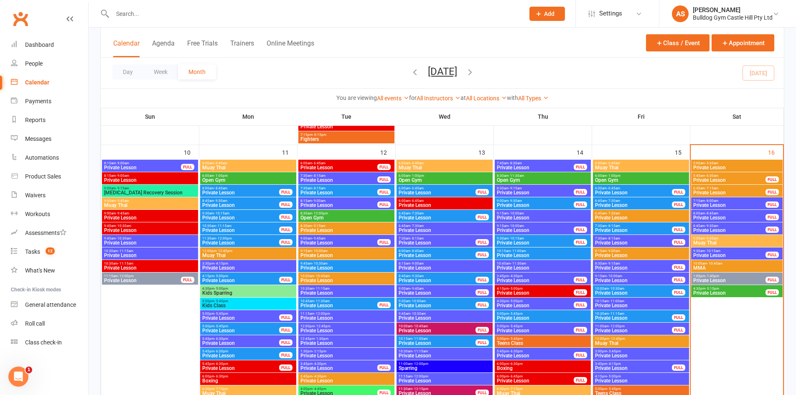
scroll to position [1150, 0]
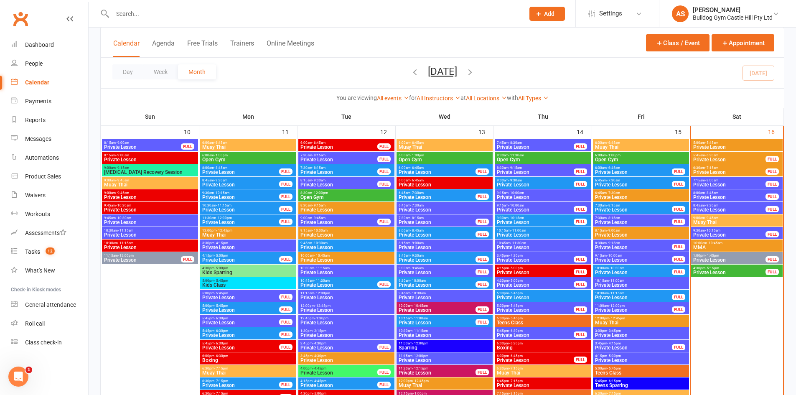
click at [707, 249] on span "MMA" at bounding box center [737, 247] width 88 height 5
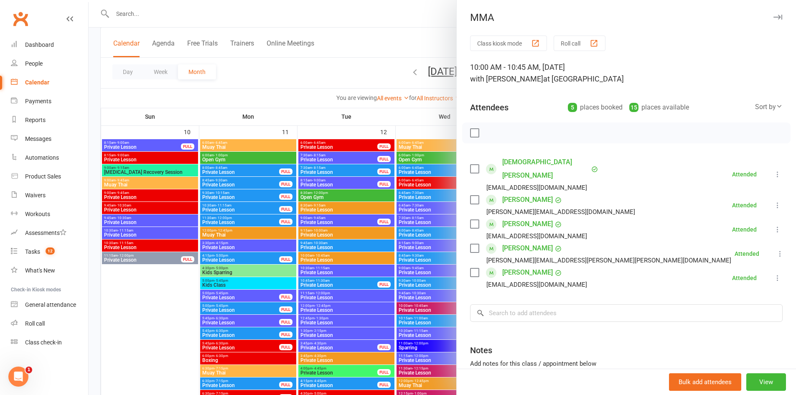
click at [376, 248] on div at bounding box center [443, 197] width 708 height 395
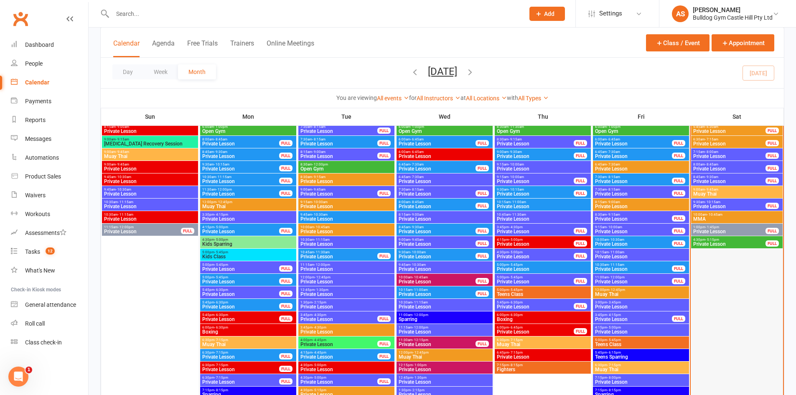
scroll to position [1192, 0]
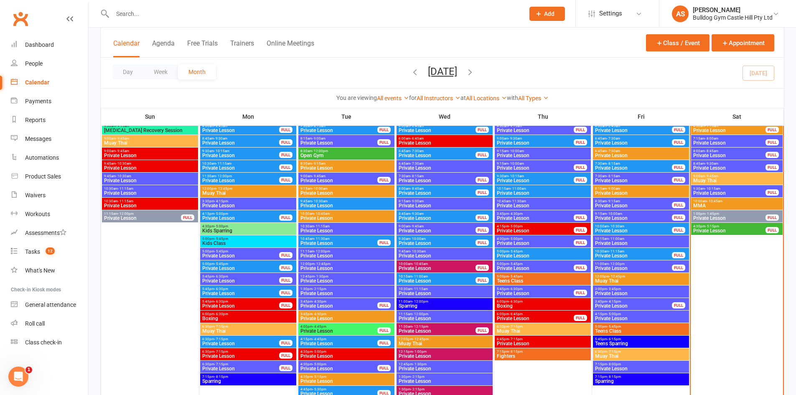
click at [710, 206] on span "MMA" at bounding box center [737, 205] width 88 height 5
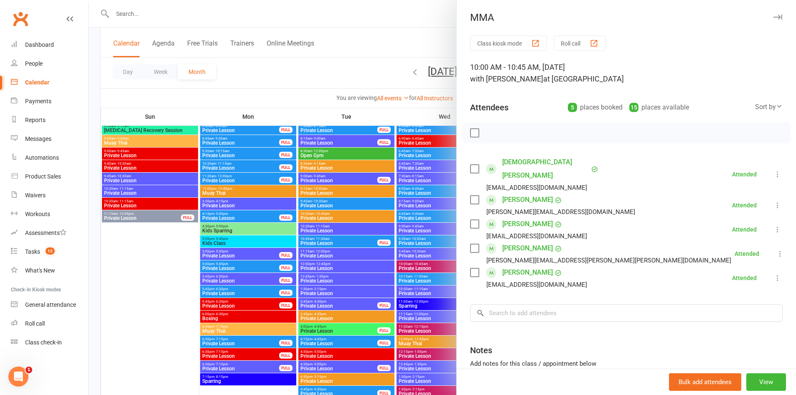
click at [384, 216] on div at bounding box center [443, 197] width 708 height 395
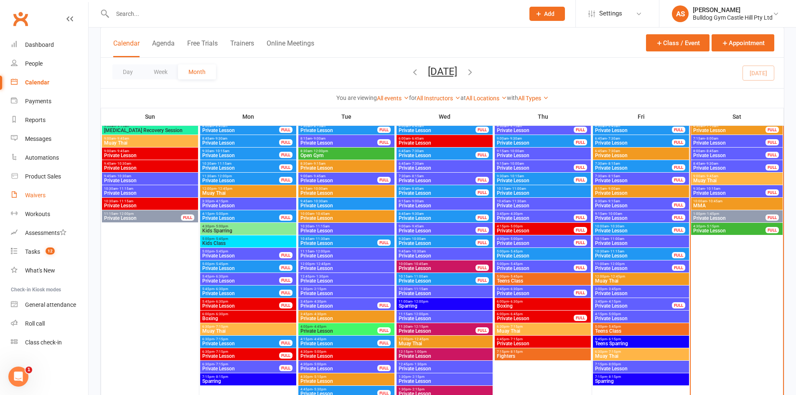
click at [50, 192] on link "Waivers" at bounding box center [49, 195] width 77 height 19
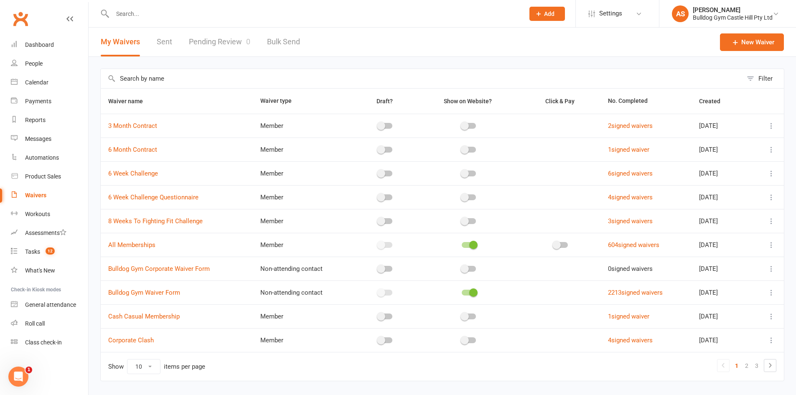
click at [217, 47] on link "Pending Review 0" at bounding box center [219, 42] width 61 height 29
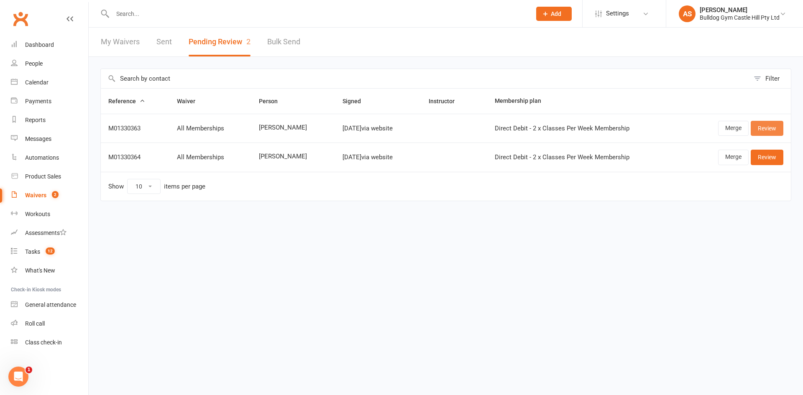
click at [759, 127] on link "Review" at bounding box center [766, 128] width 33 height 15
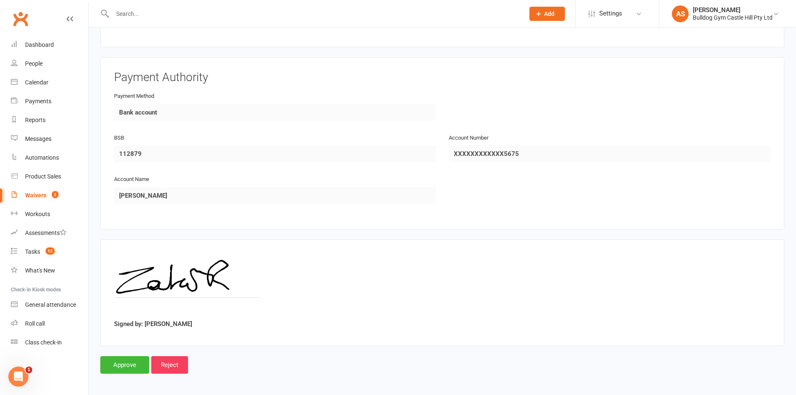
scroll to position [890, 0]
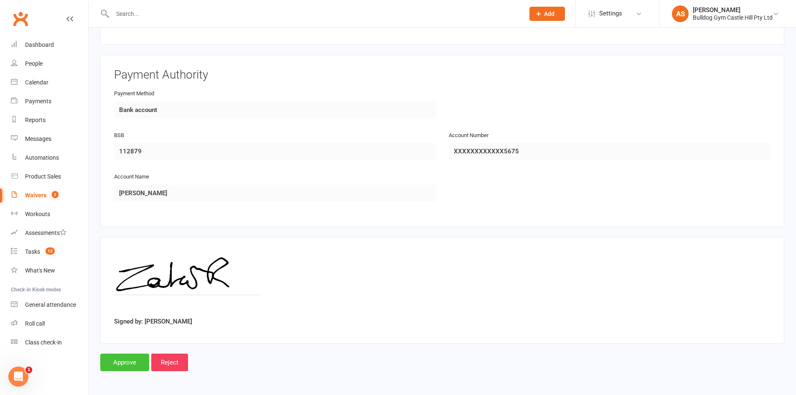
click at [122, 360] on input "Approve" at bounding box center [124, 363] width 49 height 18
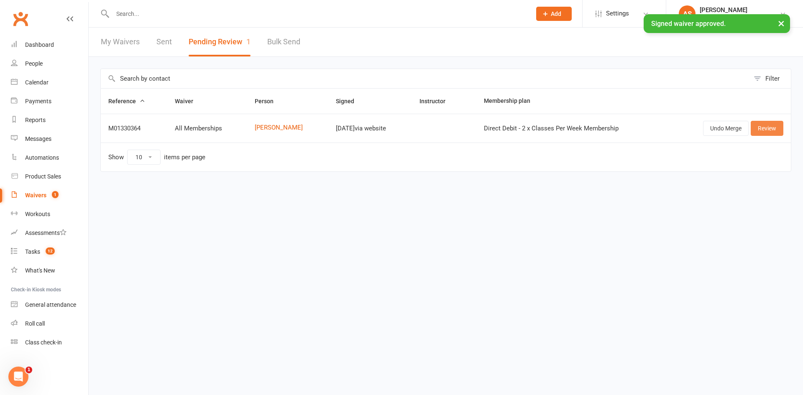
click at [757, 124] on link "Review" at bounding box center [766, 128] width 33 height 15
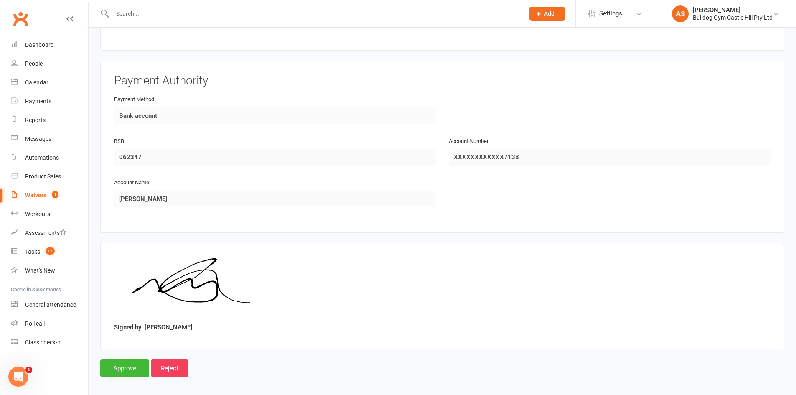
scroll to position [830, 0]
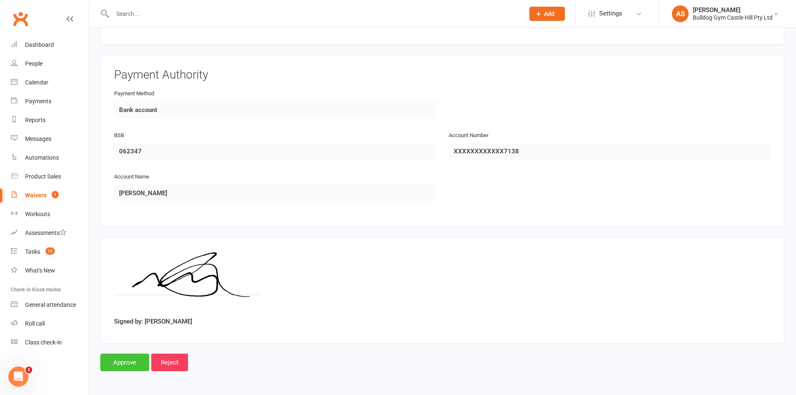
click at [129, 366] on input "Approve" at bounding box center [124, 363] width 49 height 18
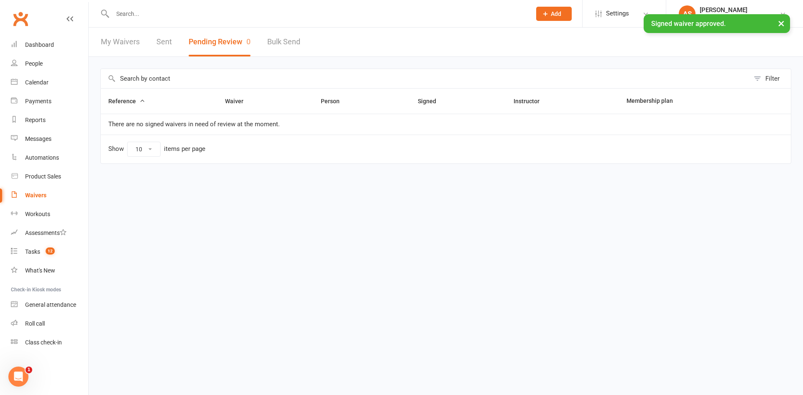
click at [126, 12] on input "text" at bounding box center [317, 14] width 415 height 12
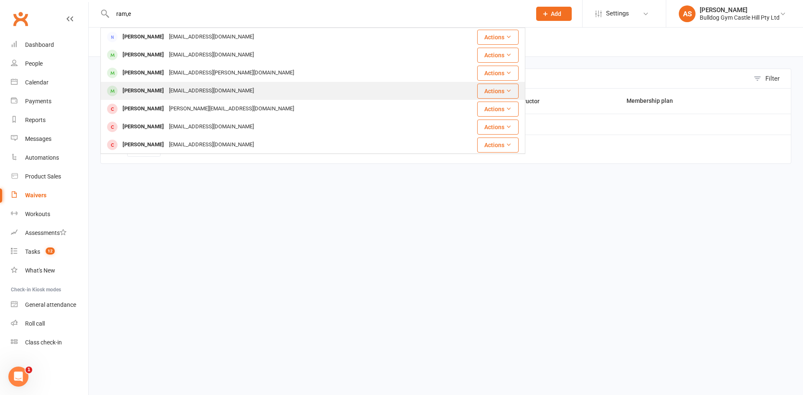
type input "ram,e"
click at [147, 92] on div "[PERSON_NAME]" at bounding box center [143, 91] width 46 height 12
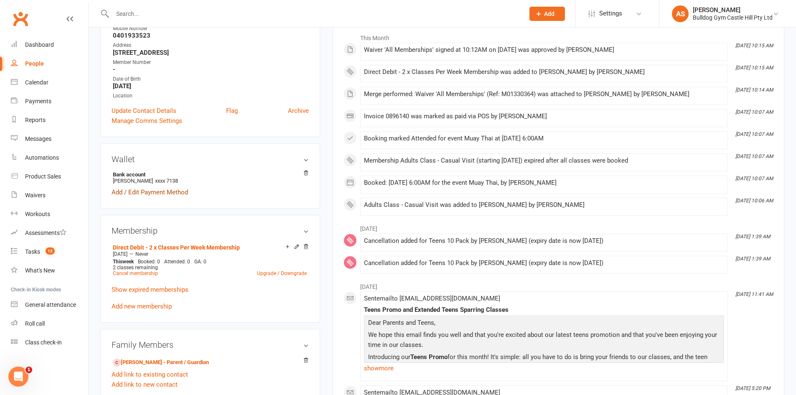
scroll to position [125, 0]
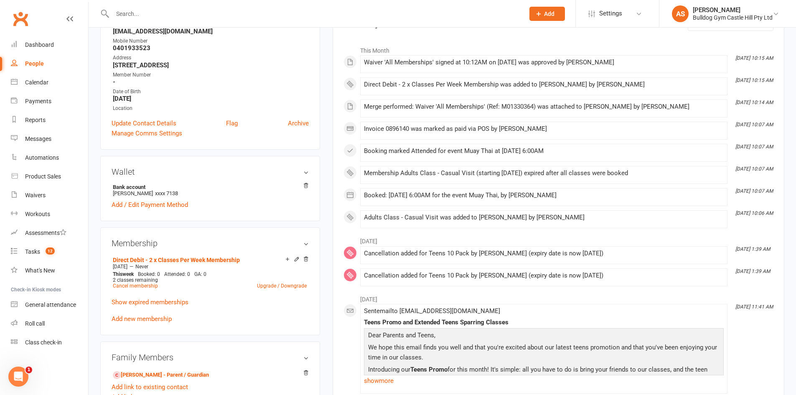
click at [306, 245] on h3 "Membership" at bounding box center [210, 243] width 197 height 9
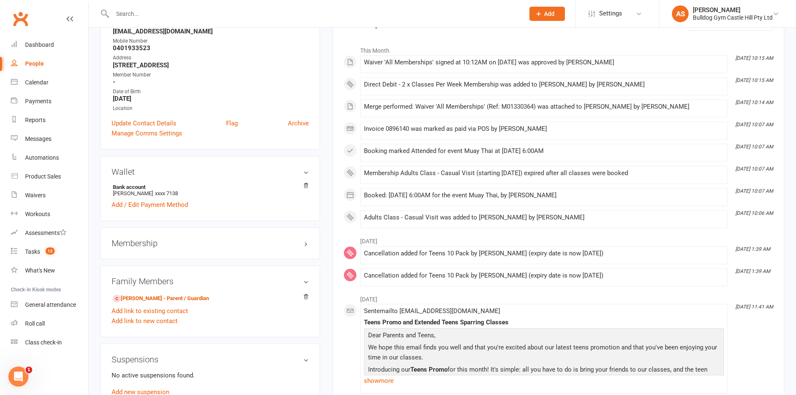
click at [307, 240] on h3 "Membership" at bounding box center [210, 243] width 197 height 9
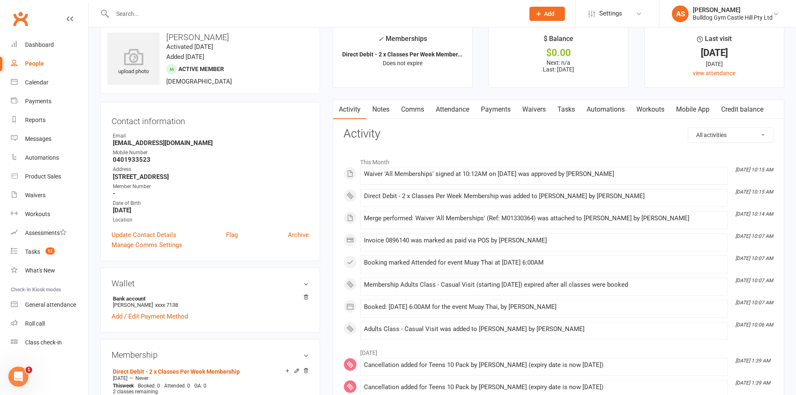
scroll to position [0, 0]
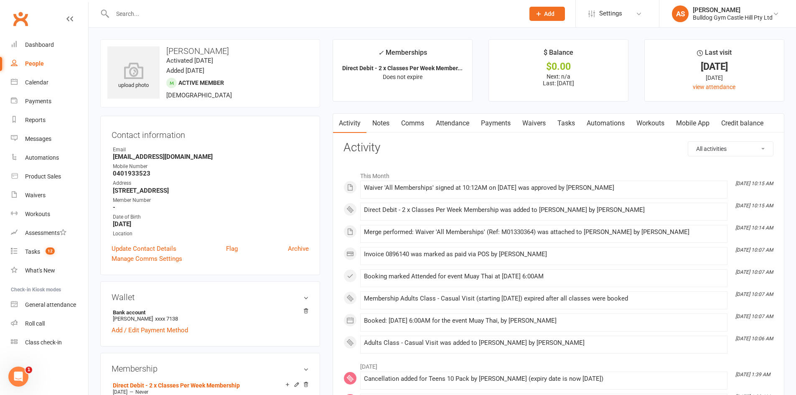
click at [500, 124] on link "Payments" at bounding box center [495, 123] width 41 height 19
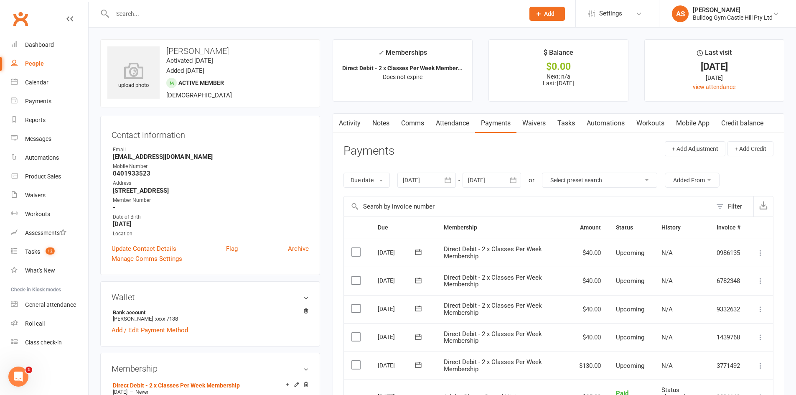
click at [328, 115] on main "✓ Memberships Direct Debit - 2 x Classes Per Week Member... Does not expire $ B…" at bounding box center [558, 303] width 464 height 529
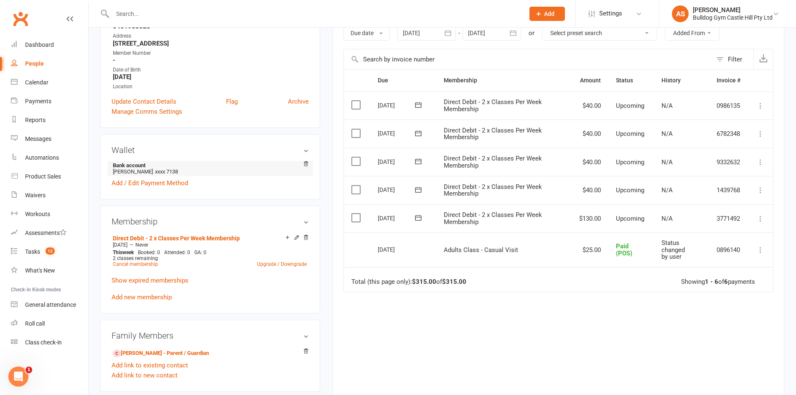
scroll to position [167, 0]
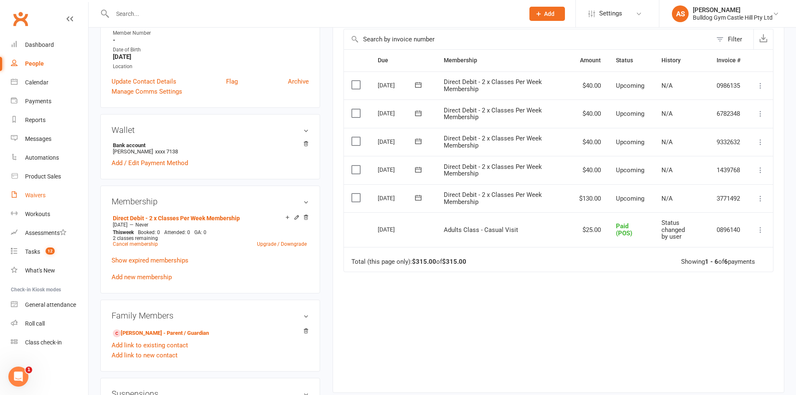
click at [51, 196] on link "Waivers" at bounding box center [49, 195] width 77 height 19
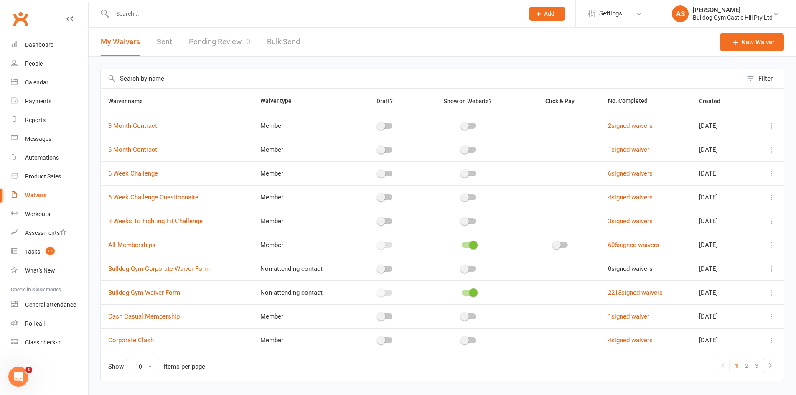
click at [186, 76] on input "text" at bounding box center [422, 78] width 642 height 19
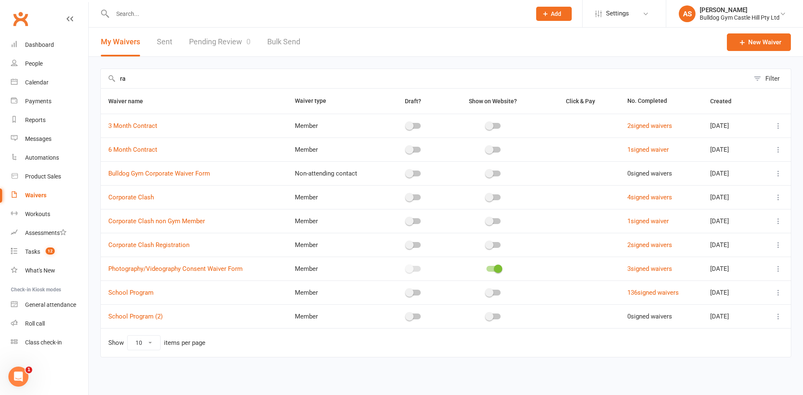
type input "r"
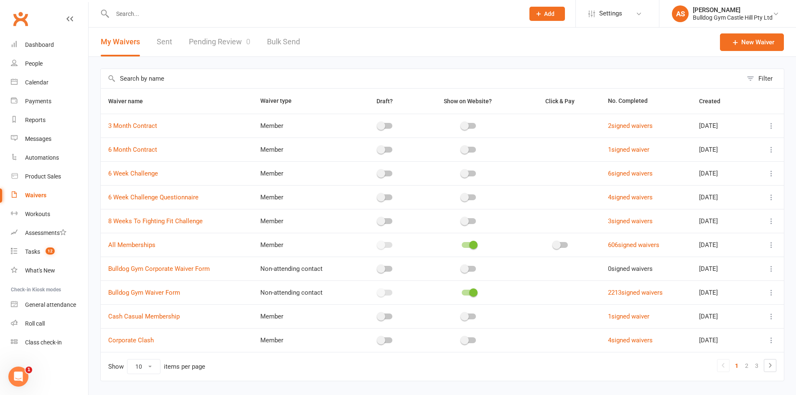
click at [165, 34] on link "Sent" at bounding box center [164, 42] width 15 height 29
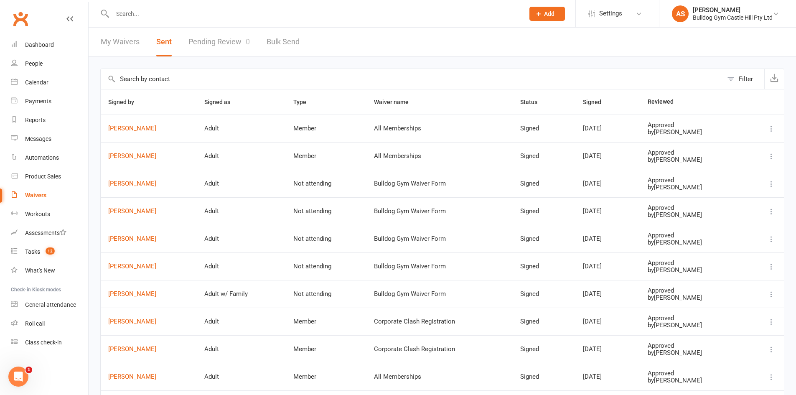
click at [56, 198] on link "Waivers" at bounding box center [49, 195] width 77 height 19
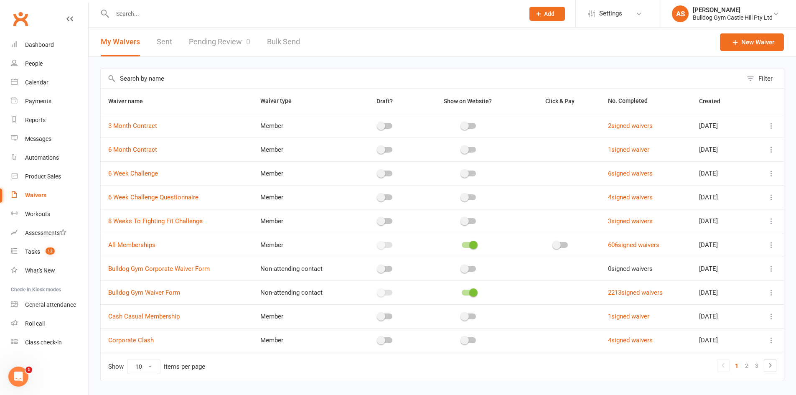
click at [155, 36] on div "My Waivers Sent Pending Review 0 Bulk Send" at bounding box center [201, 42] width 224 height 29
click at [166, 40] on link "Sent" at bounding box center [164, 42] width 15 height 29
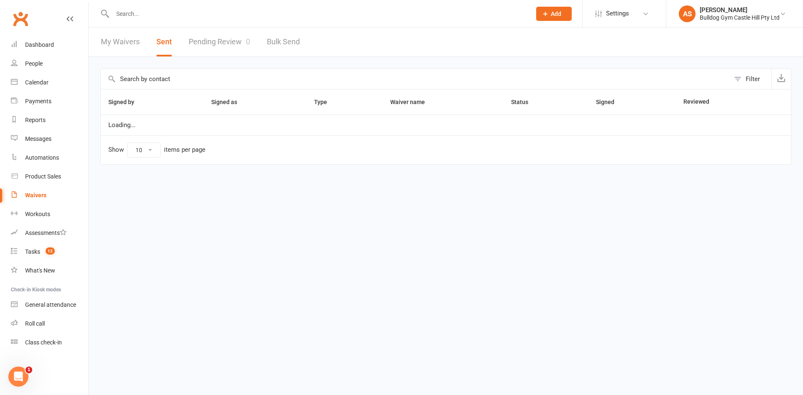
click at [201, 43] on link "Pending Review 0" at bounding box center [219, 42] width 61 height 29
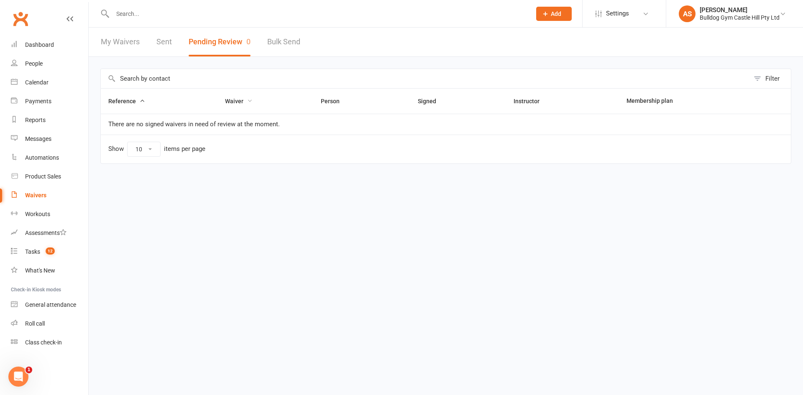
click at [225, 100] on span "Waiver" at bounding box center [239, 101] width 28 height 7
click at [235, 97] on button "Waiver" at bounding box center [239, 101] width 28 height 10
click at [328, 106] on button "Person" at bounding box center [335, 101] width 28 height 10
click at [130, 39] on link "My Waivers" at bounding box center [120, 42] width 39 height 29
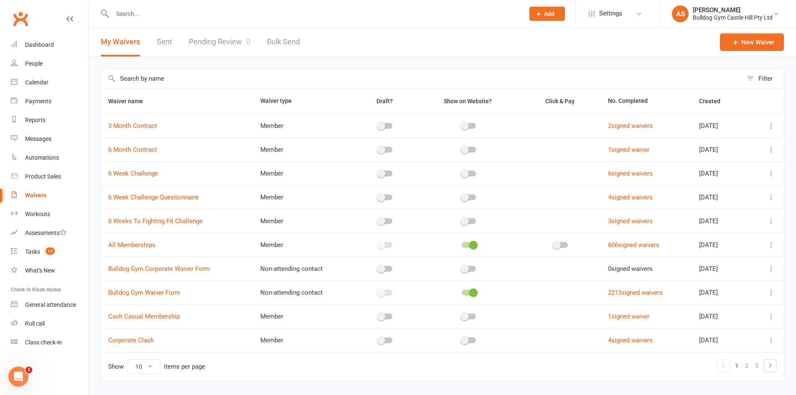
click at [171, 20] on div at bounding box center [309, 13] width 418 height 27
click at [171, 19] on input "text" at bounding box center [314, 14] width 409 height 12
type input "r"
click at [225, 38] on link "Pending Review 0" at bounding box center [219, 42] width 61 height 29
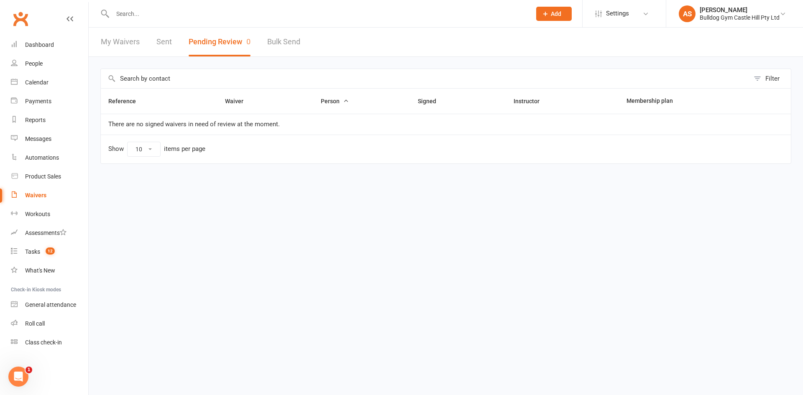
click at [39, 195] on div "Waivers" at bounding box center [35, 195] width 21 height 7
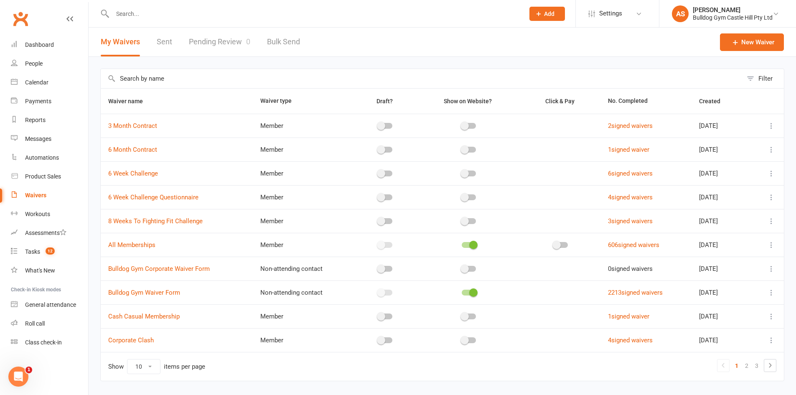
drag, startPoint x: 143, startPoint y: 11, endPoint x: 146, endPoint y: 20, distance: 8.7
click at [144, 12] on input "text" at bounding box center [314, 14] width 409 height 12
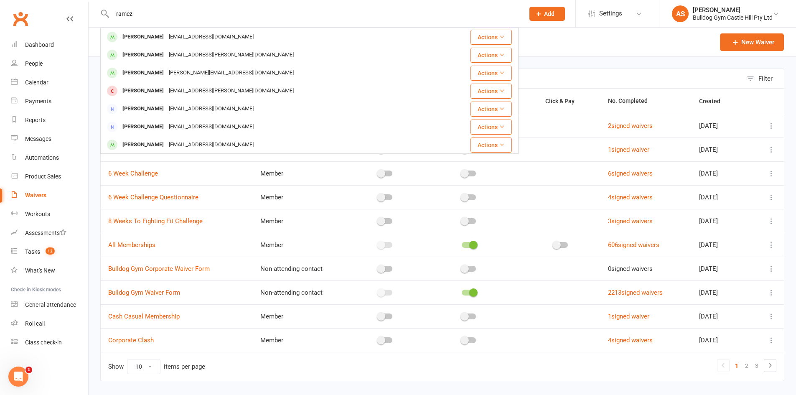
type input "ramez"
click at [155, 31] on div "[PERSON_NAME] [EMAIL_ADDRESS][DOMAIN_NAME]" at bounding box center [269, 36] width 336 height 17
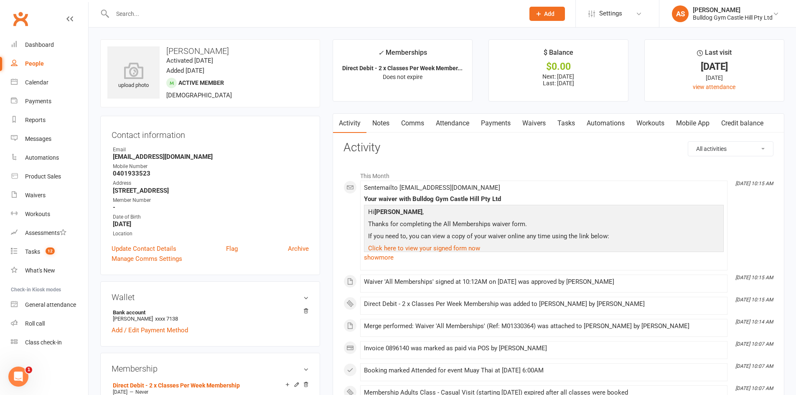
click at [485, 124] on link "Payments" at bounding box center [495, 123] width 41 height 19
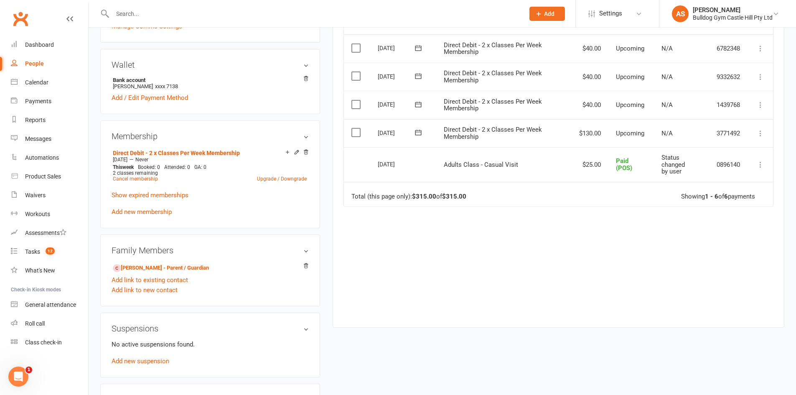
scroll to position [251, 0]
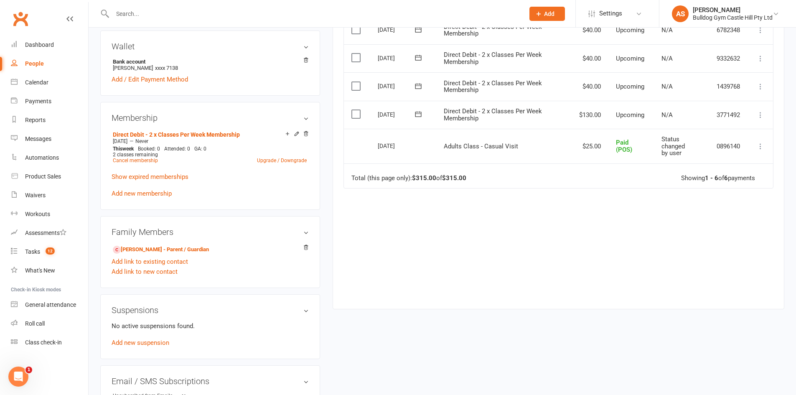
click at [758, 115] on icon at bounding box center [761, 115] width 8 height 8
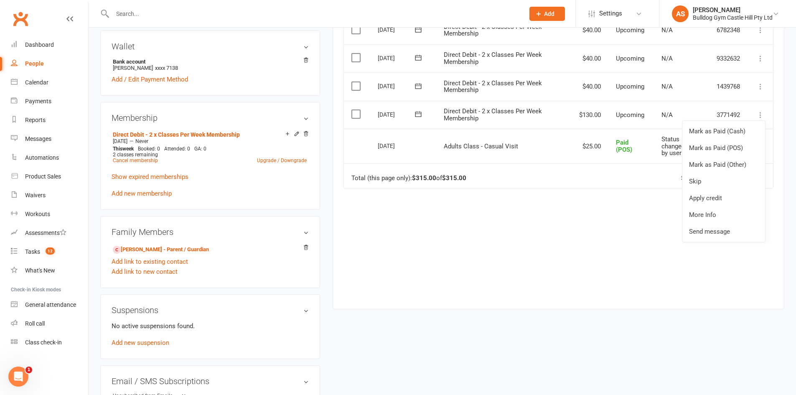
click at [591, 224] on div "Due Contact Membership Amount Status History Invoice # Select this [DATE] [PERS…" at bounding box center [559, 131] width 430 height 331
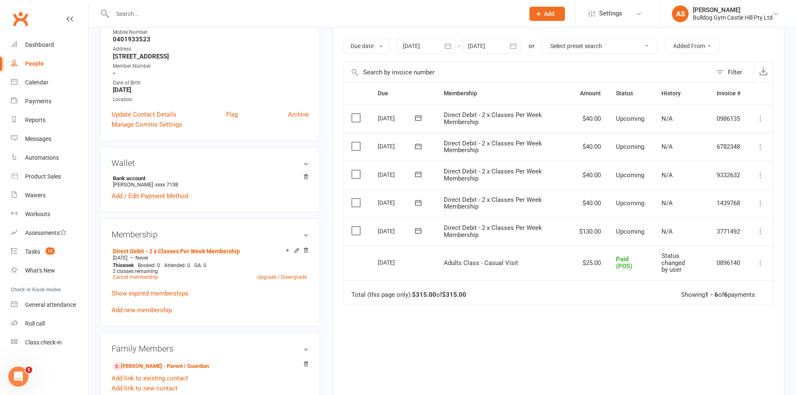
scroll to position [125, 0]
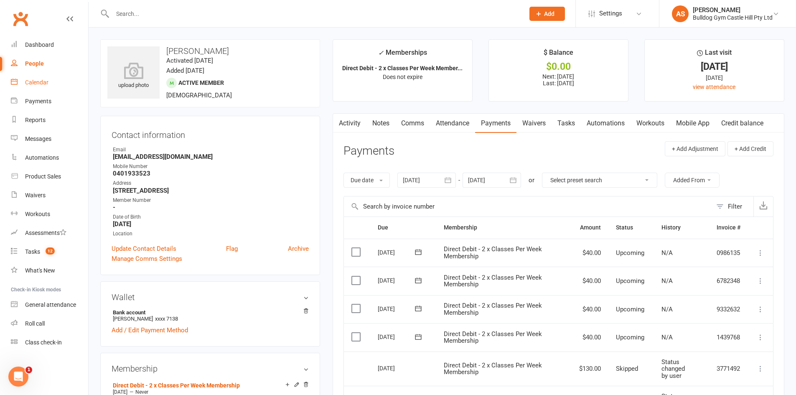
click at [40, 78] on link "Calendar" at bounding box center [49, 82] width 77 height 19
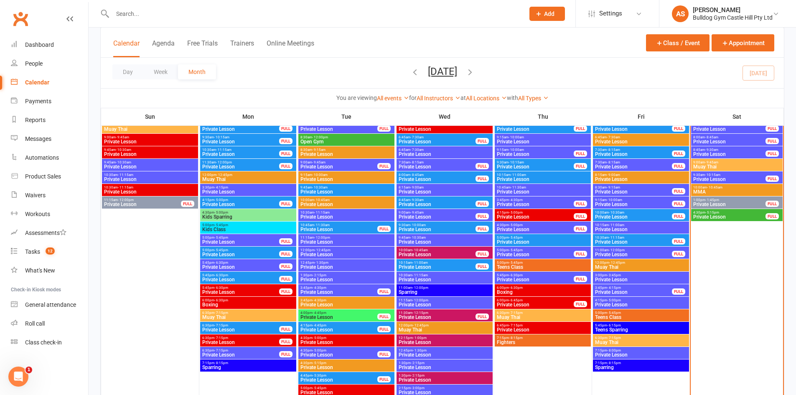
scroll to position [1212, 0]
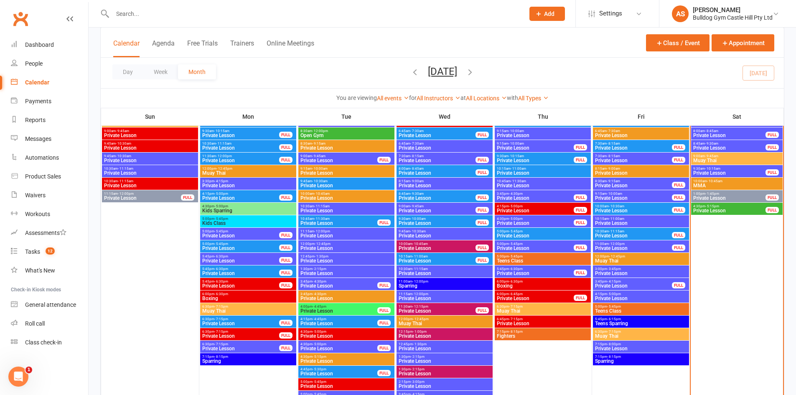
click at [711, 163] on span "Muay Thai" at bounding box center [737, 160] width 88 height 5
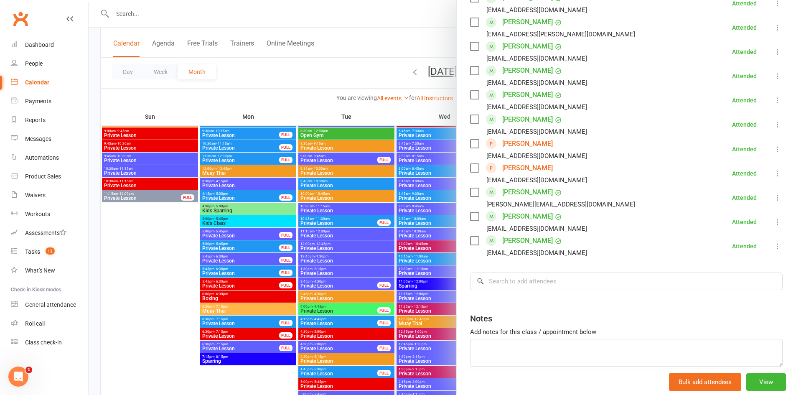
scroll to position [418, 0]
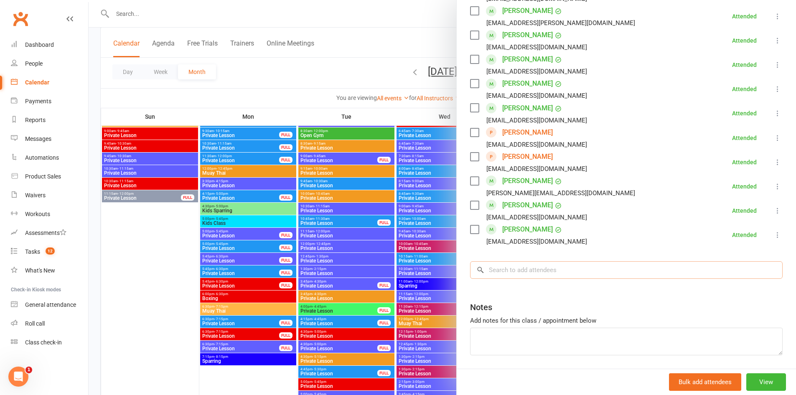
click at [523, 273] on input "search" at bounding box center [626, 270] width 313 height 18
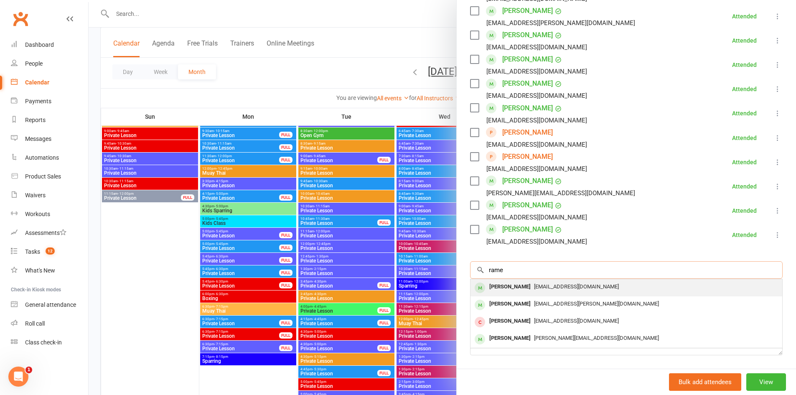
type input "rame"
click at [521, 282] on div "ramezrazi06@gmail.com" at bounding box center [626, 287] width 305 height 12
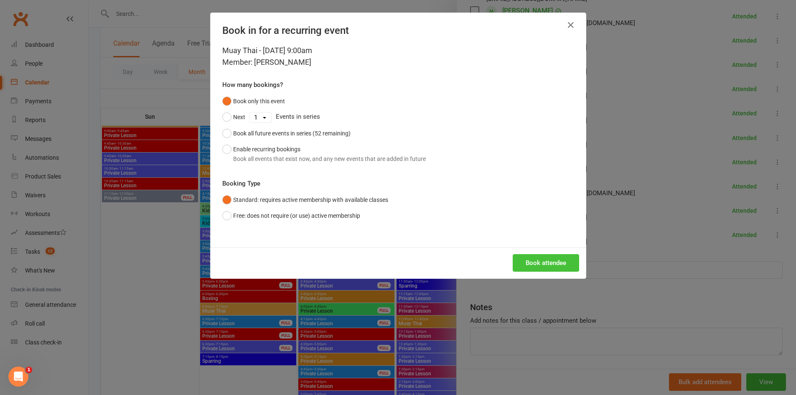
click at [538, 264] on button "Book attendee" at bounding box center [546, 263] width 66 height 18
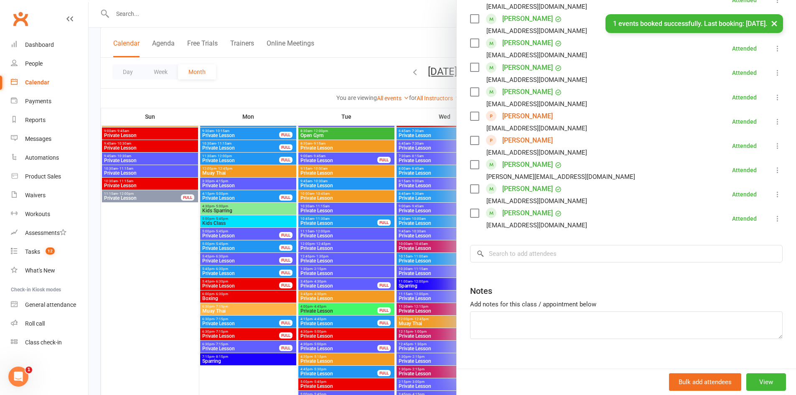
scroll to position [460, 0]
click at [555, 256] on input "search" at bounding box center [626, 253] width 313 height 18
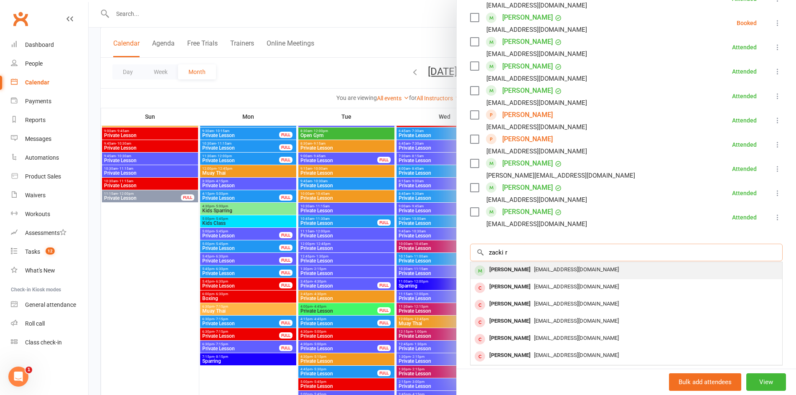
type input "zacki r"
click at [552, 272] on span "zakiprazi@gmail.com" at bounding box center [576, 269] width 85 height 6
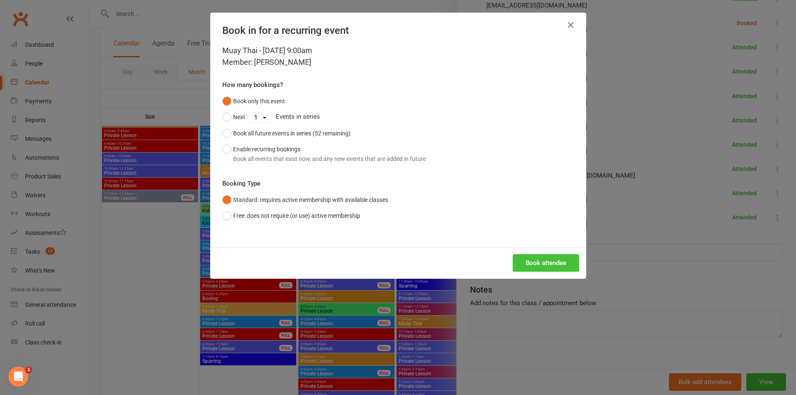
click at [542, 260] on button "Book attendee" at bounding box center [546, 263] width 66 height 18
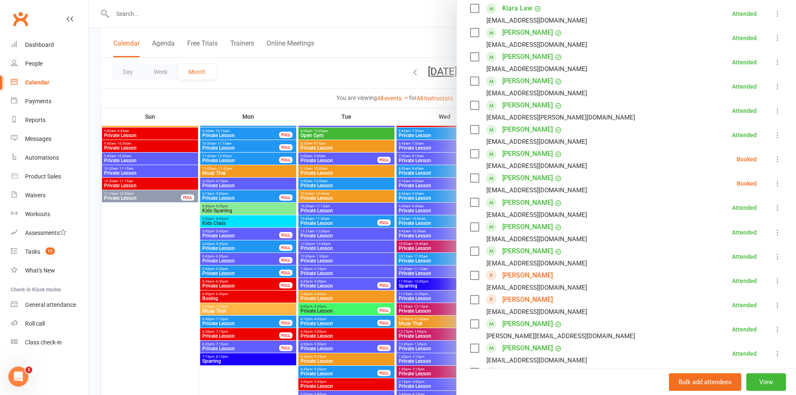
scroll to position [334, 0]
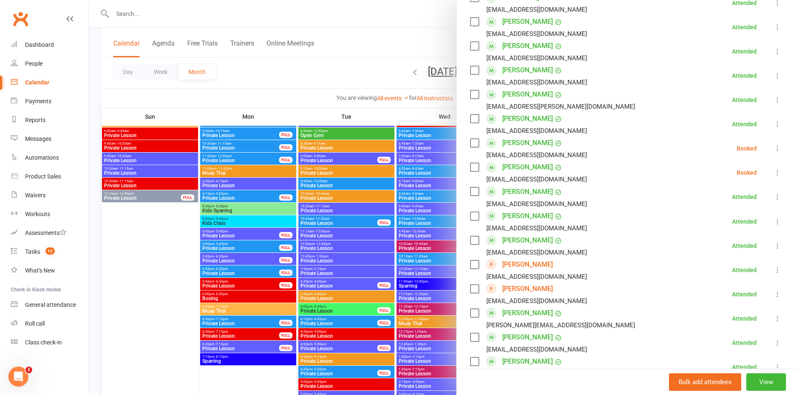
click at [774, 146] on icon at bounding box center [778, 148] width 8 height 8
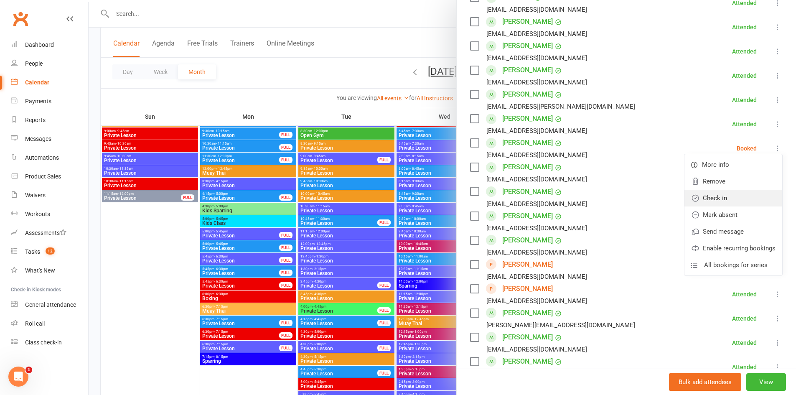
click at [712, 200] on link "Check in" at bounding box center [734, 198] width 98 height 17
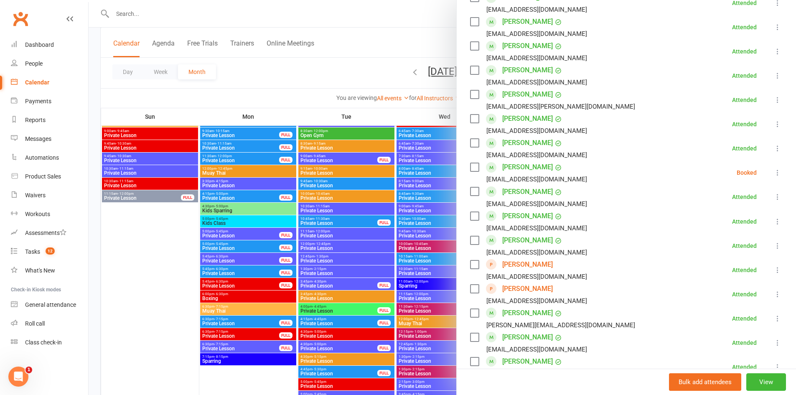
click at [774, 170] on icon at bounding box center [778, 172] width 8 height 8
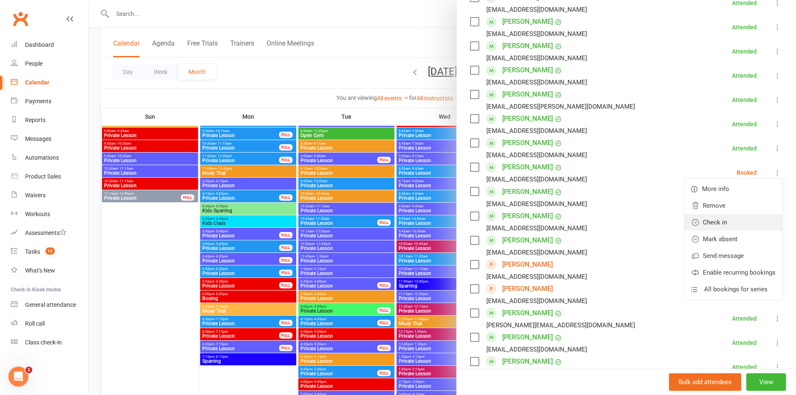
click at [713, 218] on link "Check in" at bounding box center [734, 222] width 98 height 17
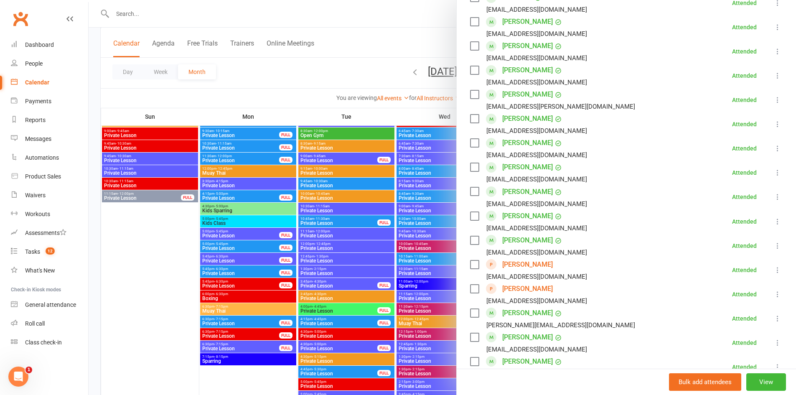
click at [146, 228] on div at bounding box center [443, 197] width 708 height 395
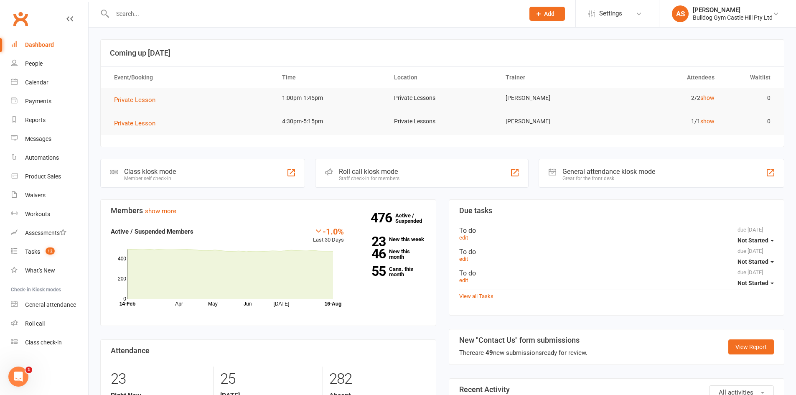
click at [186, 10] on input "text" at bounding box center [314, 14] width 409 height 12
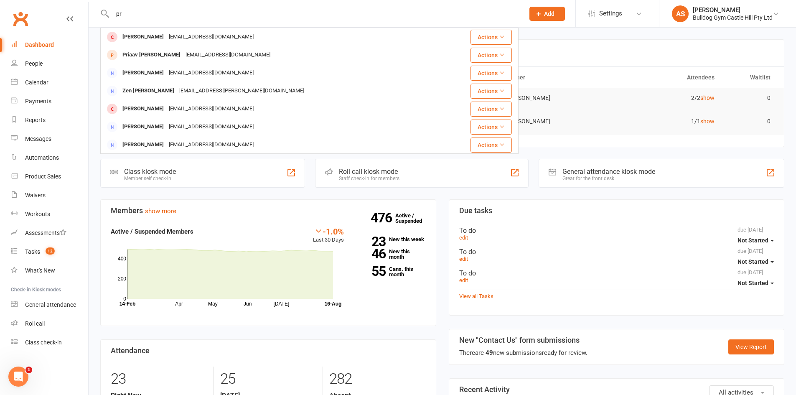
type input "p"
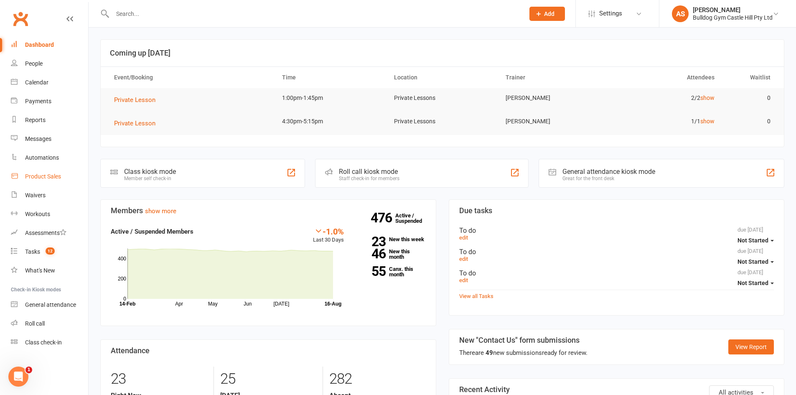
click at [25, 175] on div "Product Sales" at bounding box center [43, 176] width 36 height 7
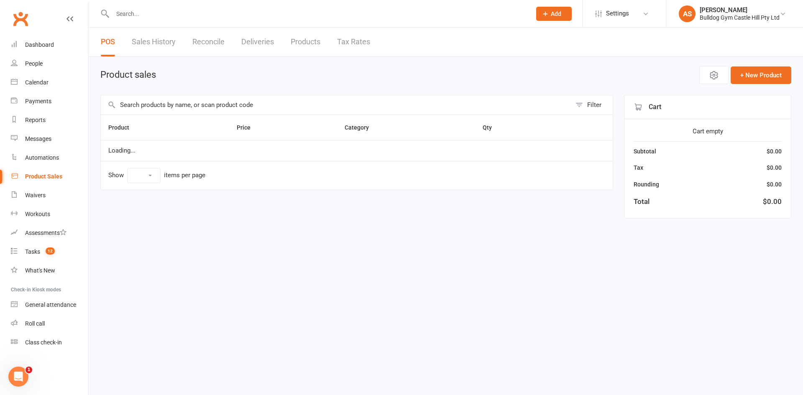
select select "10"
click at [129, 104] on input "text" at bounding box center [336, 104] width 470 height 19
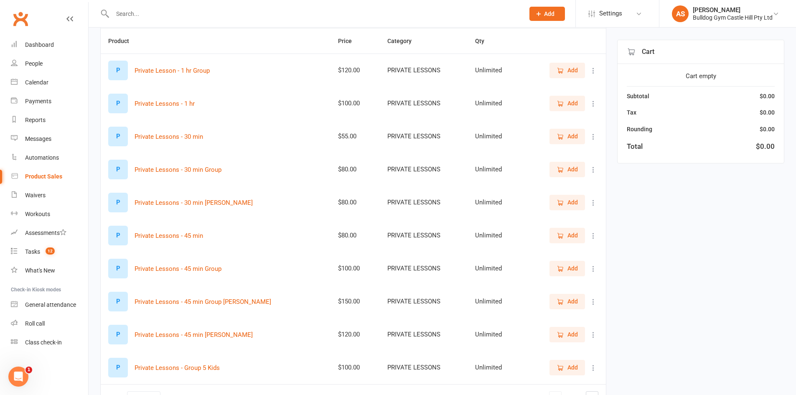
scroll to position [140, 0]
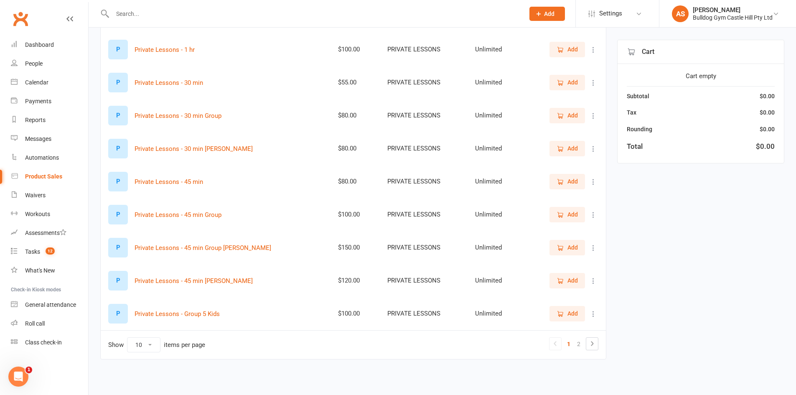
type input "pri"
click at [565, 181] on span "Add" at bounding box center [567, 181] width 21 height 9
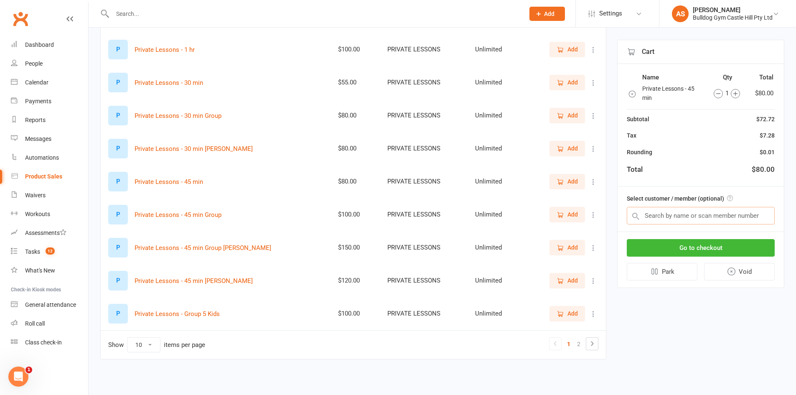
click at [651, 217] on input "text" at bounding box center [701, 216] width 148 height 18
type input "n"
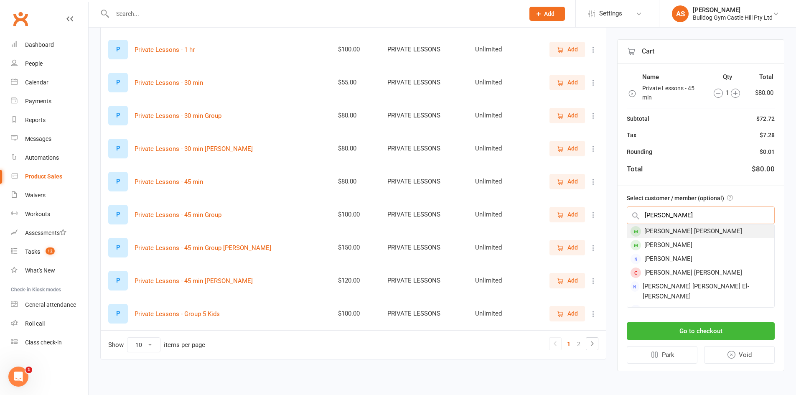
type input "[PERSON_NAME]"
click at [707, 230] on div "[PERSON_NAME] [PERSON_NAME]" at bounding box center [700, 231] width 147 height 14
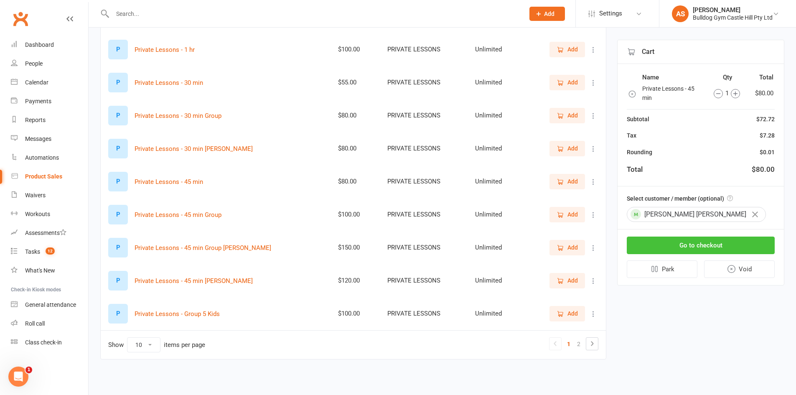
click at [696, 244] on button "Go to checkout" at bounding box center [701, 246] width 148 height 18
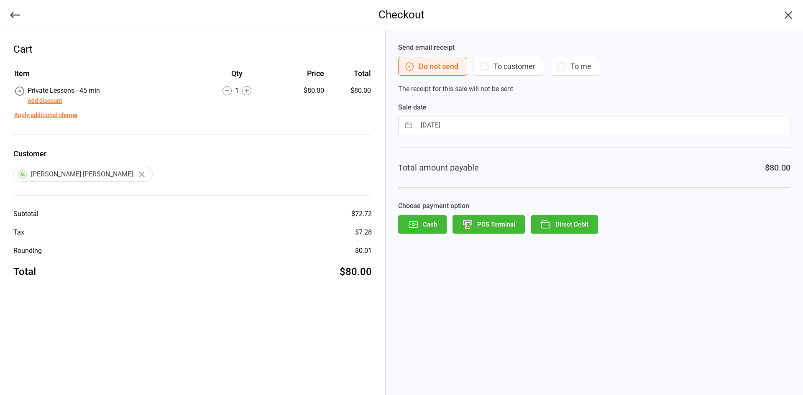
click at [480, 227] on button "POS Terminal" at bounding box center [488, 224] width 72 height 18
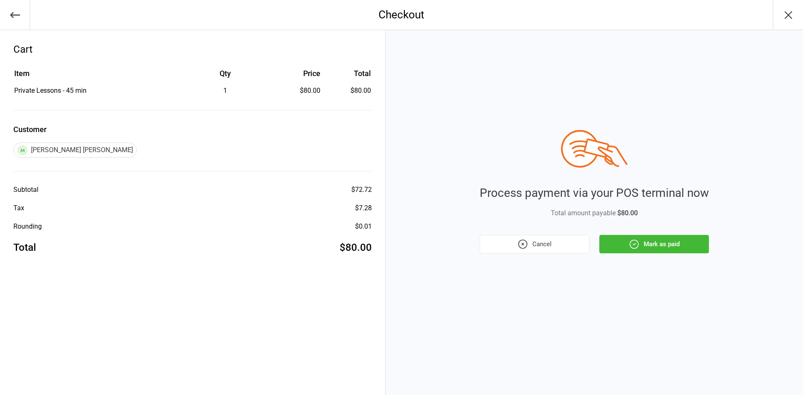
click at [659, 242] on button "Mark as paid" at bounding box center [654, 244] width 110 height 18
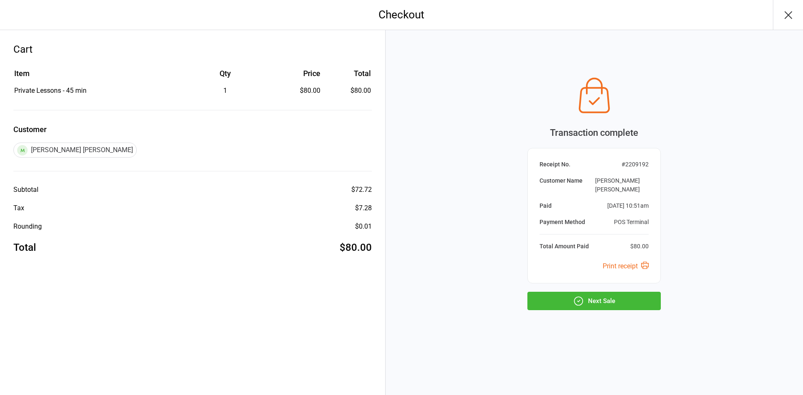
click at [592, 298] on button "Next Sale" at bounding box center [593, 301] width 133 height 18
